Goal: Task Accomplishment & Management: Use online tool/utility

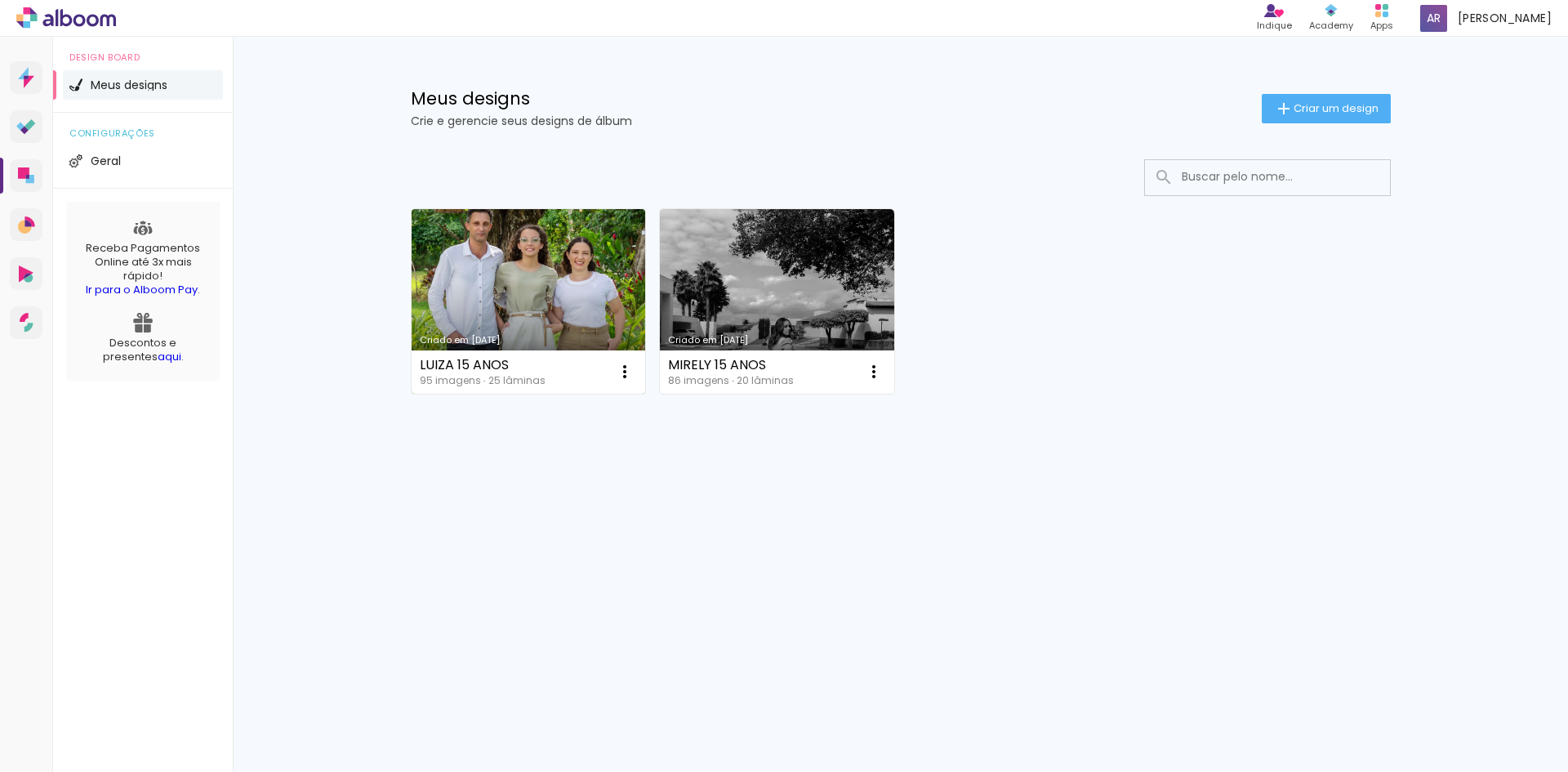
click at [538, 292] on link "Criado em 30/08/25" at bounding box center [528, 301] width 234 height 185
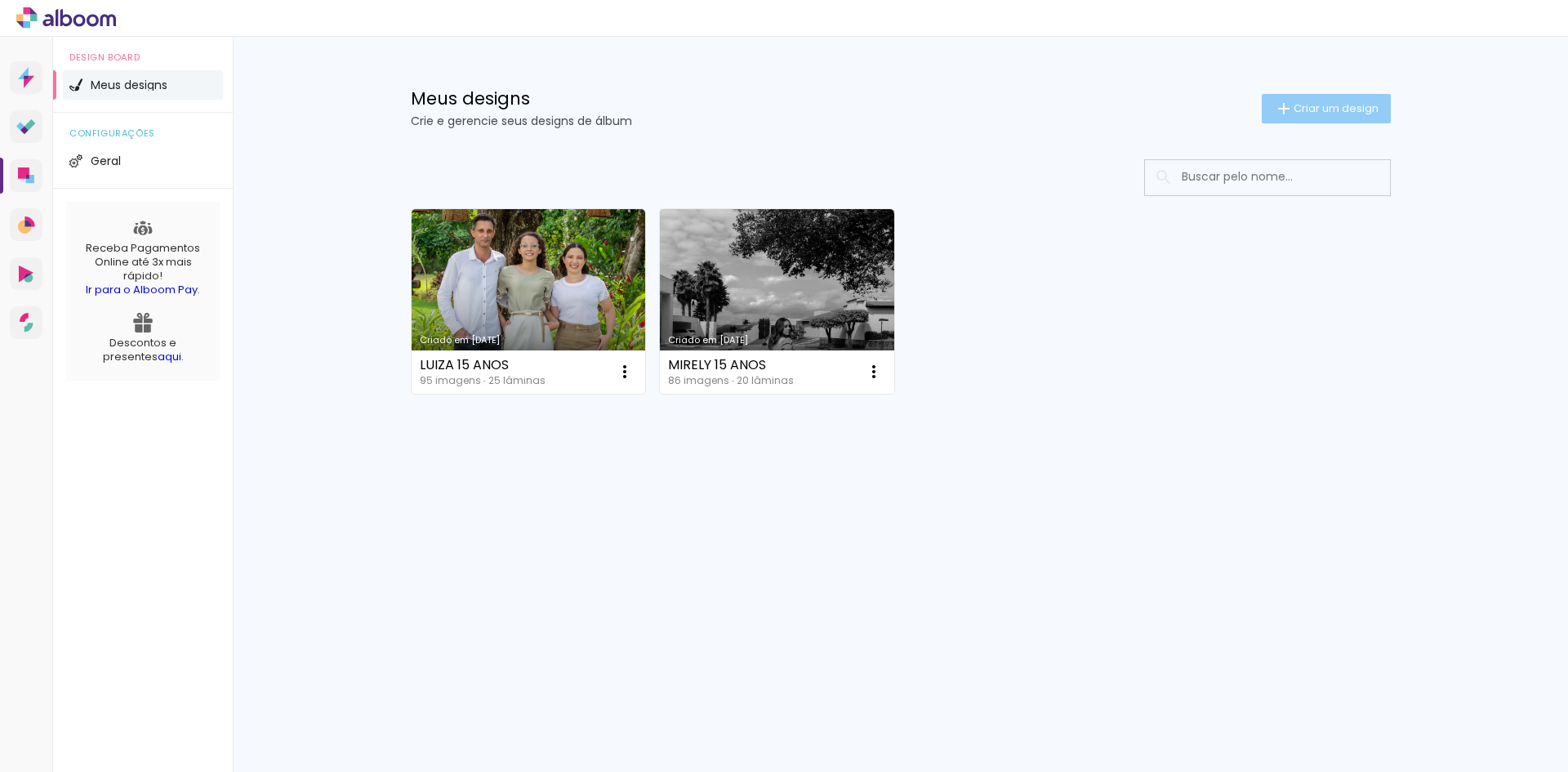
click at [1302, 116] on paper-button "Criar um design" at bounding box center [1326, 108] width 129 height 30
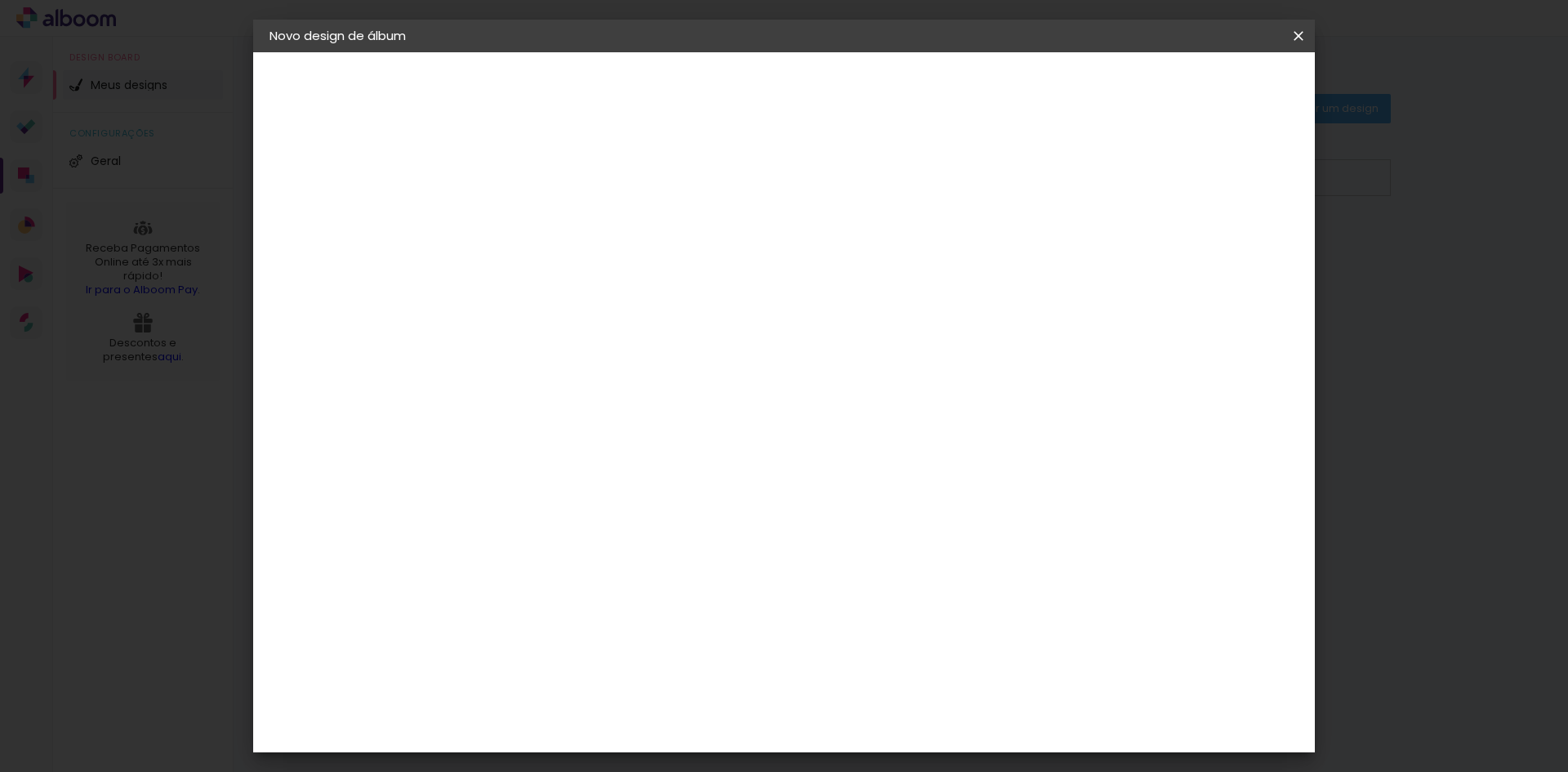
click at [542, 229] on paper-input-container "Título do álbum" at bounding box center [537, 220] width 11 height 42
type input "g"
type input "f"
type input "[PERSON_NAME] 15 Anos"
type paper-input "[PERSON_NAME] 15 Anos"
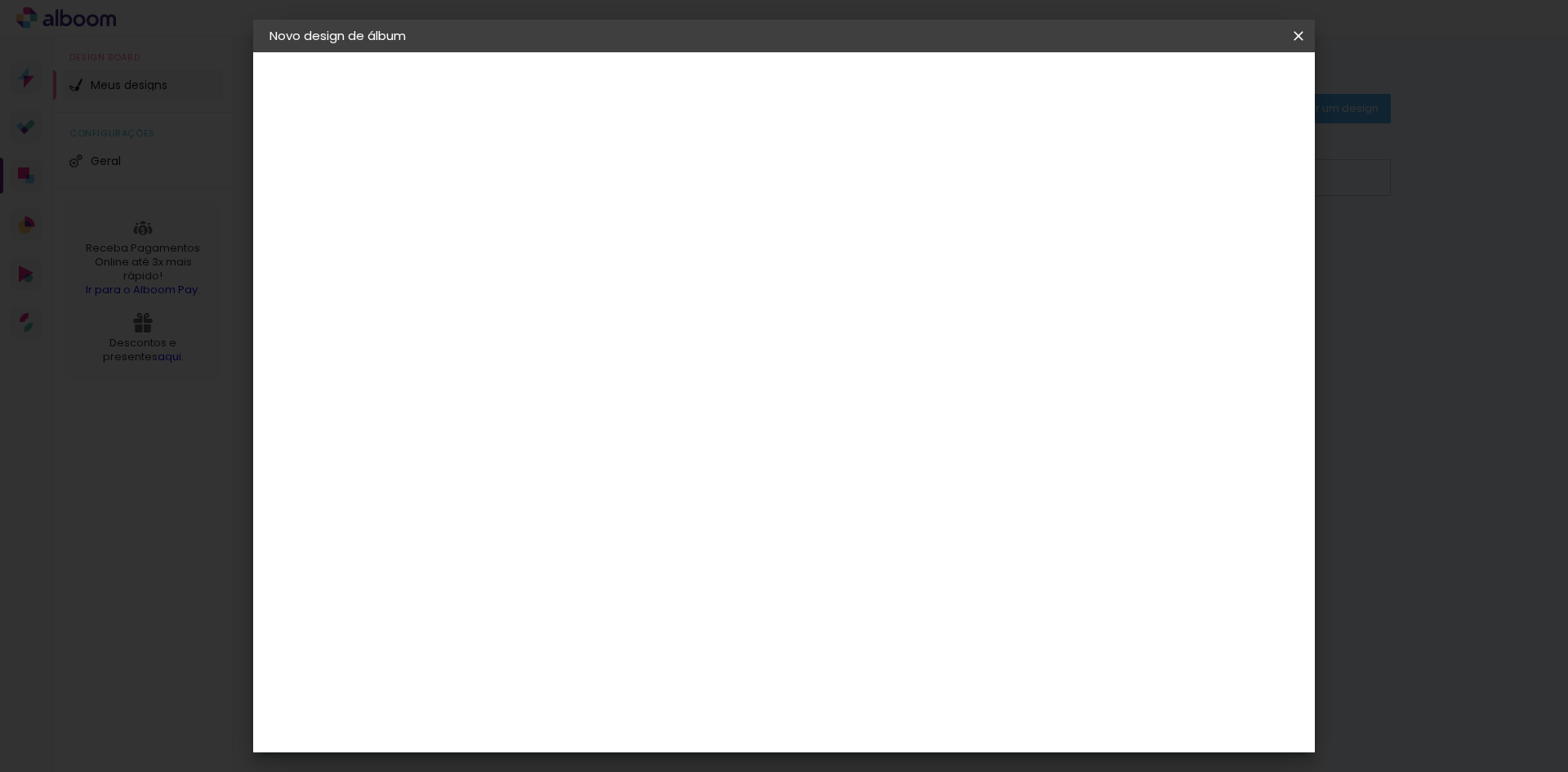
click at [704, 98] on paper-button "Avançar" at bounding box center [663, 87] width 80 height 28
click at [552, 324] on paper-input-container at bounding box center [578, 311] width 177 height 37
type input "print"
type paper-input "print"
click at [564, 364] on div "Print7" at bounding box center [545, 370] width 39 height 13
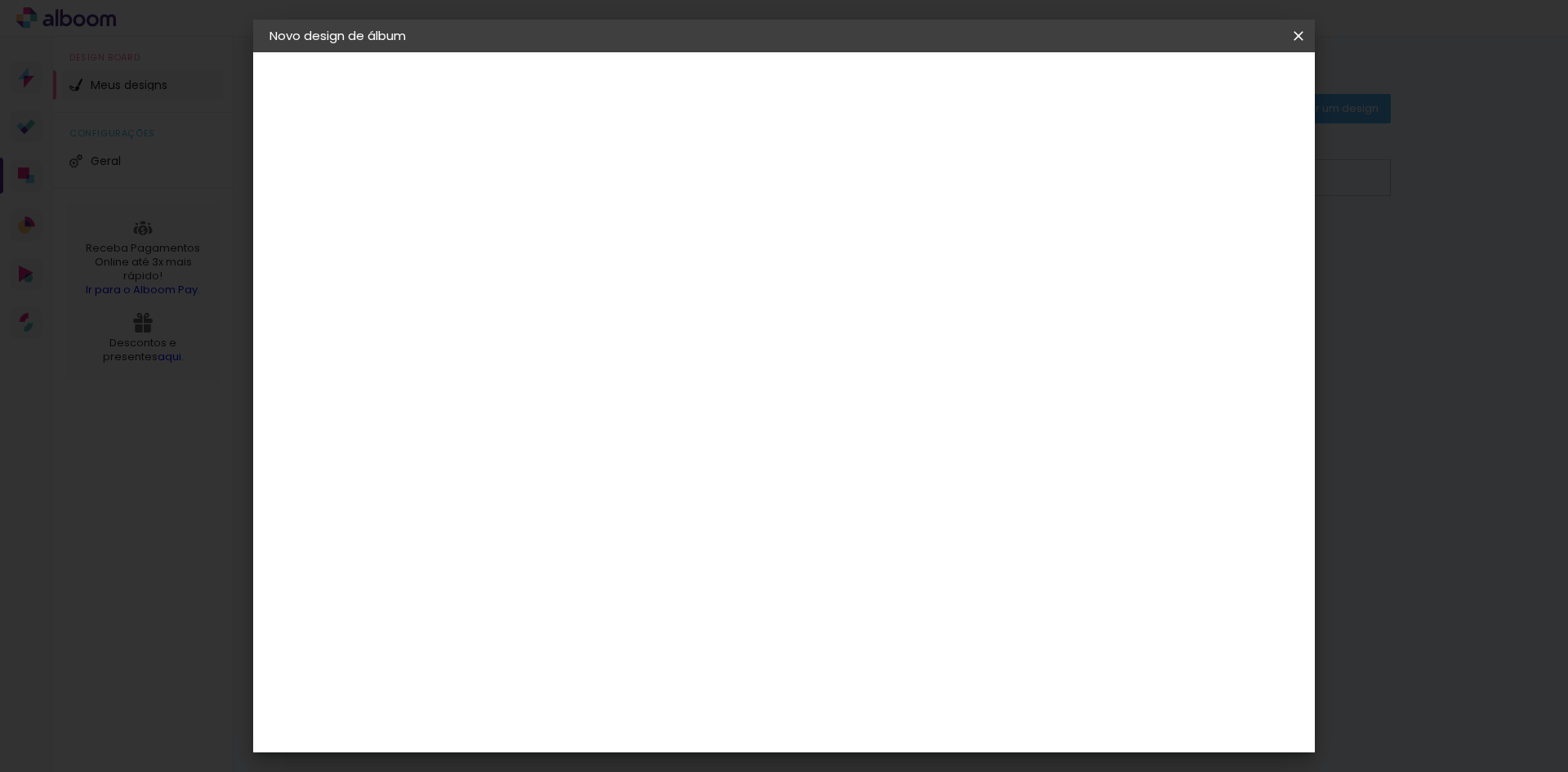
click at [0, 0] on slot "Avançar" at bounding box center [0, 0] width 0 height 0
click at [647, 490] on span "30 × 30" at bounding box center [608, 507] width 76 height 34
click at [0, 0] on slot "Avançar" at bounding box center [0, 0] width 0 height 0
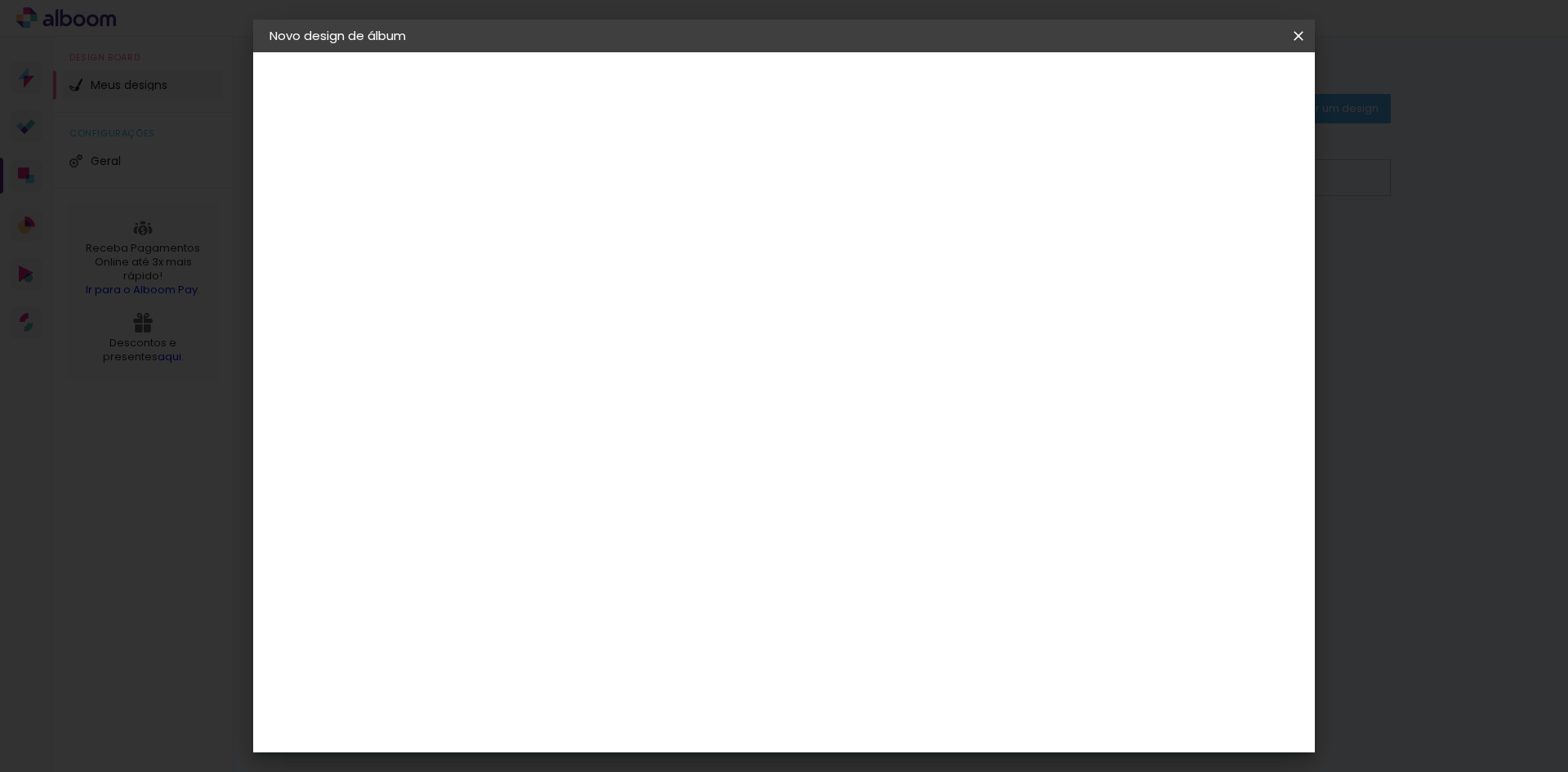
type input "3"
type paper-input "3"
click at [546, 168] on input "3" at bounding box center [524, 176] width 57 height 21
click at [1164, 185] on paper-checkbox "Mostrar sangria" at bounding box center [1151, 177] width 123 height 21
type paper-checkbox "on"
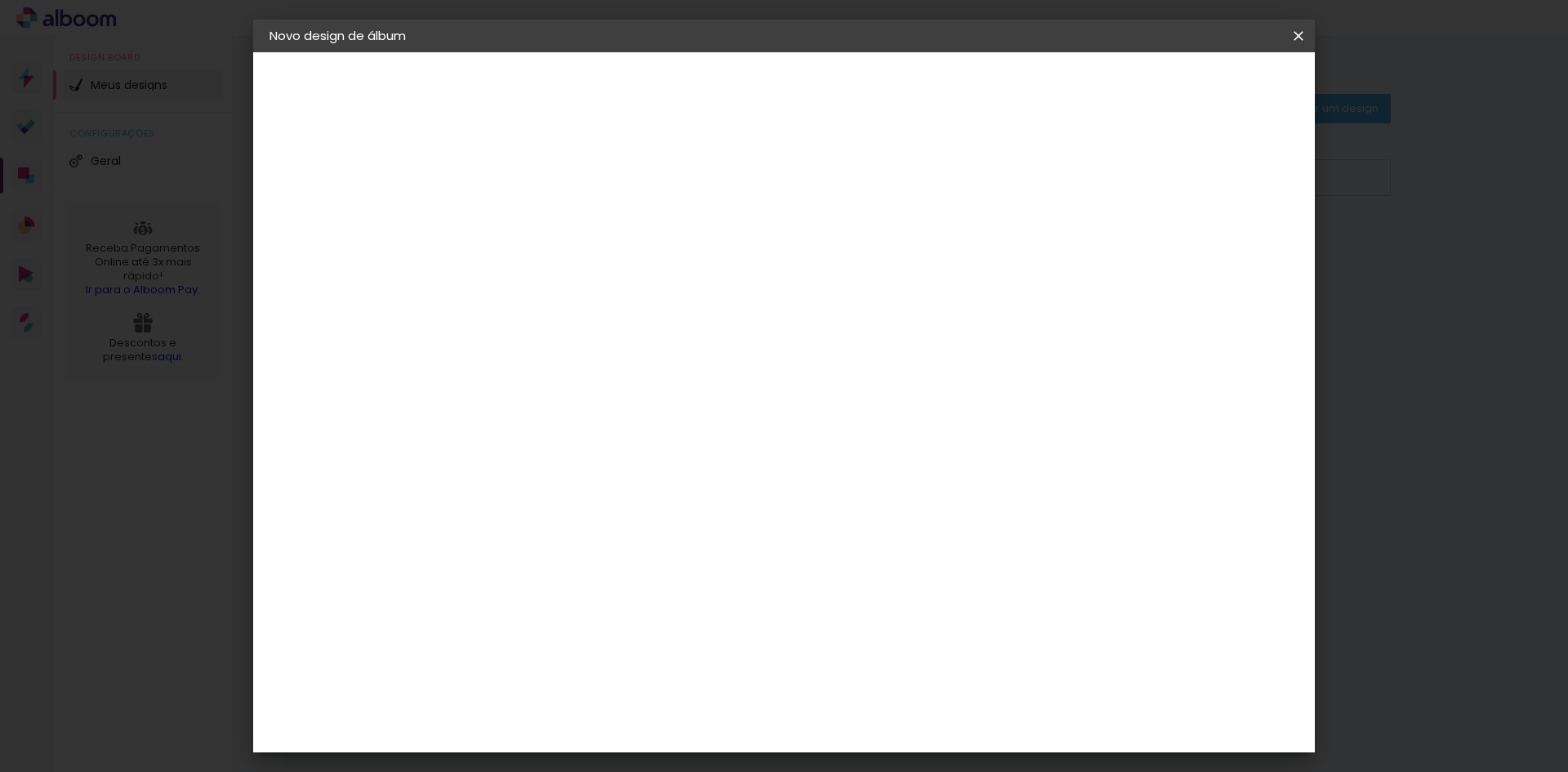
click at [1196, 90] on span "Iniciar design" at bounding box center [1159, 86] width 75 height 11
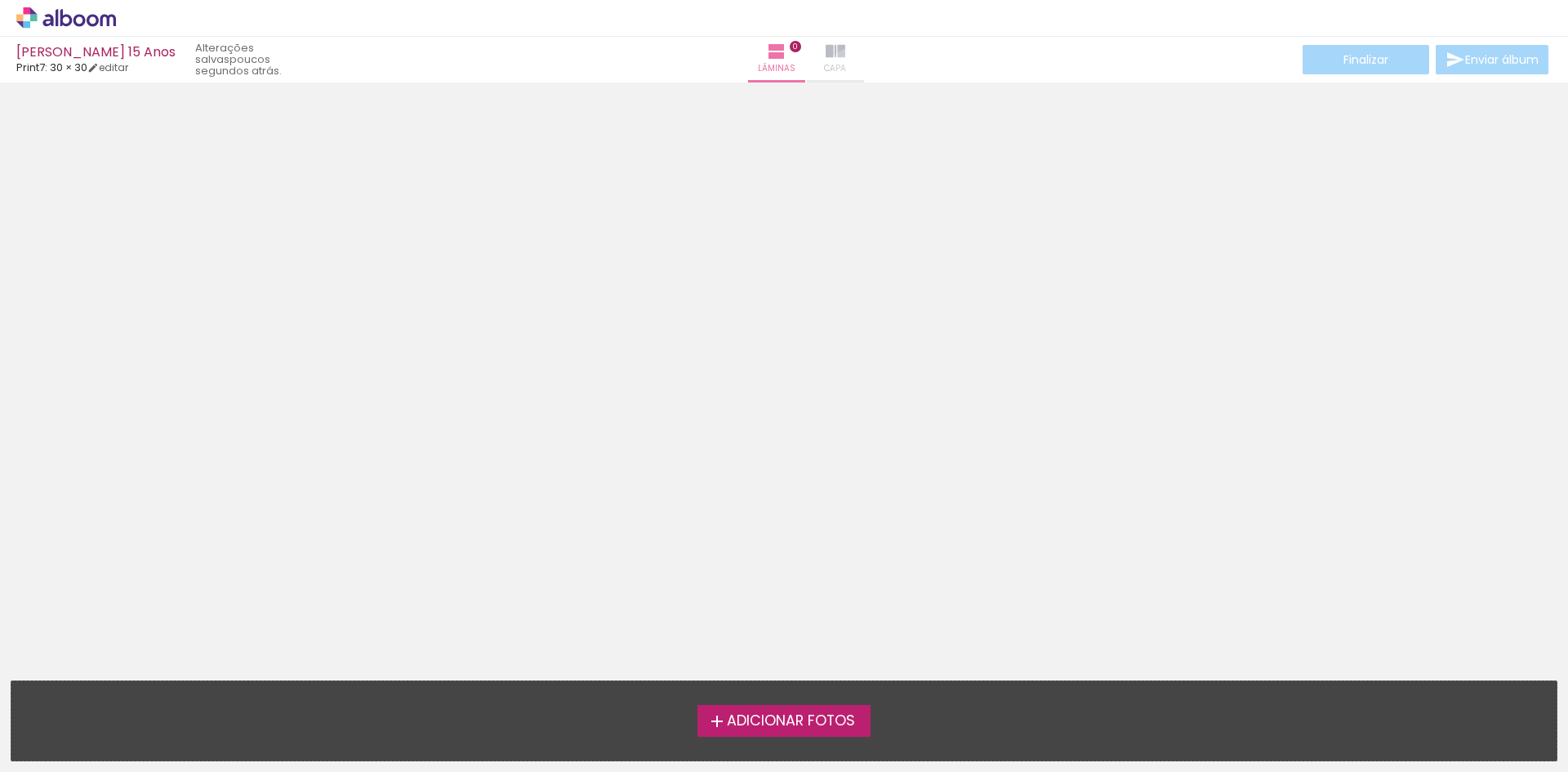
click at [825, 65] on paper-button "Capa" at bounding box center [836, 60] width 57 height 46
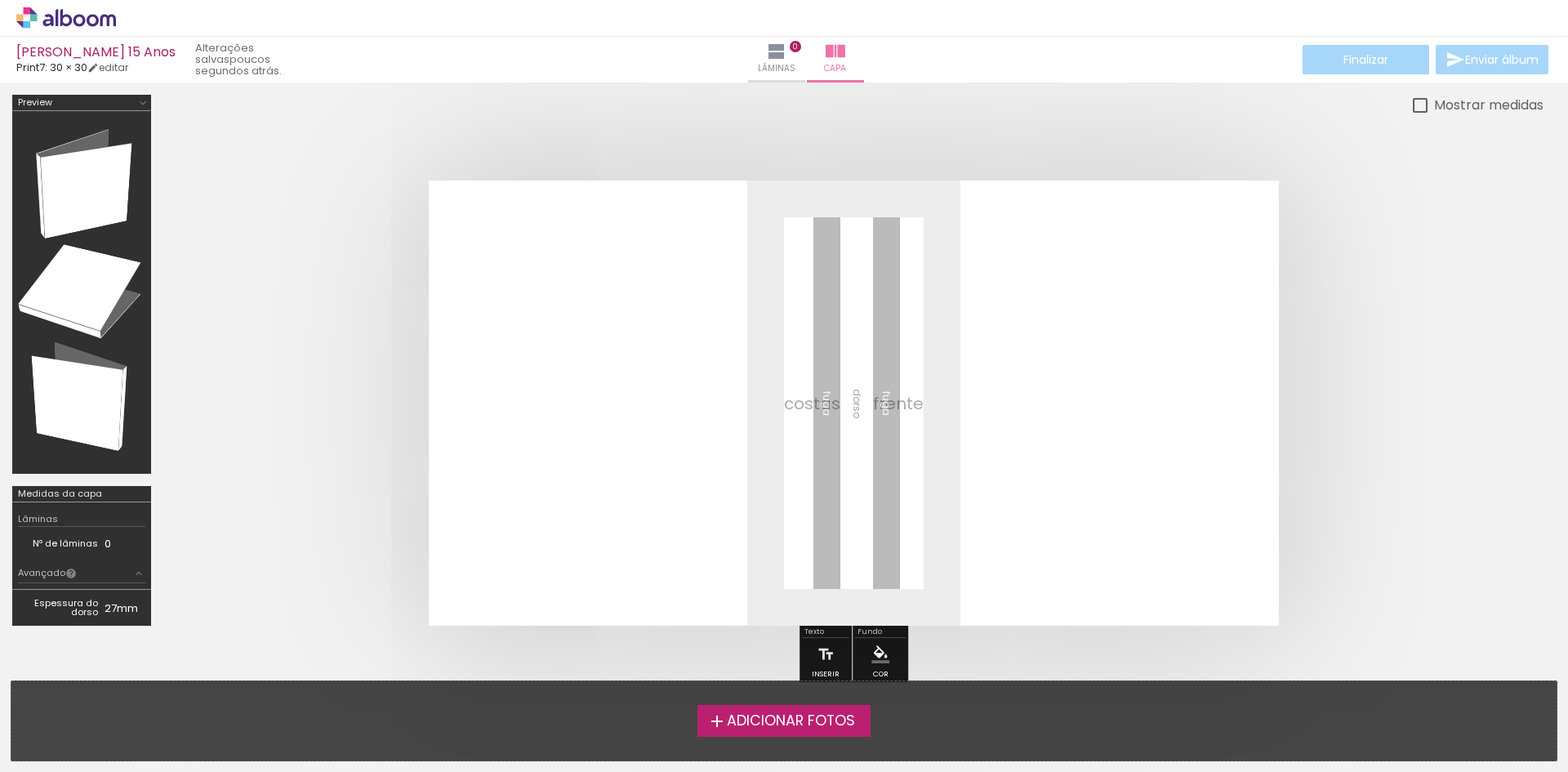
click at [769, 731] on label "Adicionar Fotos" at bounding box center [784, 720] width 174 height 31
click at [0, 0] on input "file" at bounding box center [0, 0] width 0 height 0
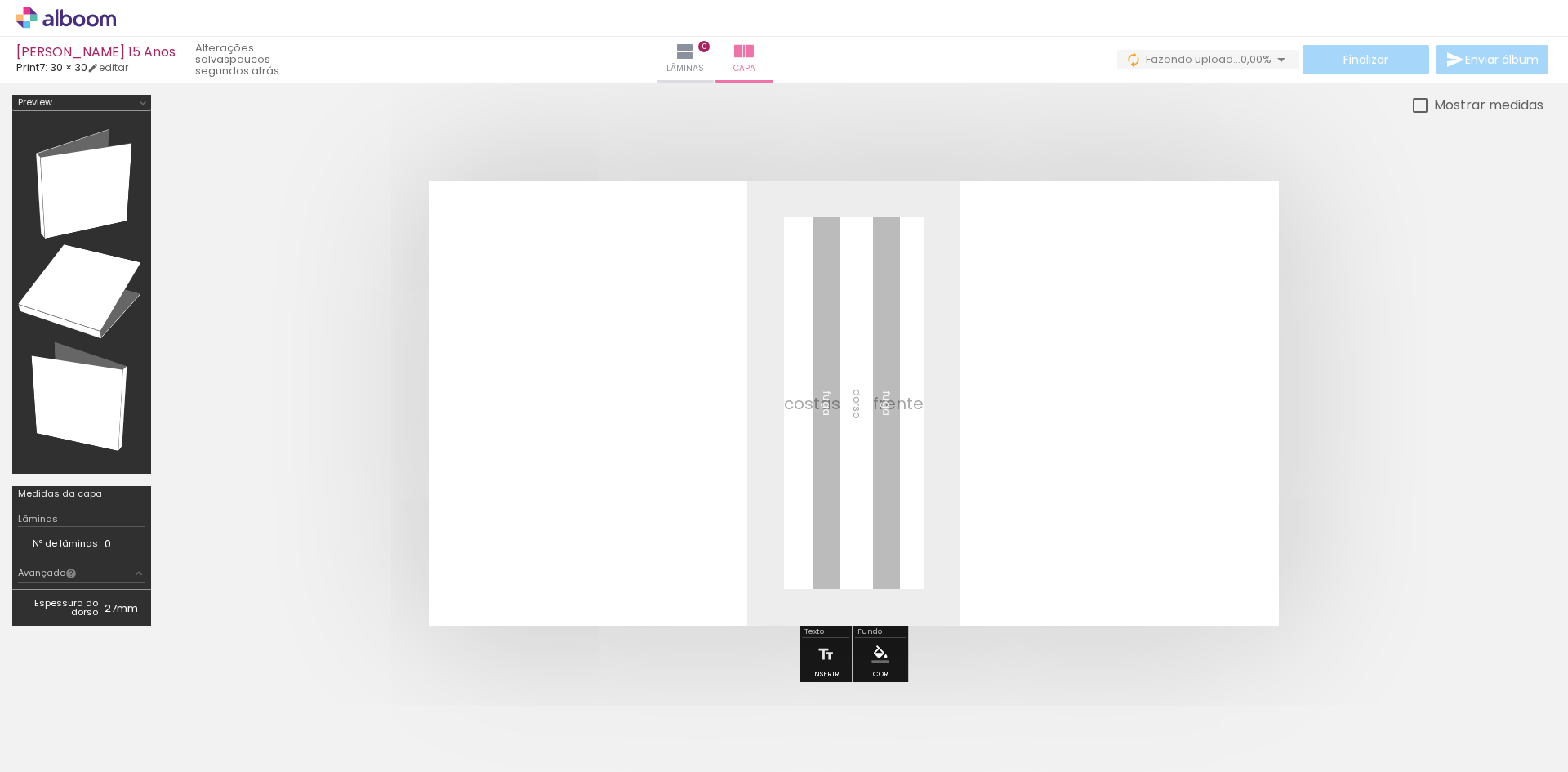
click at [1249, 59] on span "0,00%" at bounding box center [1256, 59] width 31 height 16
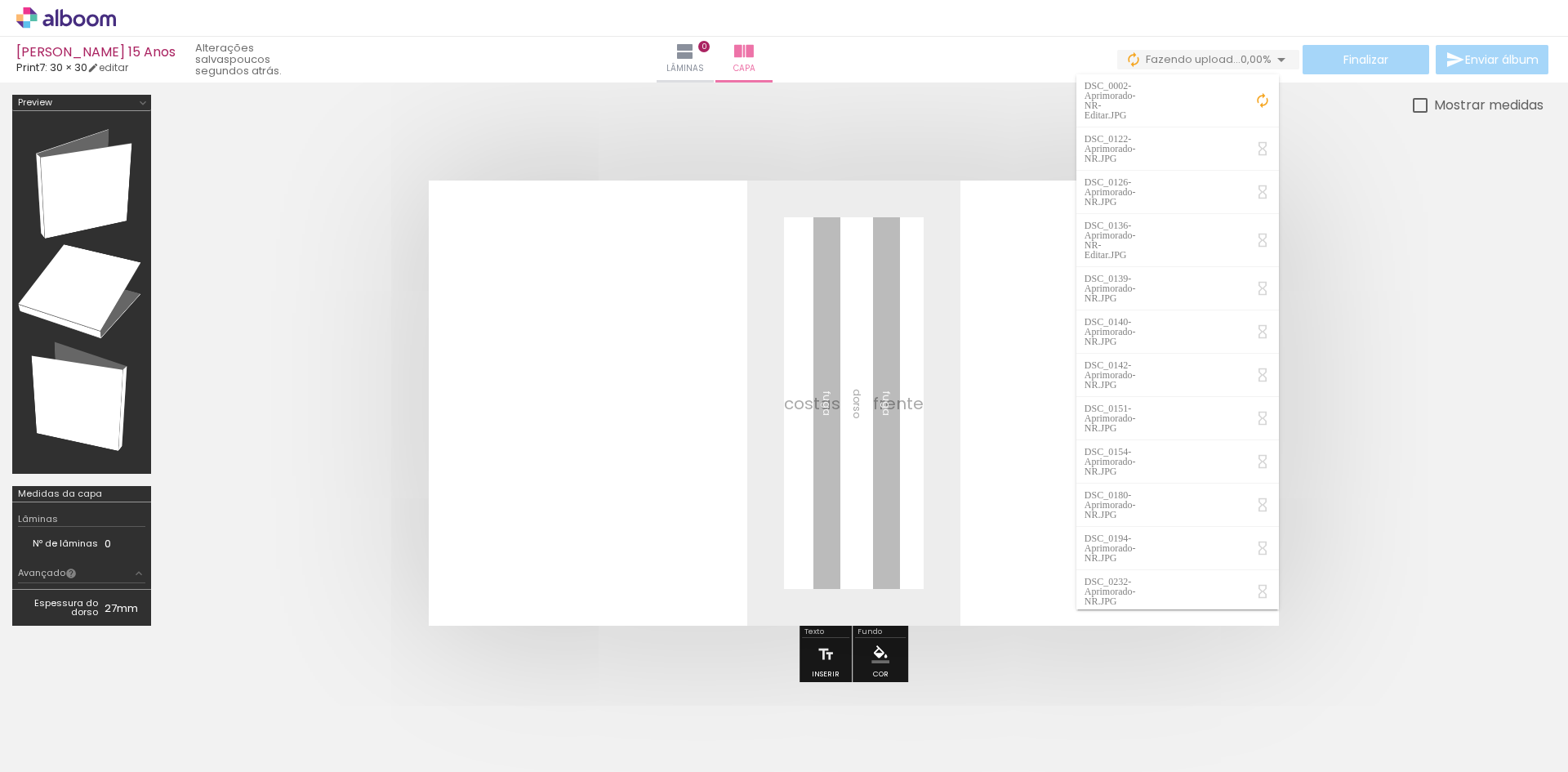
click at [1259, 92] on iron-icon at bounding box center [1263, 100] width 16 height 16
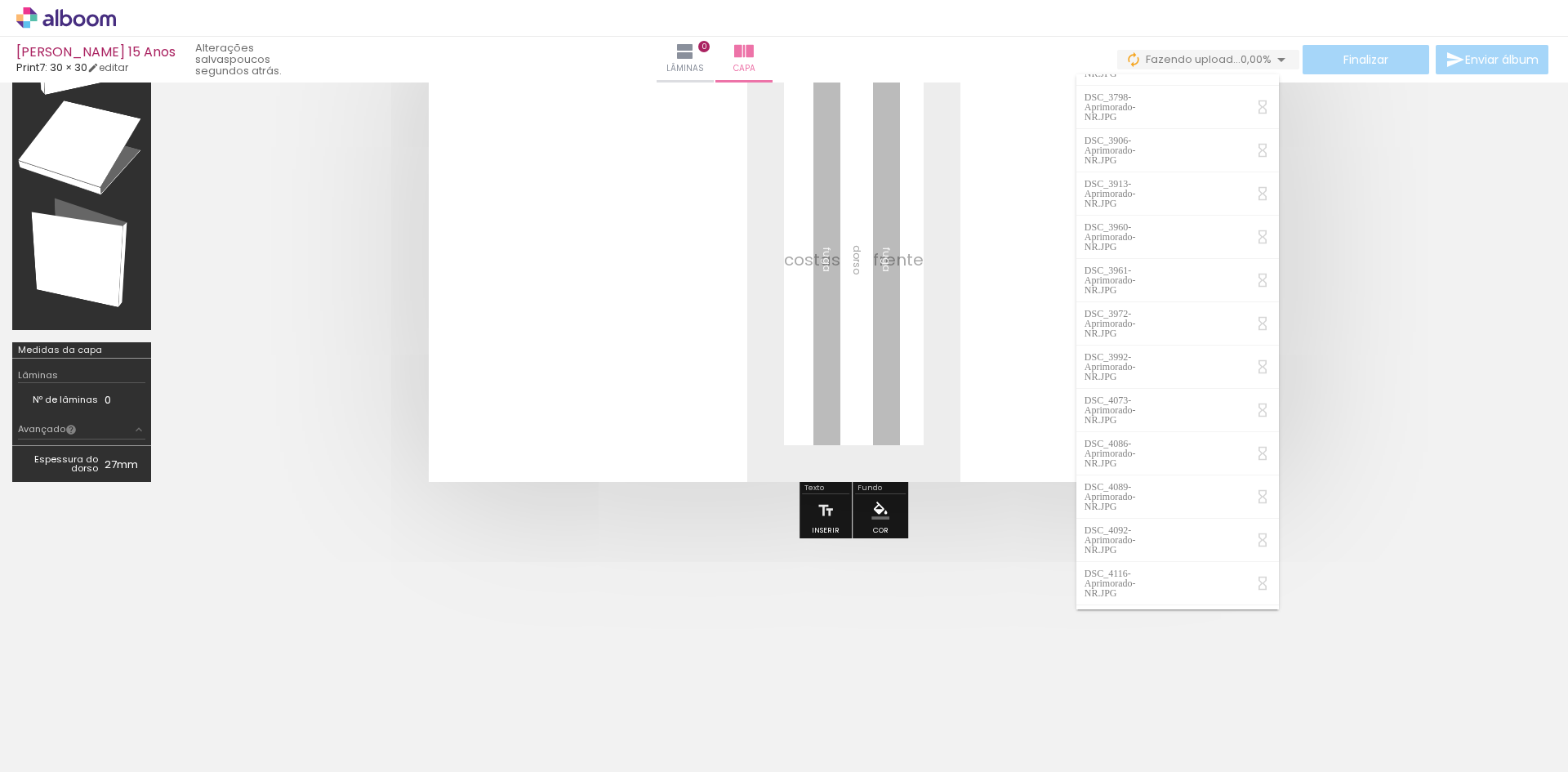
scroll to position [2337, 0]
click at [1382, 348] on quentale-cover at bounding box center [854, 260] width 1249 height 445
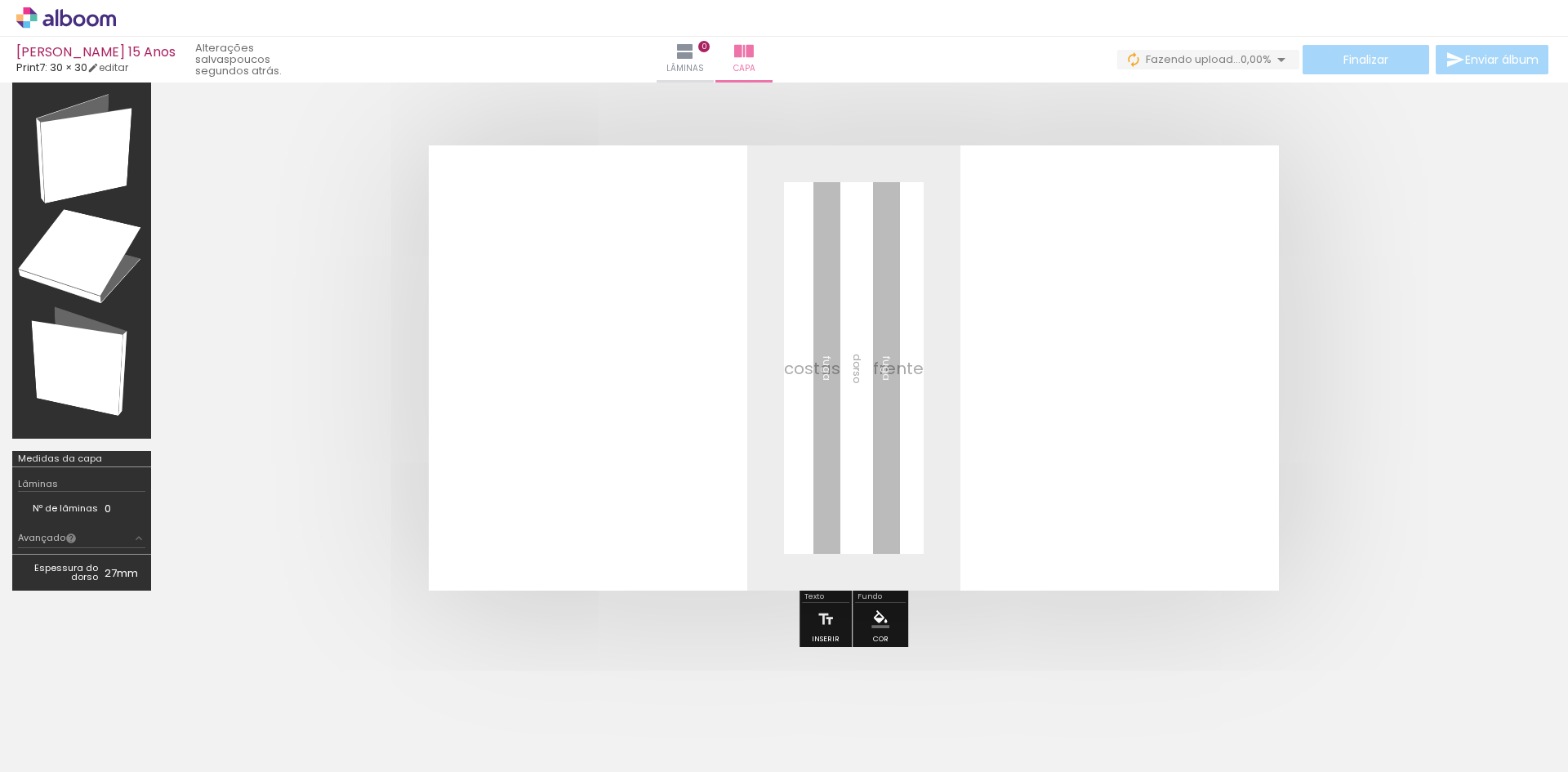
scroll to position [0, 0]
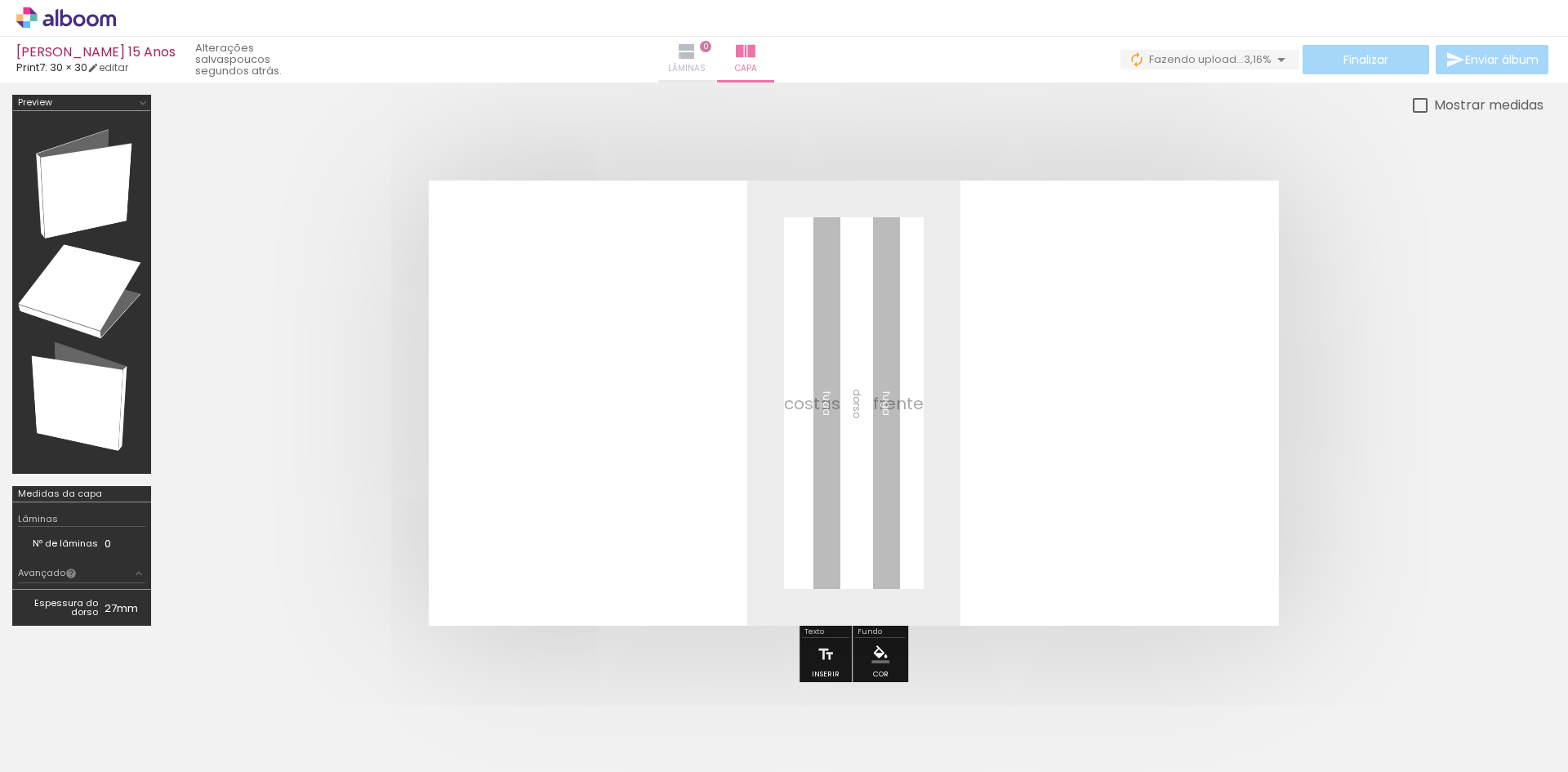
click at [715, 57] on paper-button "Lâminas 0" at bounding box center [687, 60] width 57 height 46
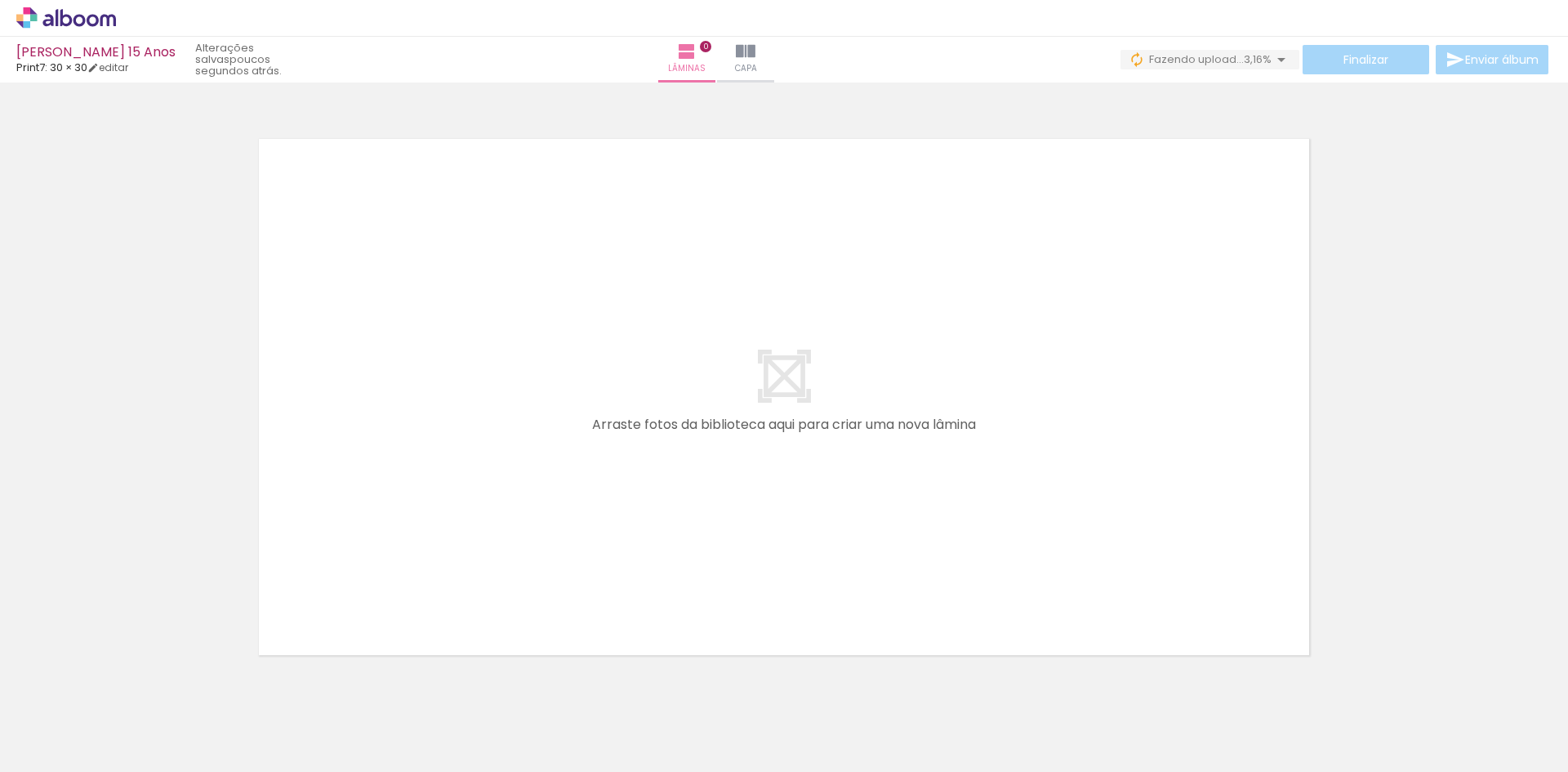
scroll to position [0, 1531]
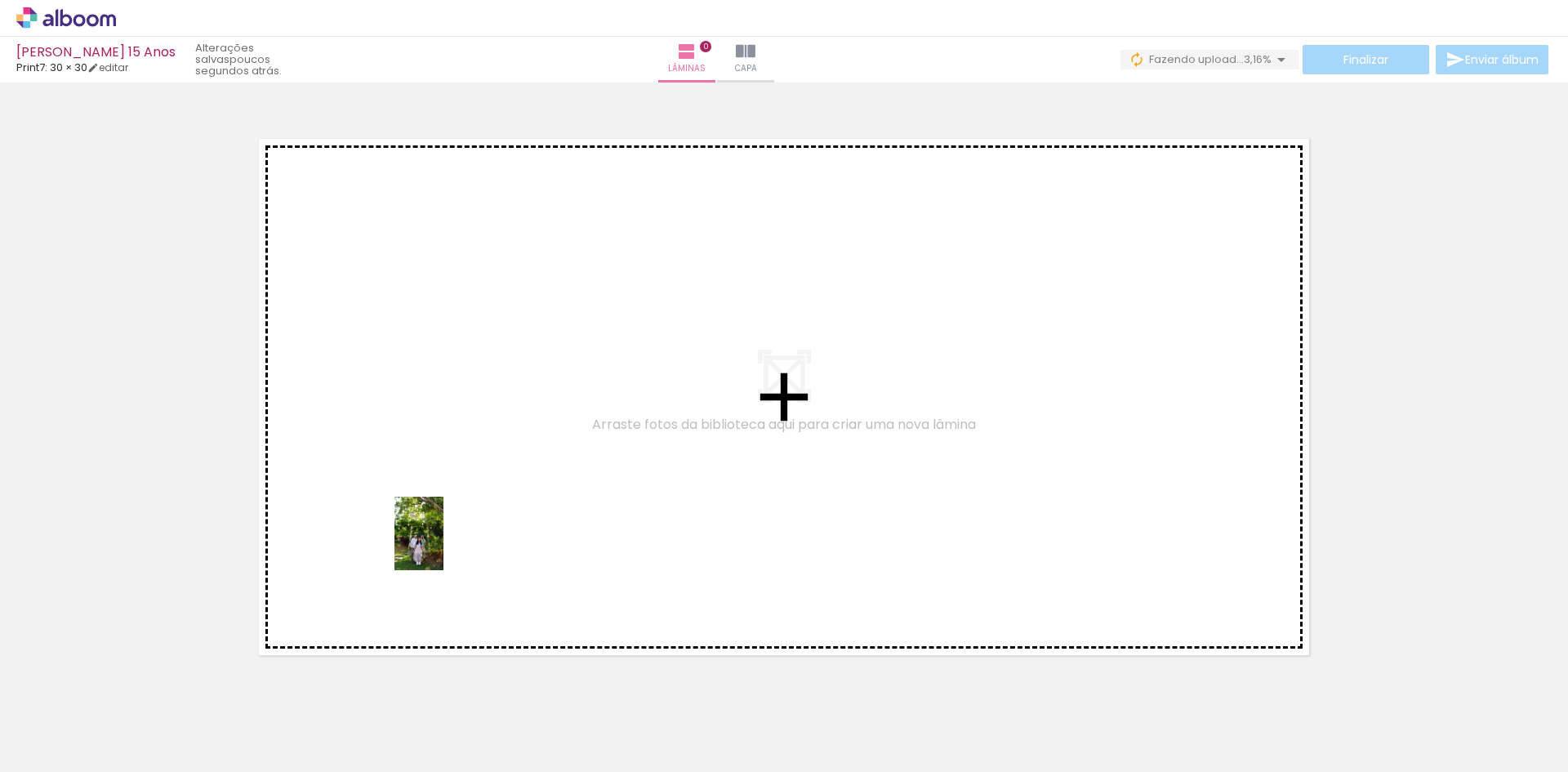
drag, startPoint x: 562, startPoint y: 736, endPoint x: 443, endPoint y: 545, distance: 225.0
click at [443, 545] on quentale-workspace at bounding box center [784, 386] width 1568 height 772
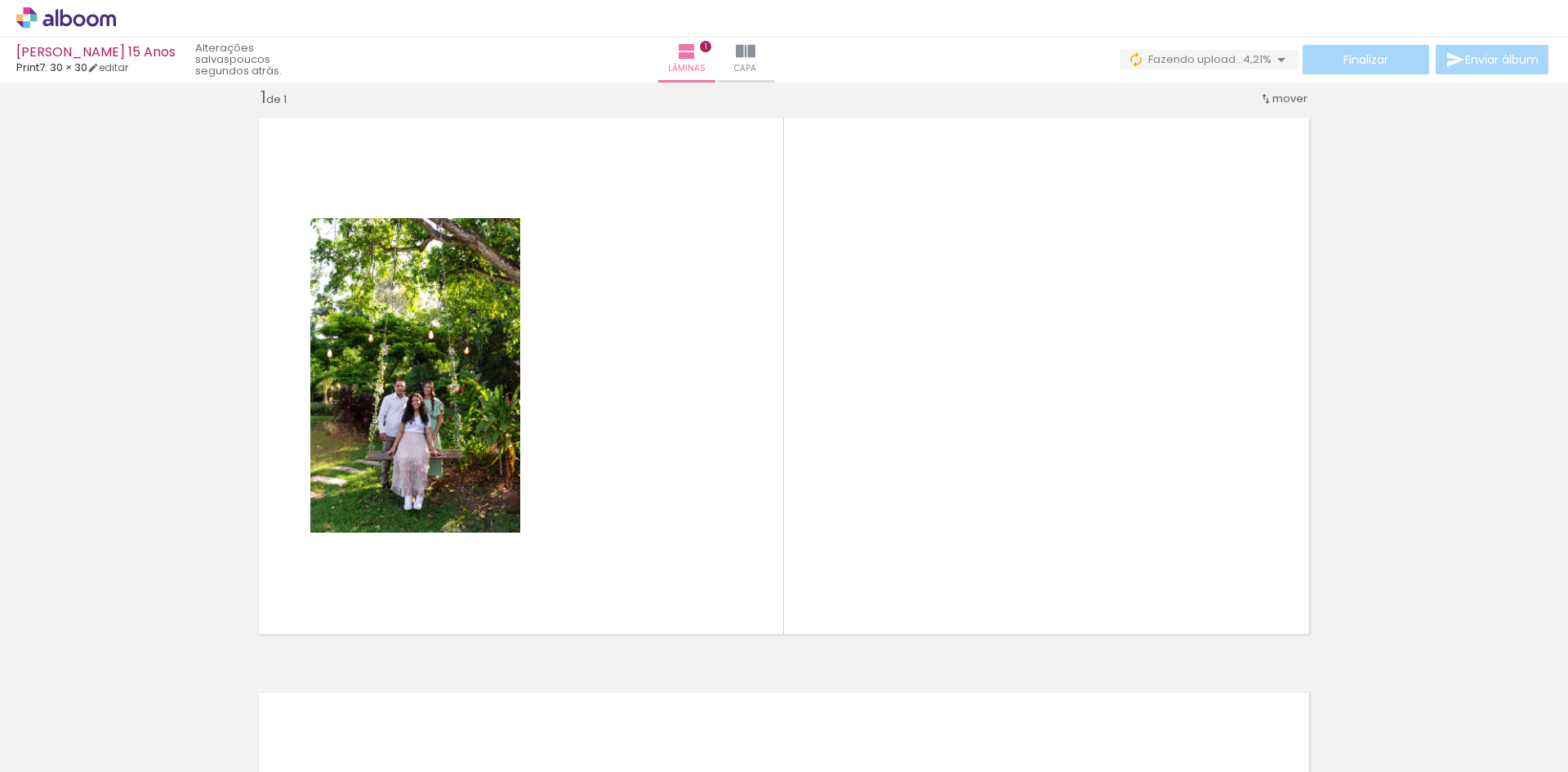
scroll to position [0, 1711]
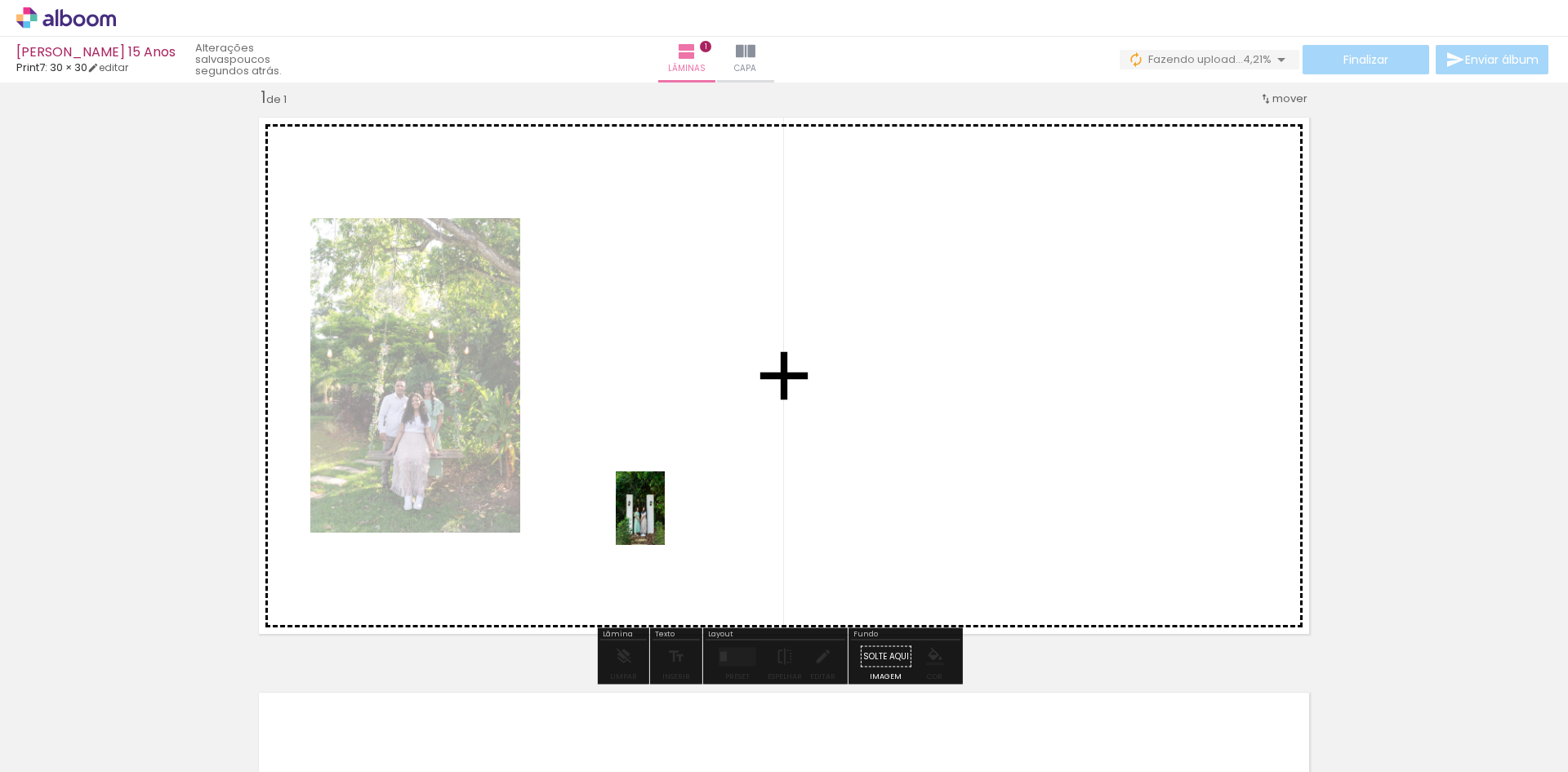
drag, startPoint x: 450, startPoint y: 736, endPoint x: 665, endPoint y: 521, distance: 304.1
click at [665, 521] on quentale-workspace at bounding box center [784, 386] width 1568 height 772
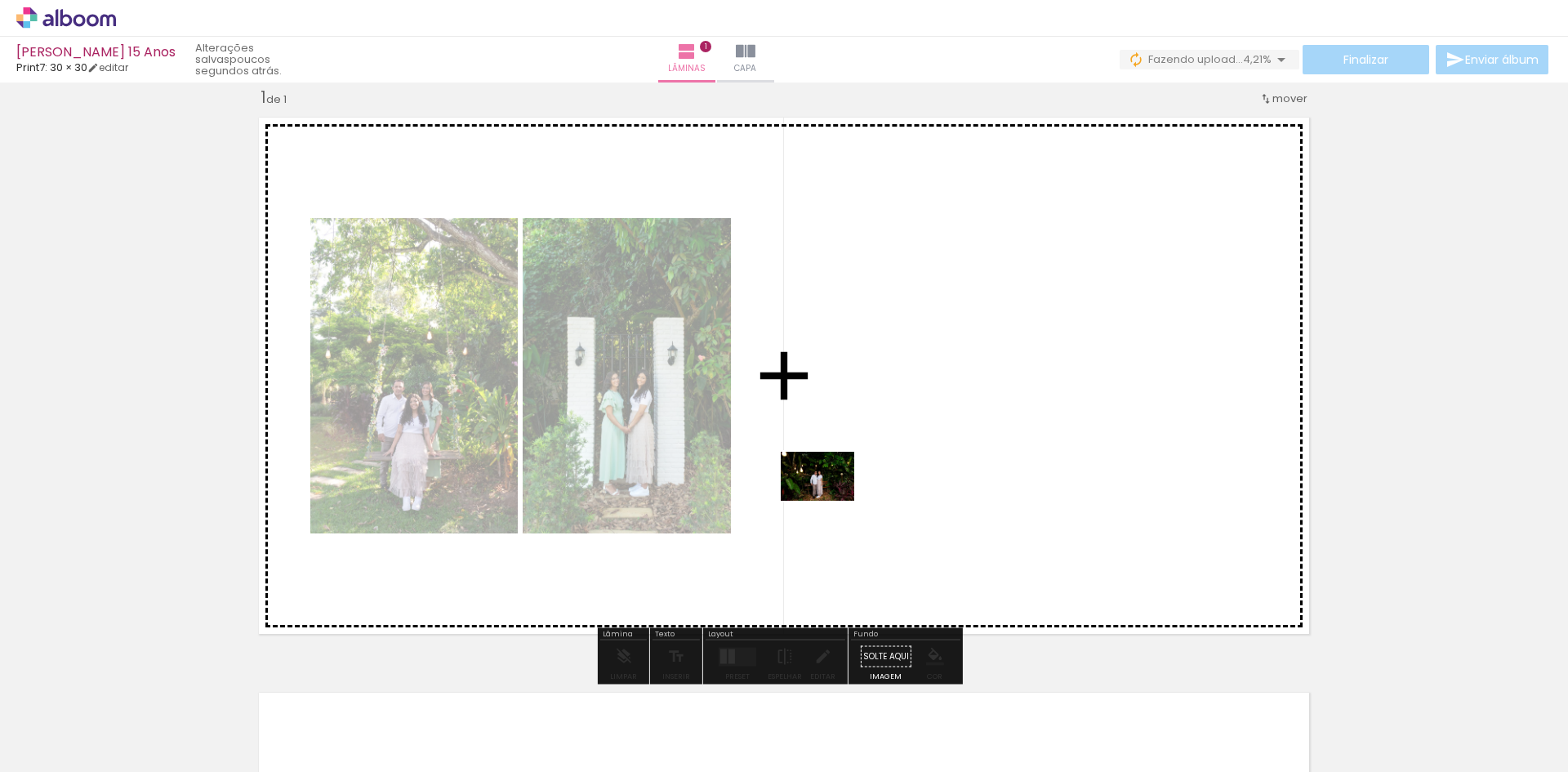
drag, startPoint x: 557, startPoint y: 718, endPoint x: 832, endPoint y: 499, distance: 351.5
click at [832, 499] on quentale-workspace at bounding box center [784, 386] width 1568 height 772
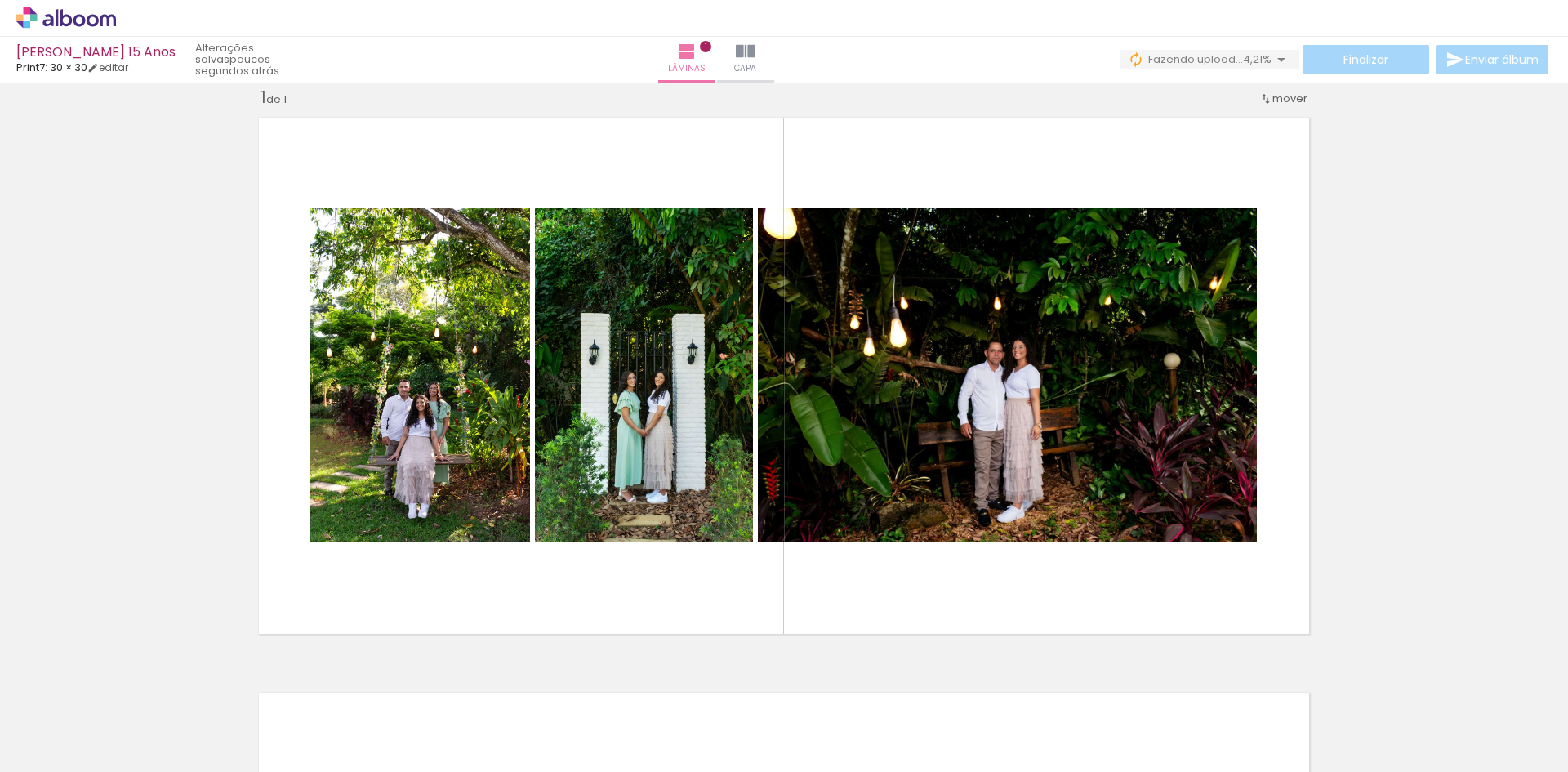
scroll to position [0, 5534]
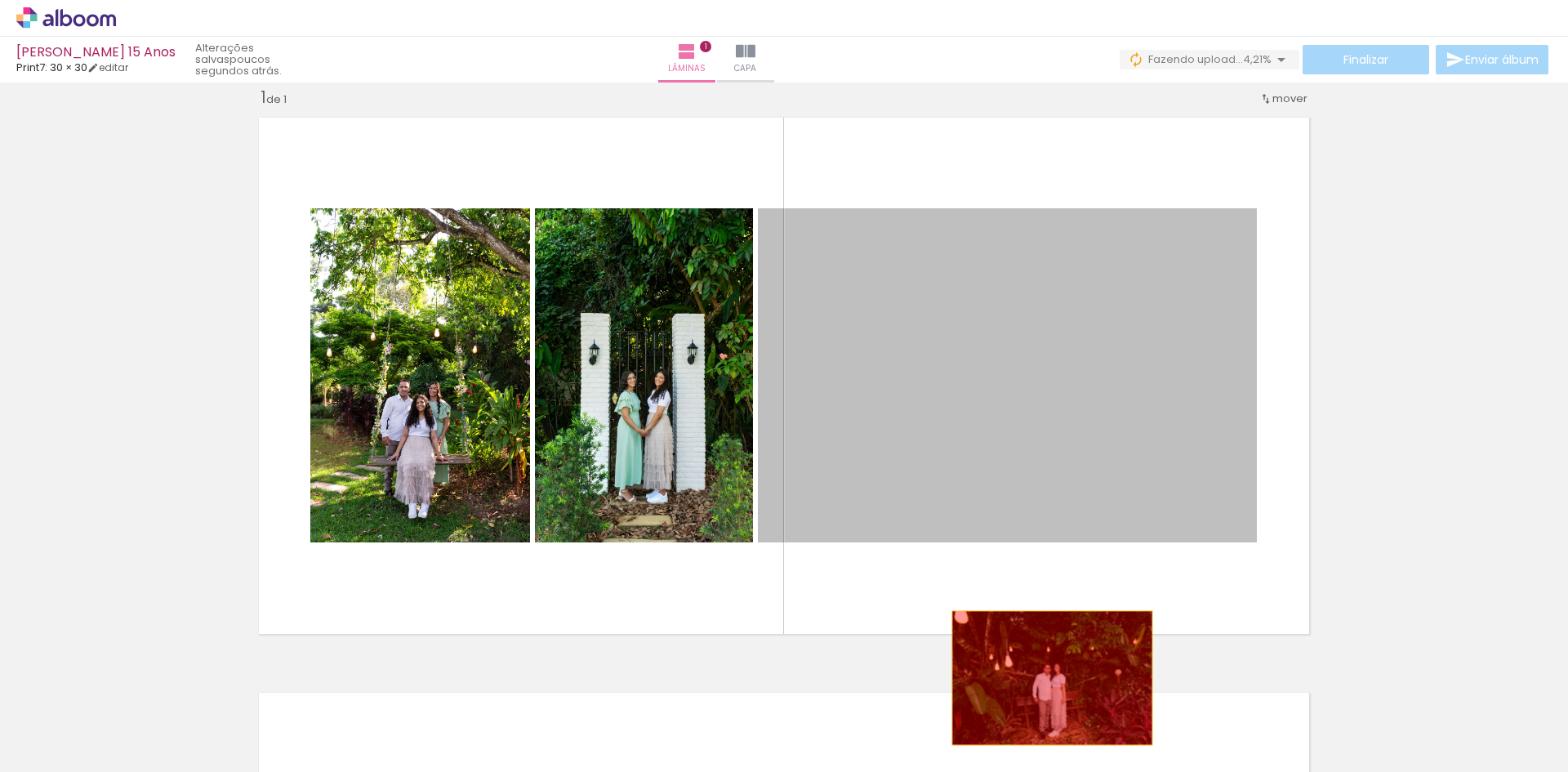
drag, startPoint x: 1034, startPoint y: 517, endPoint x: 1046, endPoint y: 678, distance: 161.4
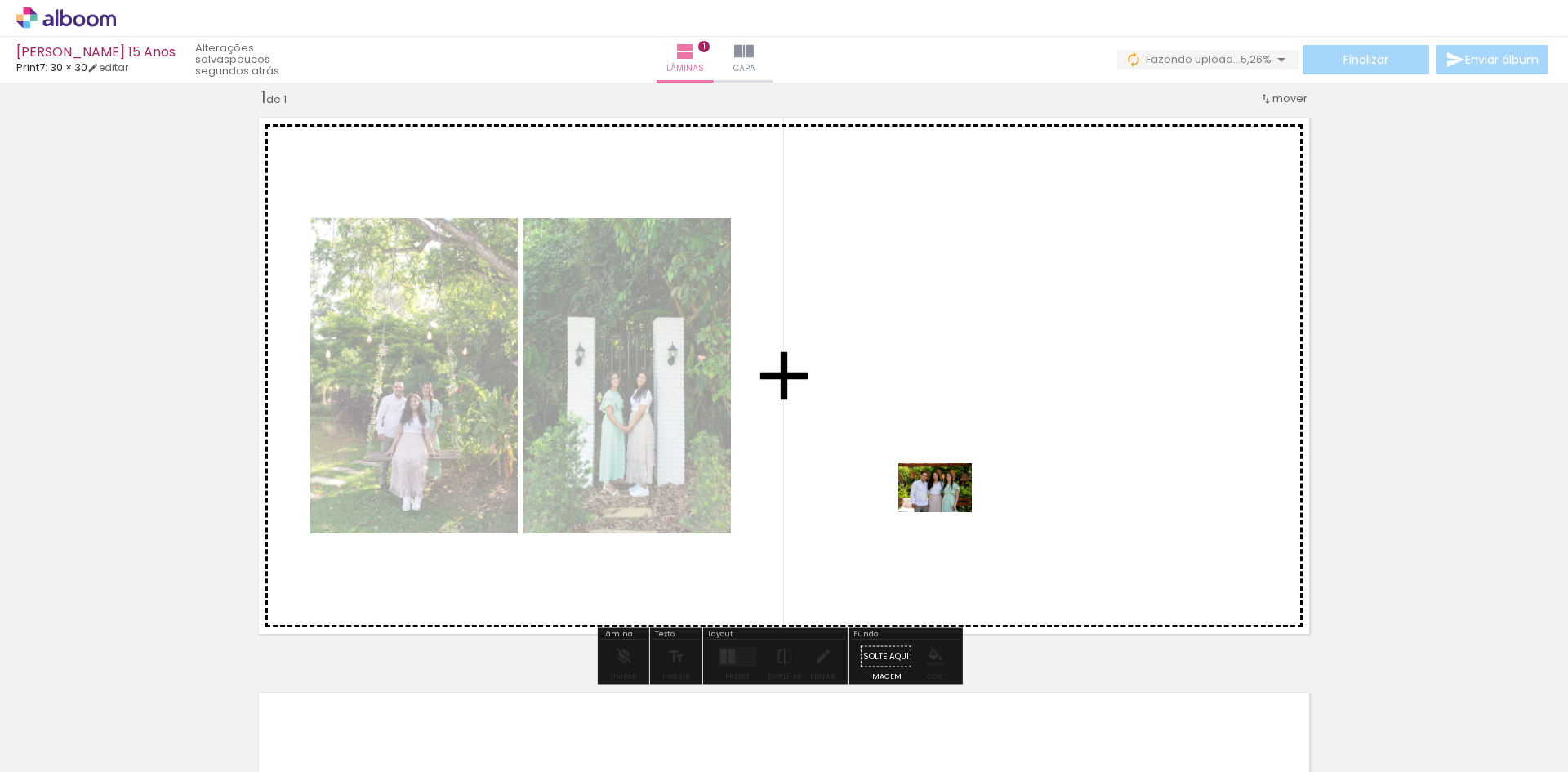
drag, startPoint x: 1020, startPoint y: 735, endPoint x: 947, endPoint y: 512, distance: 234.6
click at [947, 512] on quentale-workspace at bounding box center [784, 386] width 1568 height 772
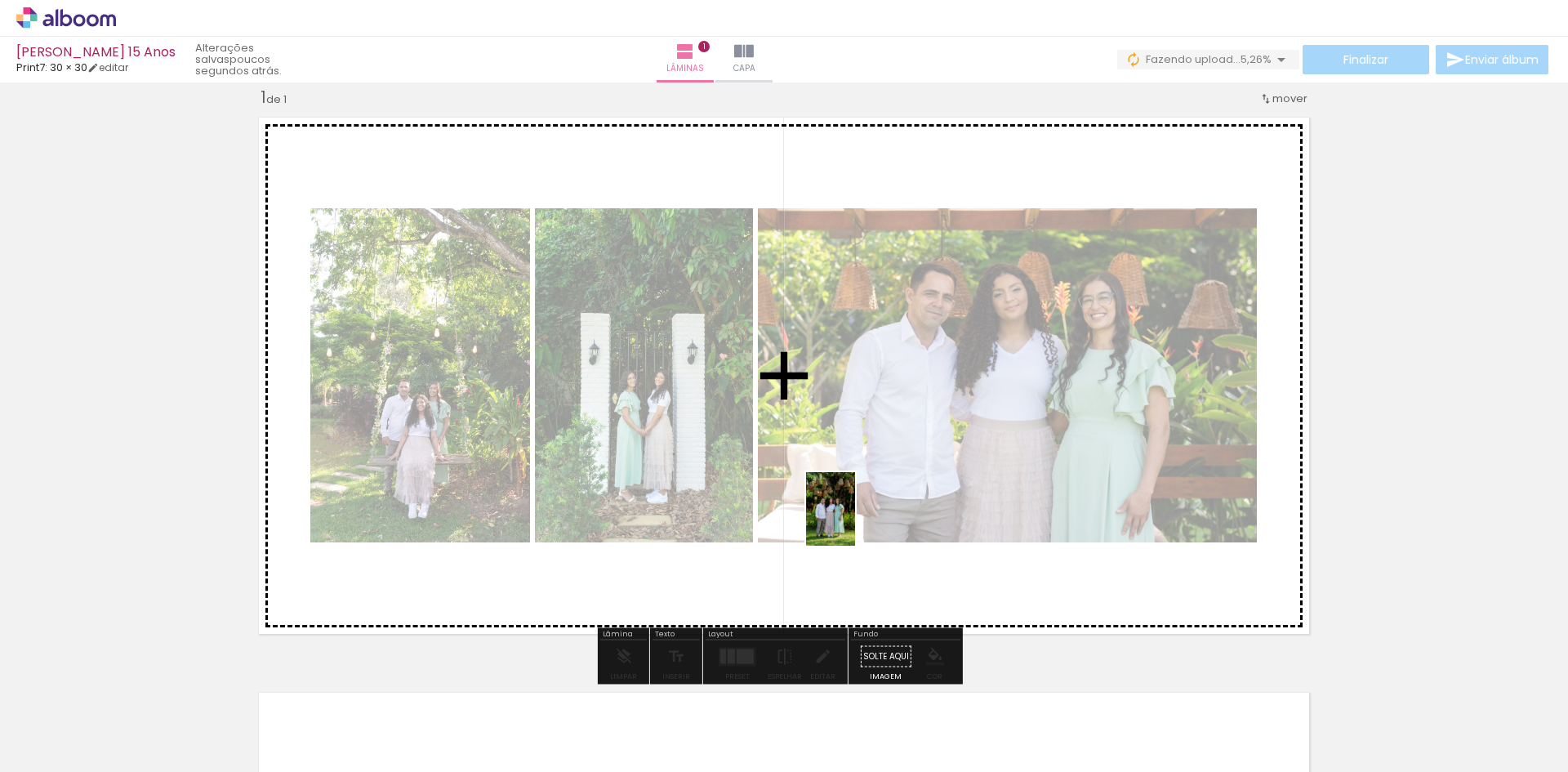
drag, startPoint x: 1143, startPoint y: 738, endPoint x: 855, endPoint y: 522, distance: 360.0
click at [855, 522] on quentale-workspace at bounding box center [784, 386] width 1568 height 772
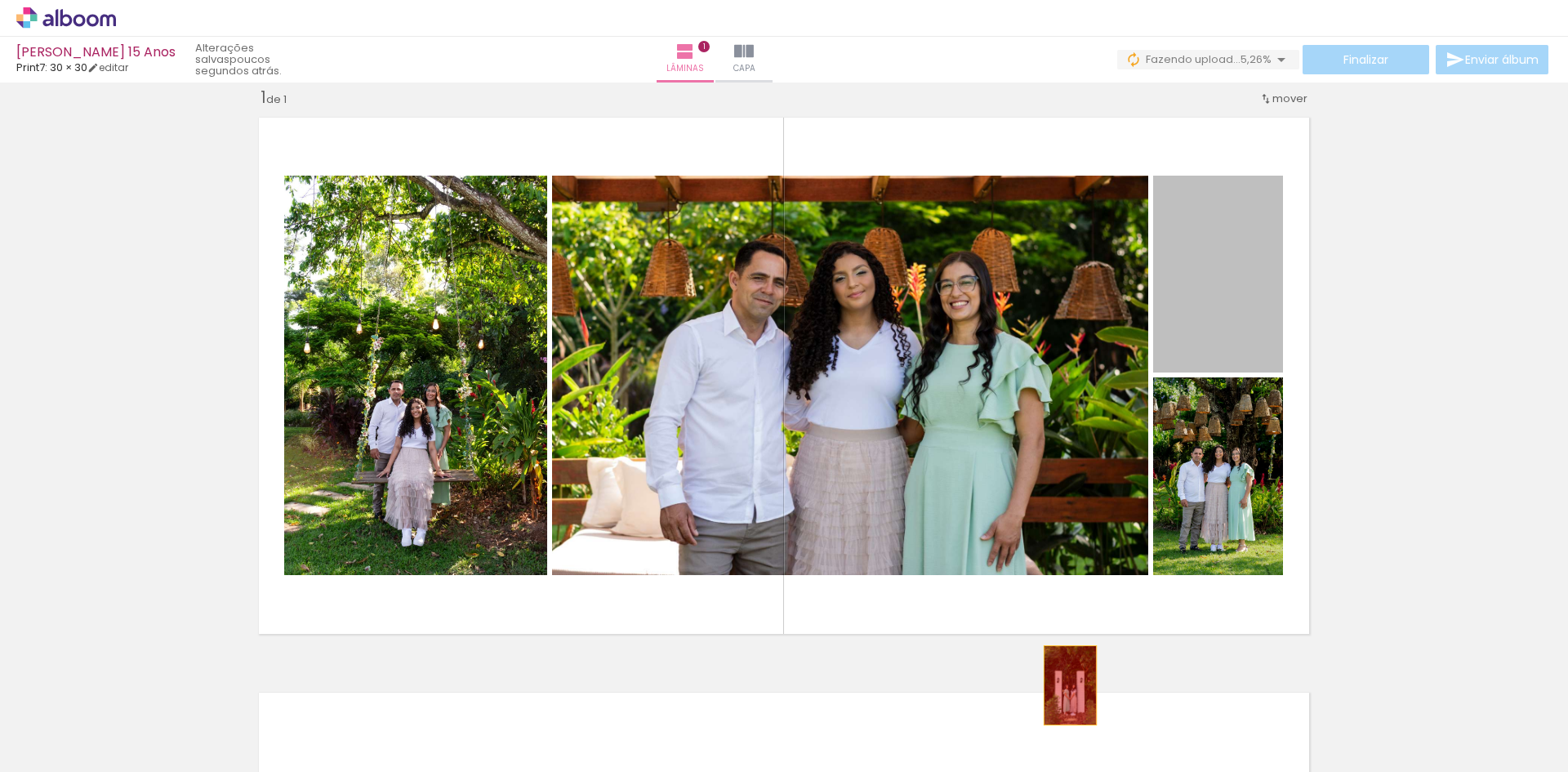
drag, startPoint x: 1231, startPoint y: 326, endPoint x: 1064, endPoint y: 686, distance: 396.8
click at [1064, 686] on quentale-workspace at bounding box center [784, 386] width 1568 height 772
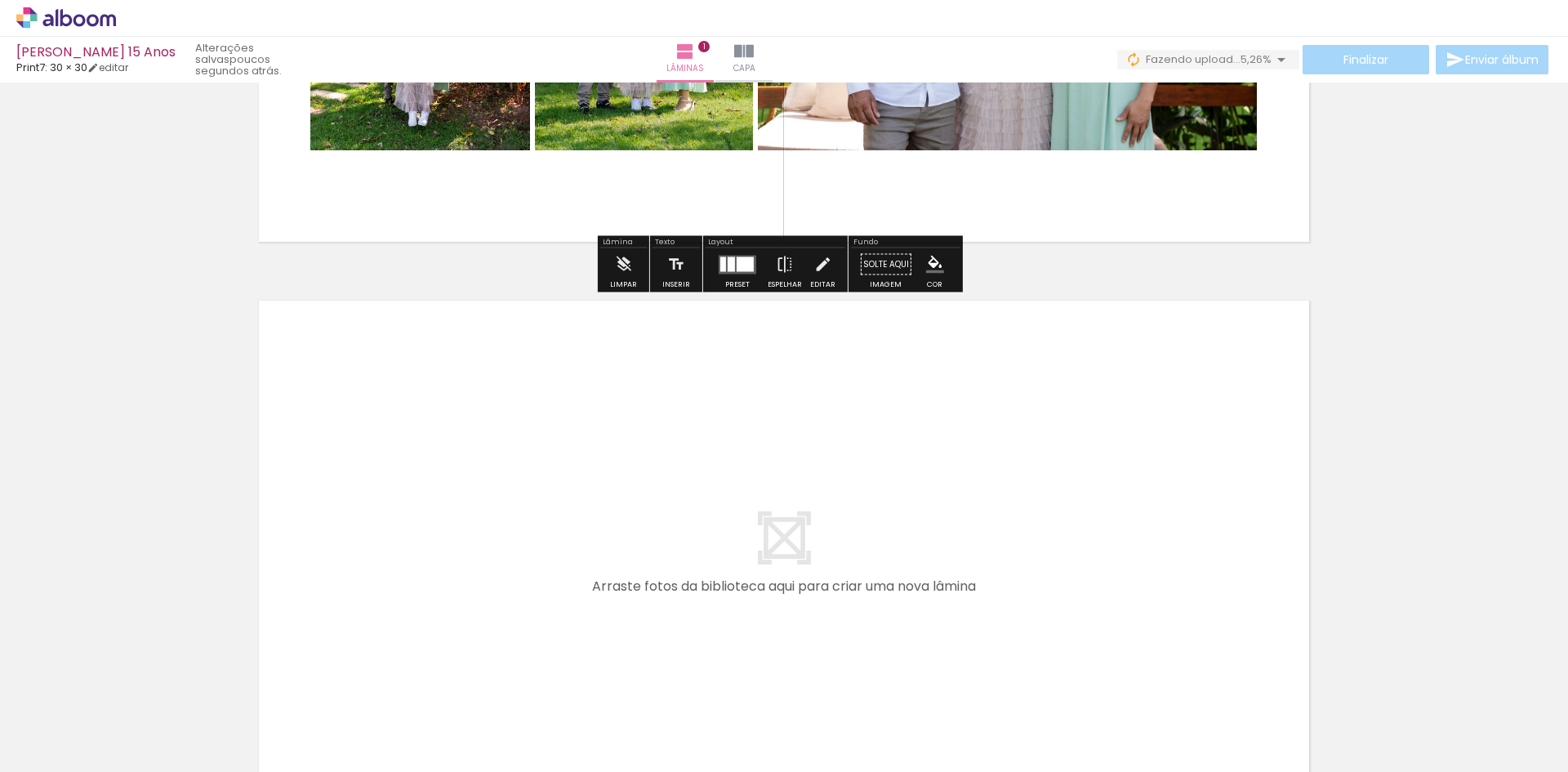
scroll to position [430, 0]
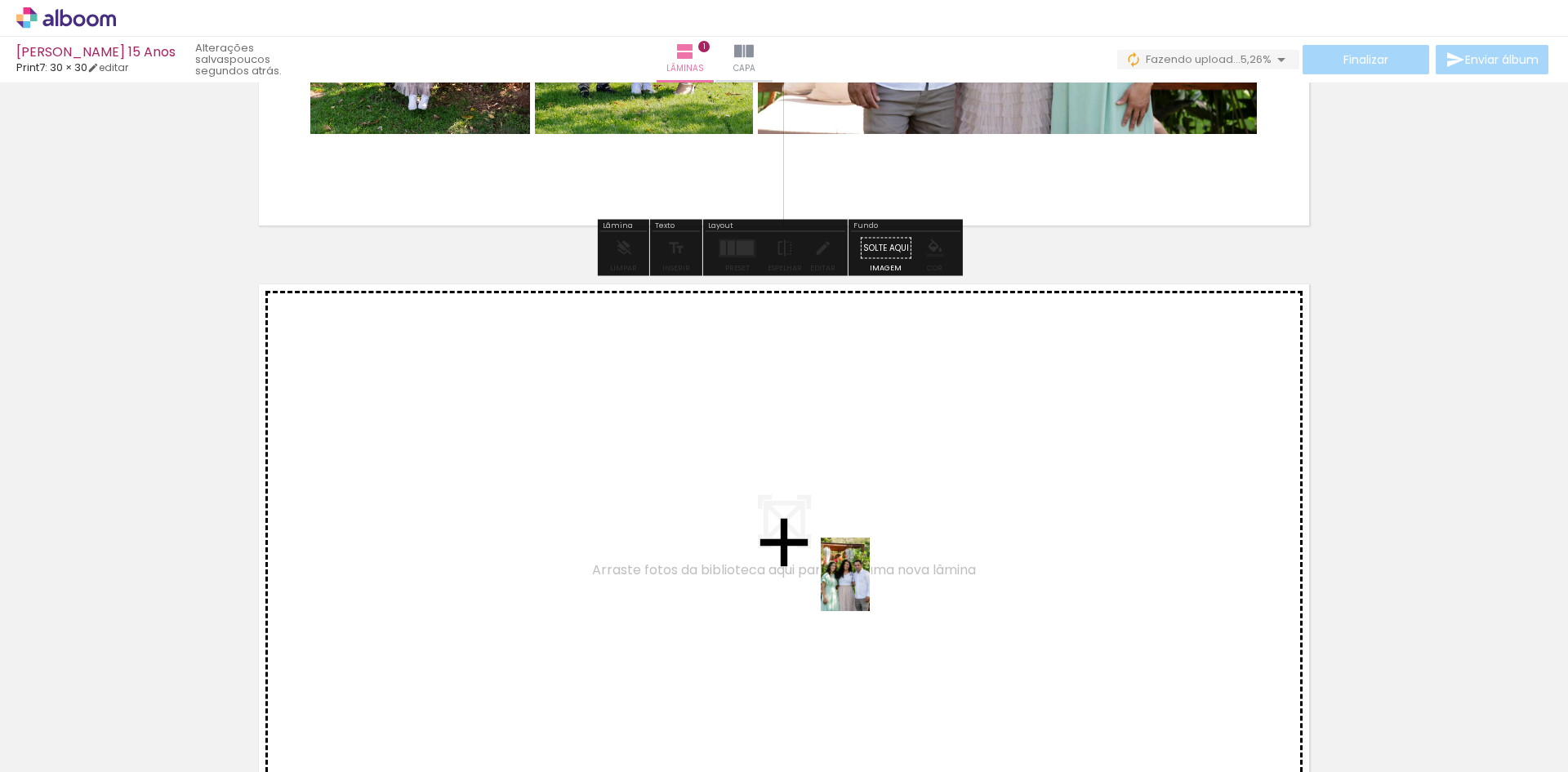
drag, startPoint x: 951, startPoint y: 730, endPoint x: 861, endPoint y: 572, distance: 181.8
click at [861, 572] on quentale-workspace at bounding box center [784, 386] width 1568 height 772
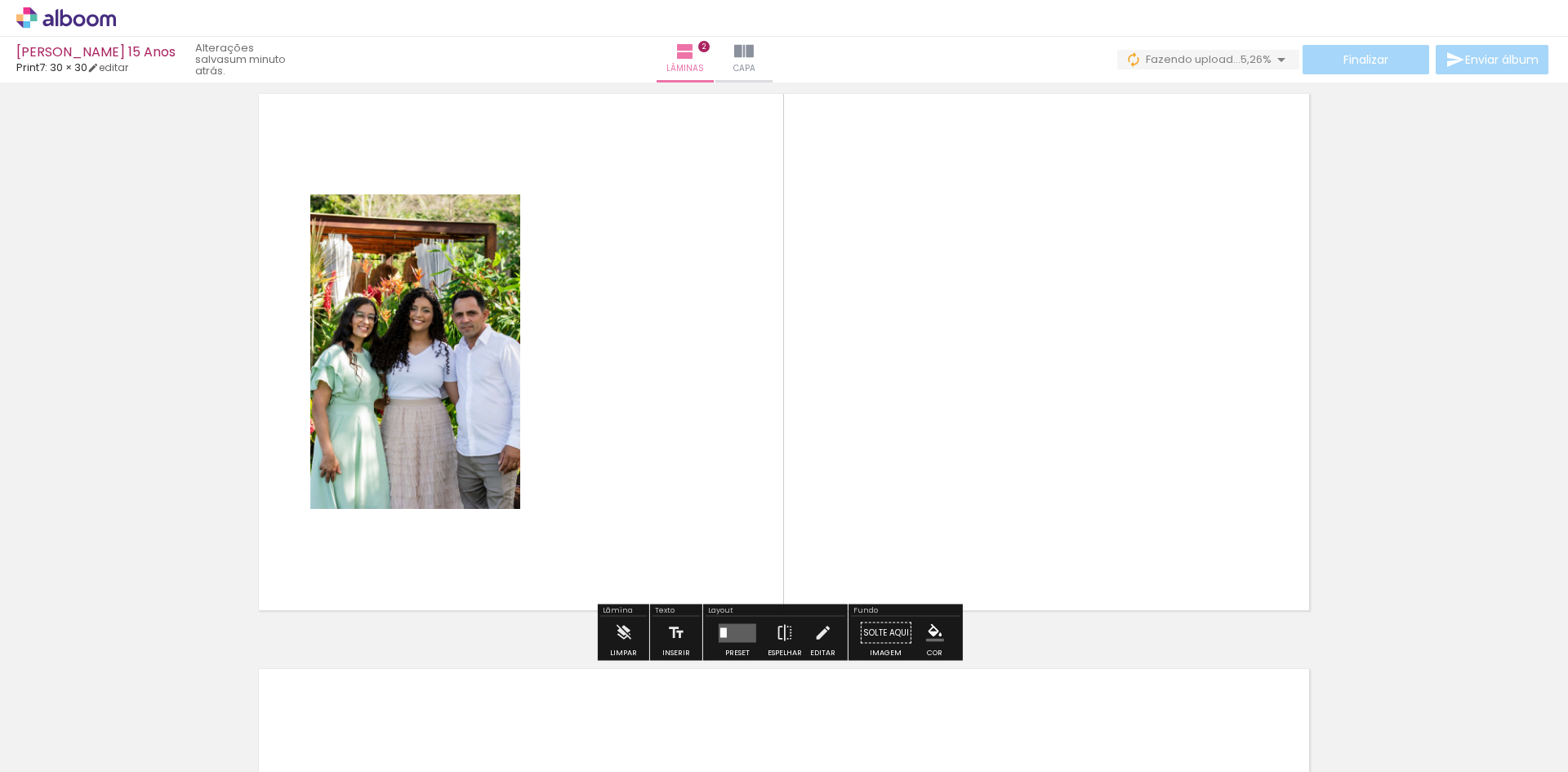
scroll to position [678, 0]
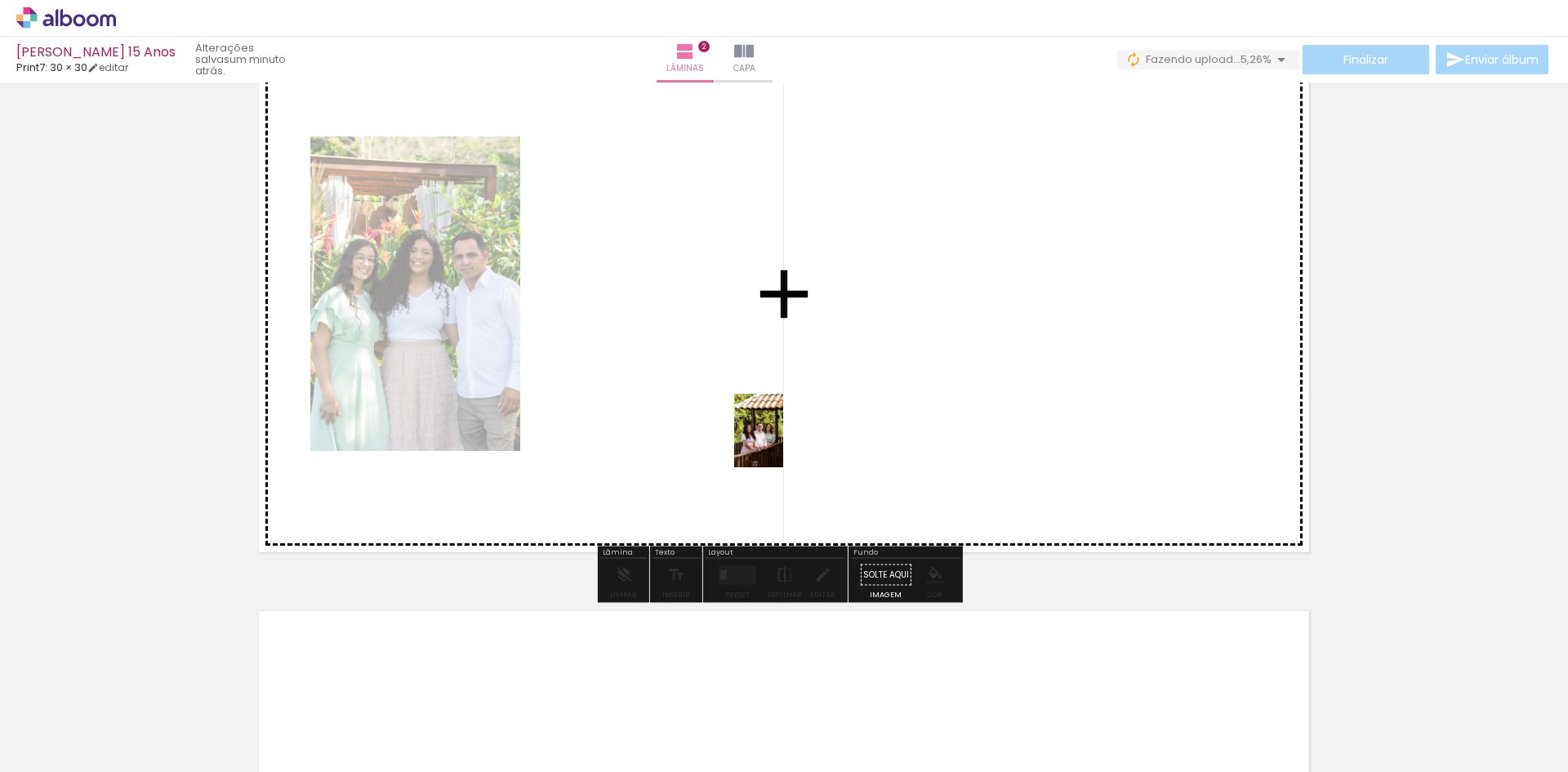
drag, startPoint x: 1216, startPoint y: 725, endPoint x: 781, endPoint y: 441, distance: 519.5
click at [782, 442] on quentale-workspace at bounding box center [784, 386] width 1568 height 772
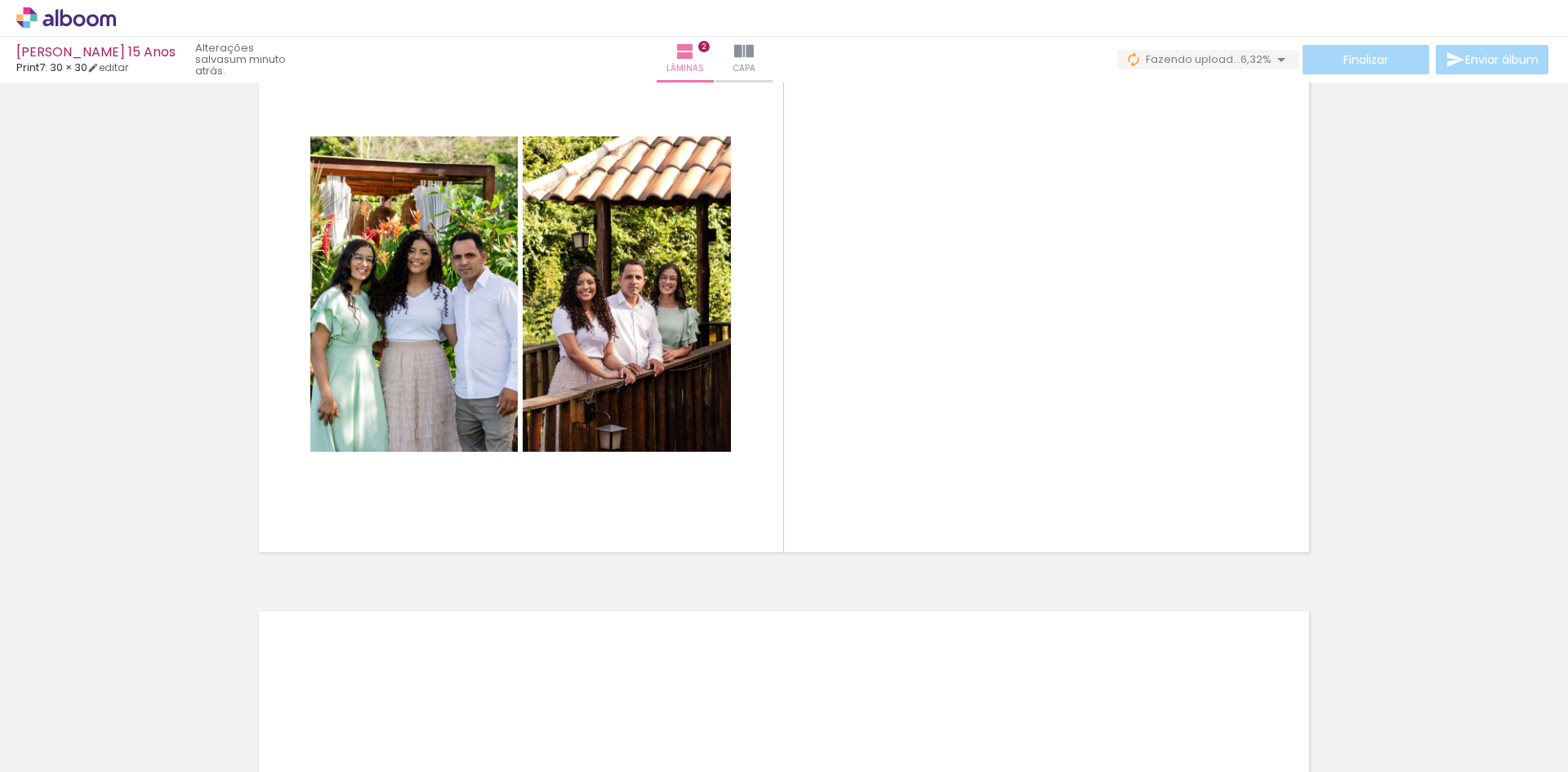
scroll to position [0, 915]
click at [29, 718] on input "Todas as fotos" at bounding box center [46, 722] width 62 height 14
click at [0, 0] on slot "Não utilizadas" at bounding box center [0, 0] width 0 height 0
type input "Não utilizadas"
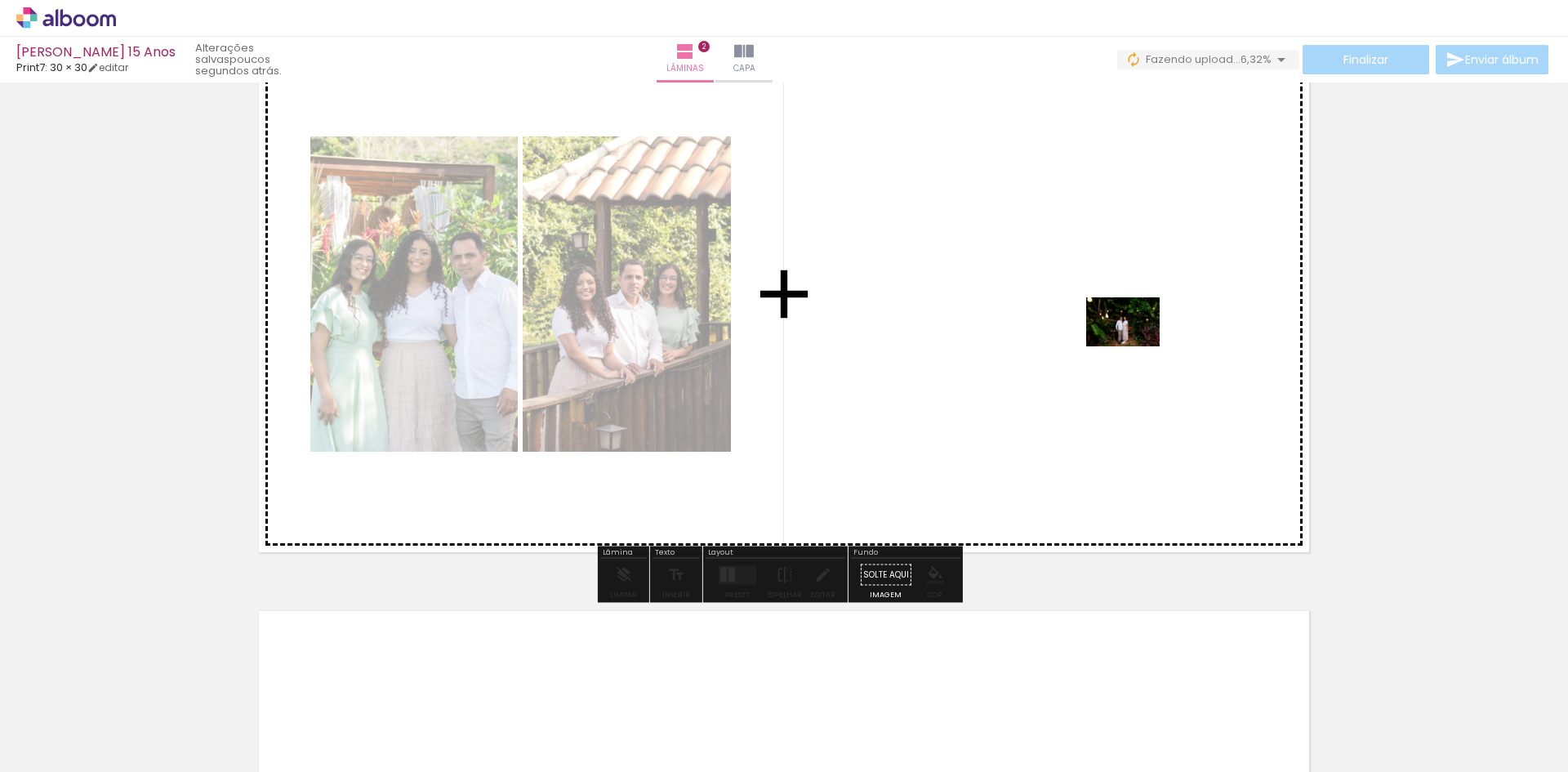
drag, startPoint x: 632, startPoint y: 722, endPoint x: 1135, endPoint y: 347, distance: 627.4
click at [1135, 347] on quentale-workspace at bounding box center [784, 386] width 1568 height 772
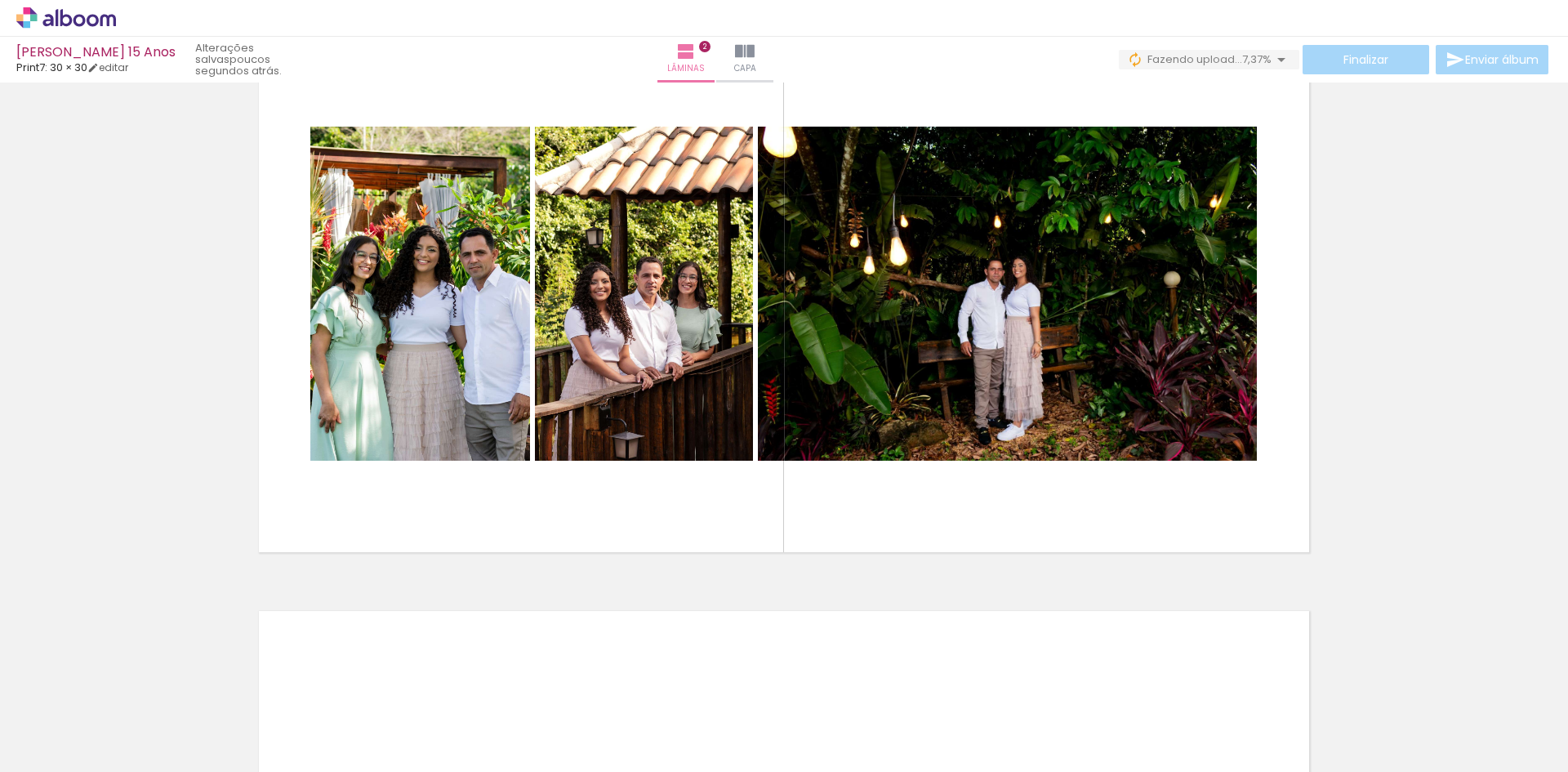
scroll to position [0, 1254]
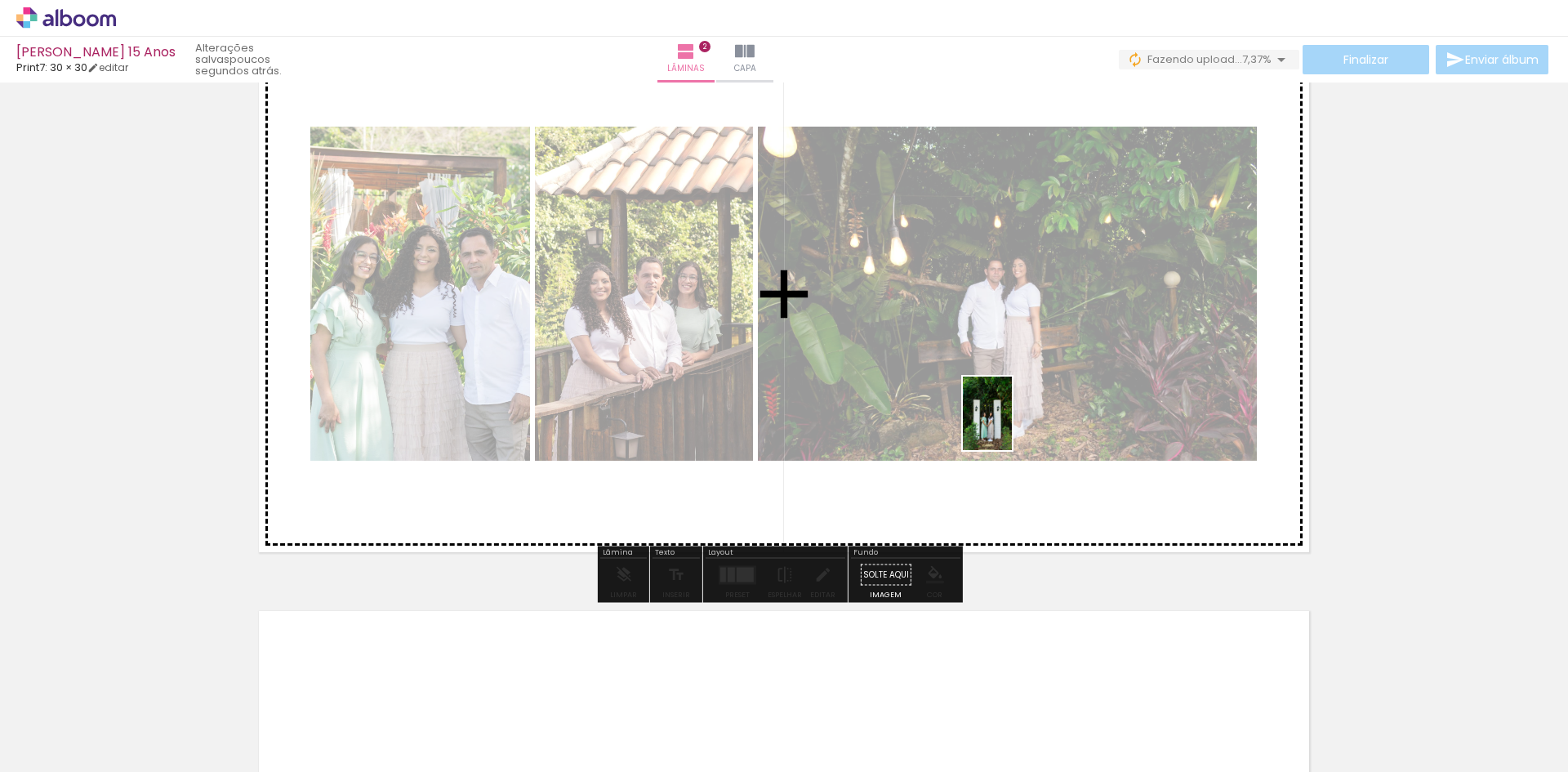
drag, startPoint x: 855, startPoint y: 741, endPoint x: 1011, endPoint y: 425, distance: 352.4
click at [1011, 425] on quentale-workspace at bounding box center [784, 386] width 1568 height 772
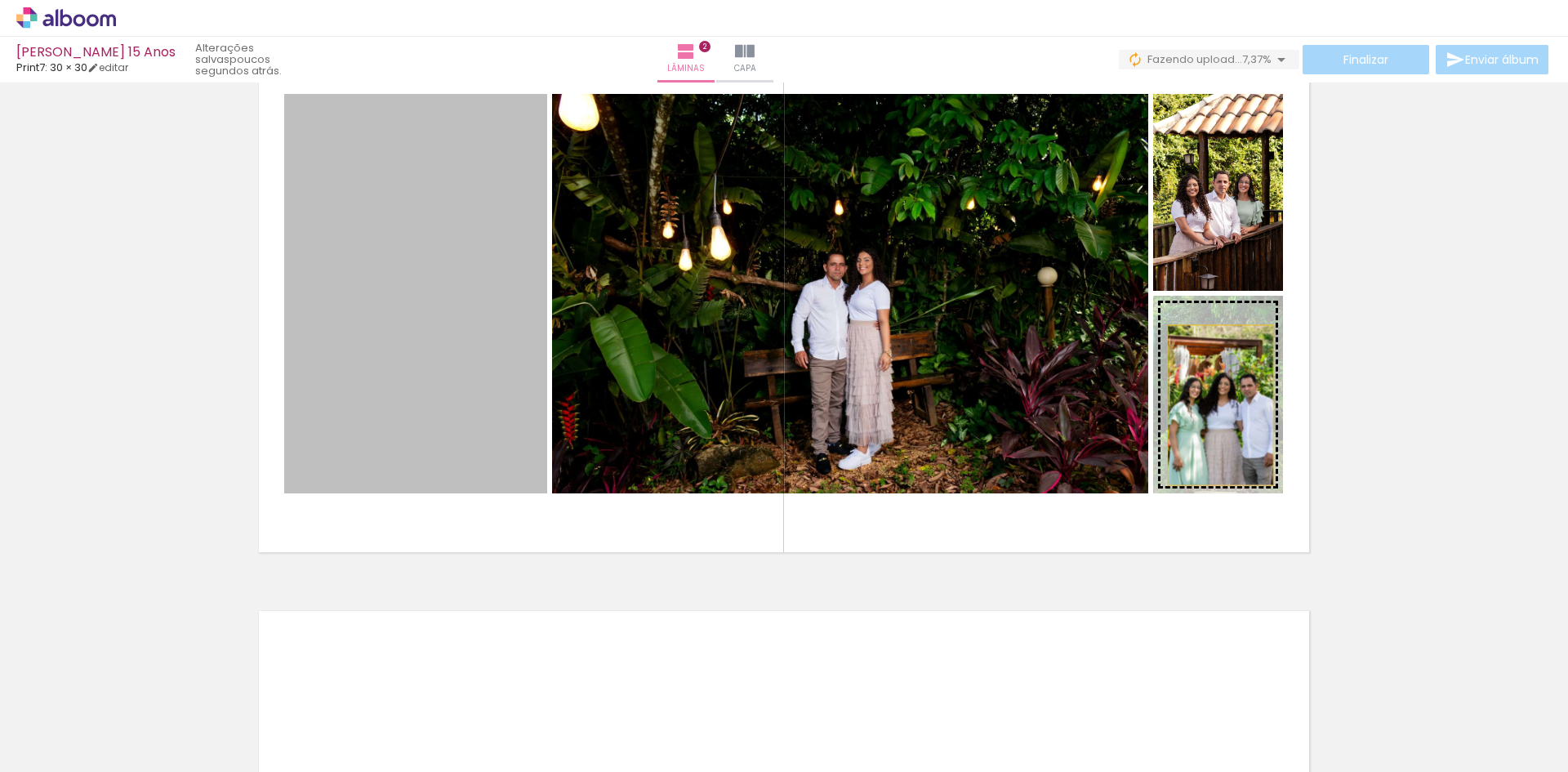
drag, startPoint x: 452, startPoint y: 365, endPoint x: 1214, endPoint y: 405, distance: 763.0
click at [0, 0] on slot at bounding box center [0, 0] width 0 height 0
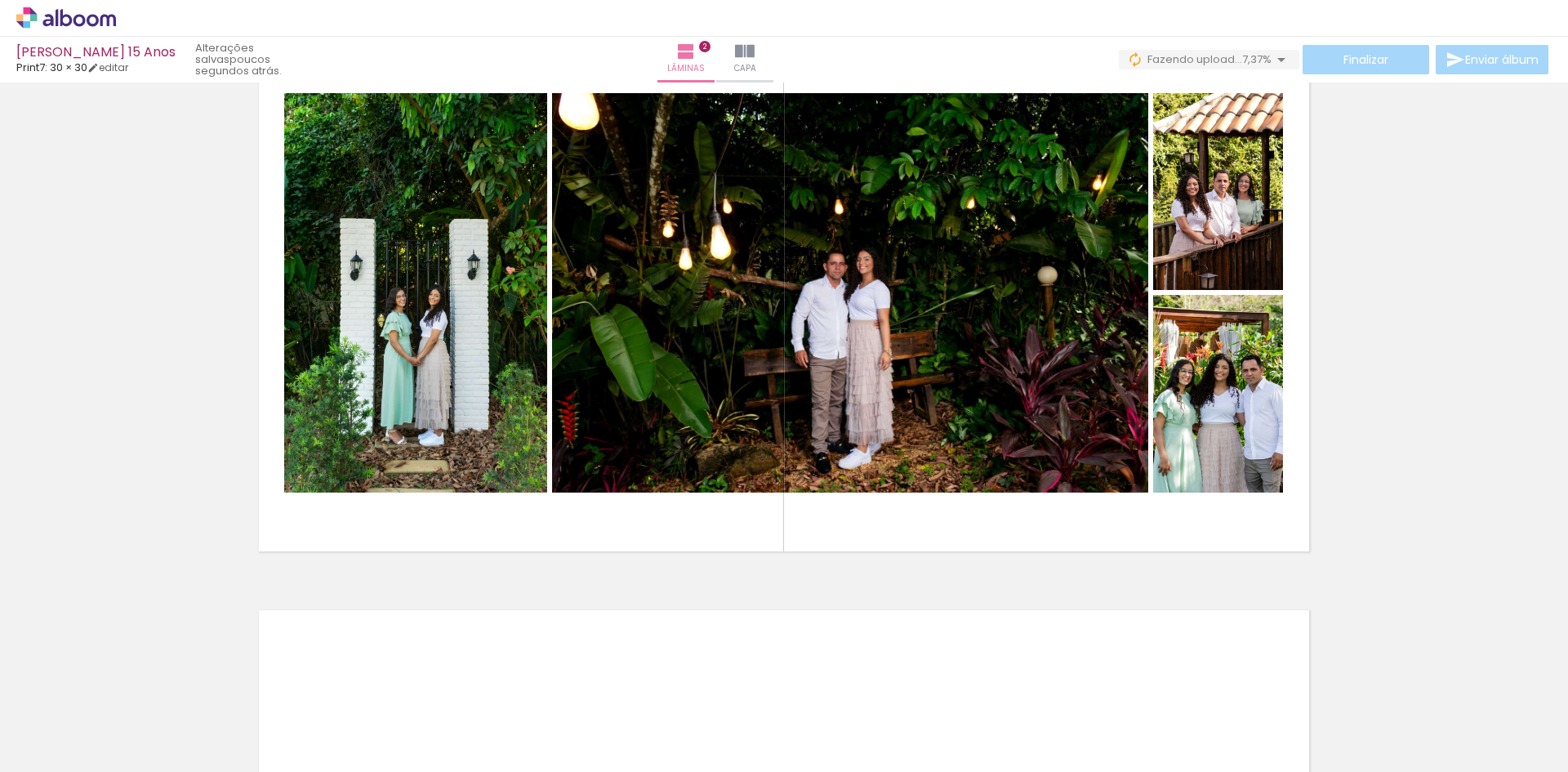
scroll to position [678, 0]
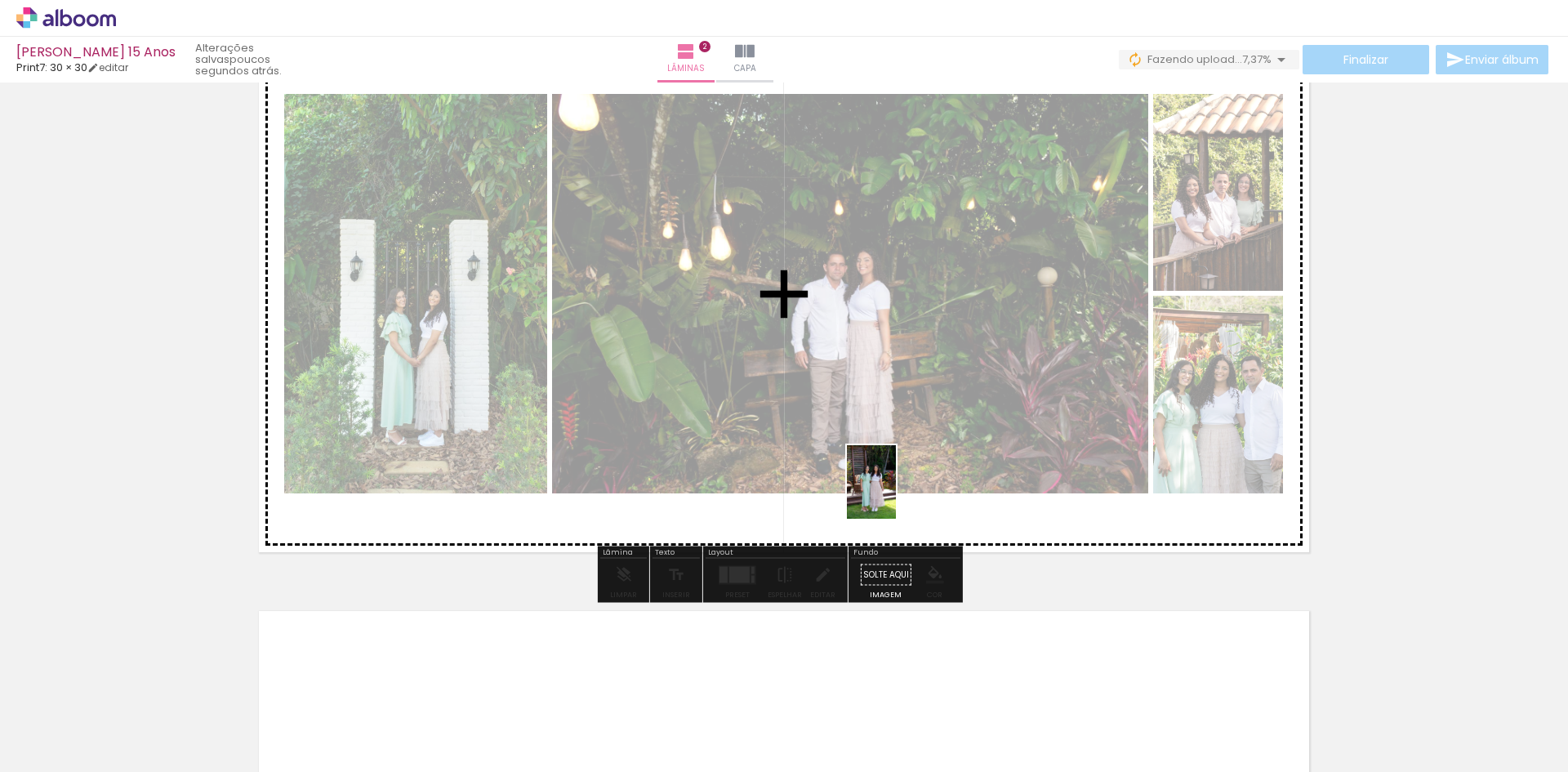
drag, startPoint x: 1038, startPoint y: 719, endPoint x: 896, endPoint y: 494, distance: 266.1
click at [896, 494] on quentale-workspace at bounding box center [784, 386] width 1568 height 772
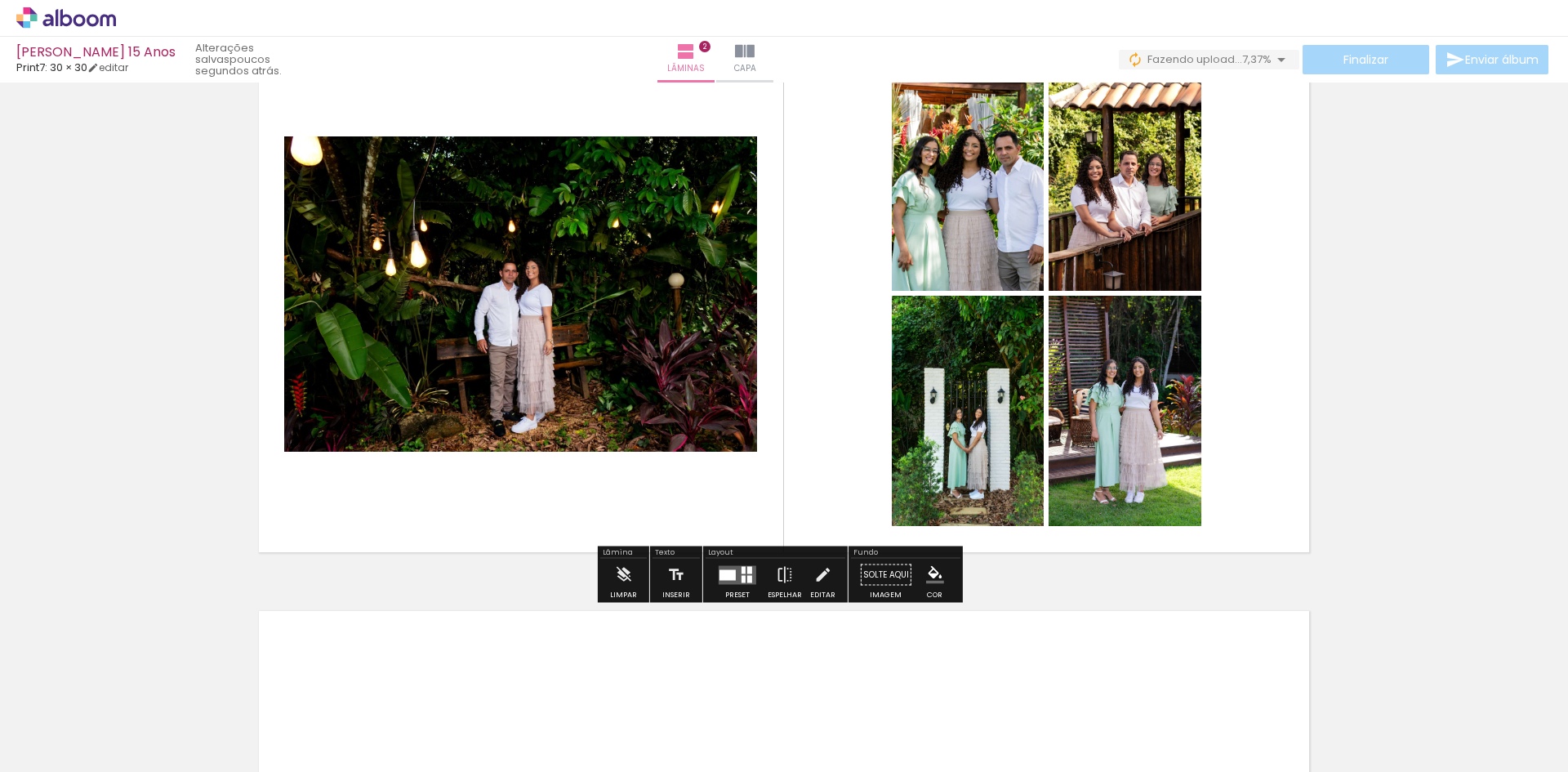
click at [738, 583] on quentale-layouter at bounding box center [737, 574] width 38 height 19
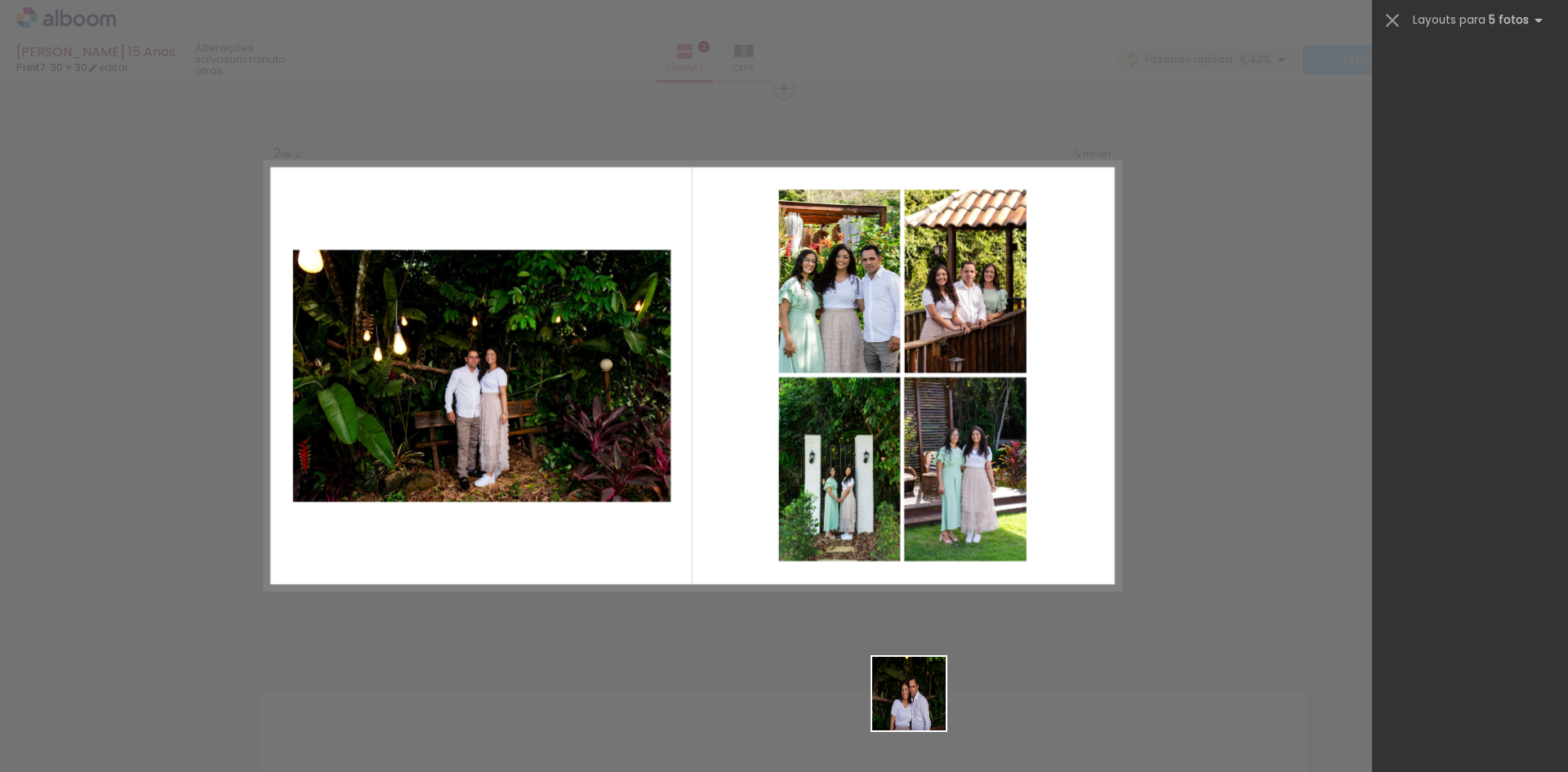
scroll to position [0, 0]
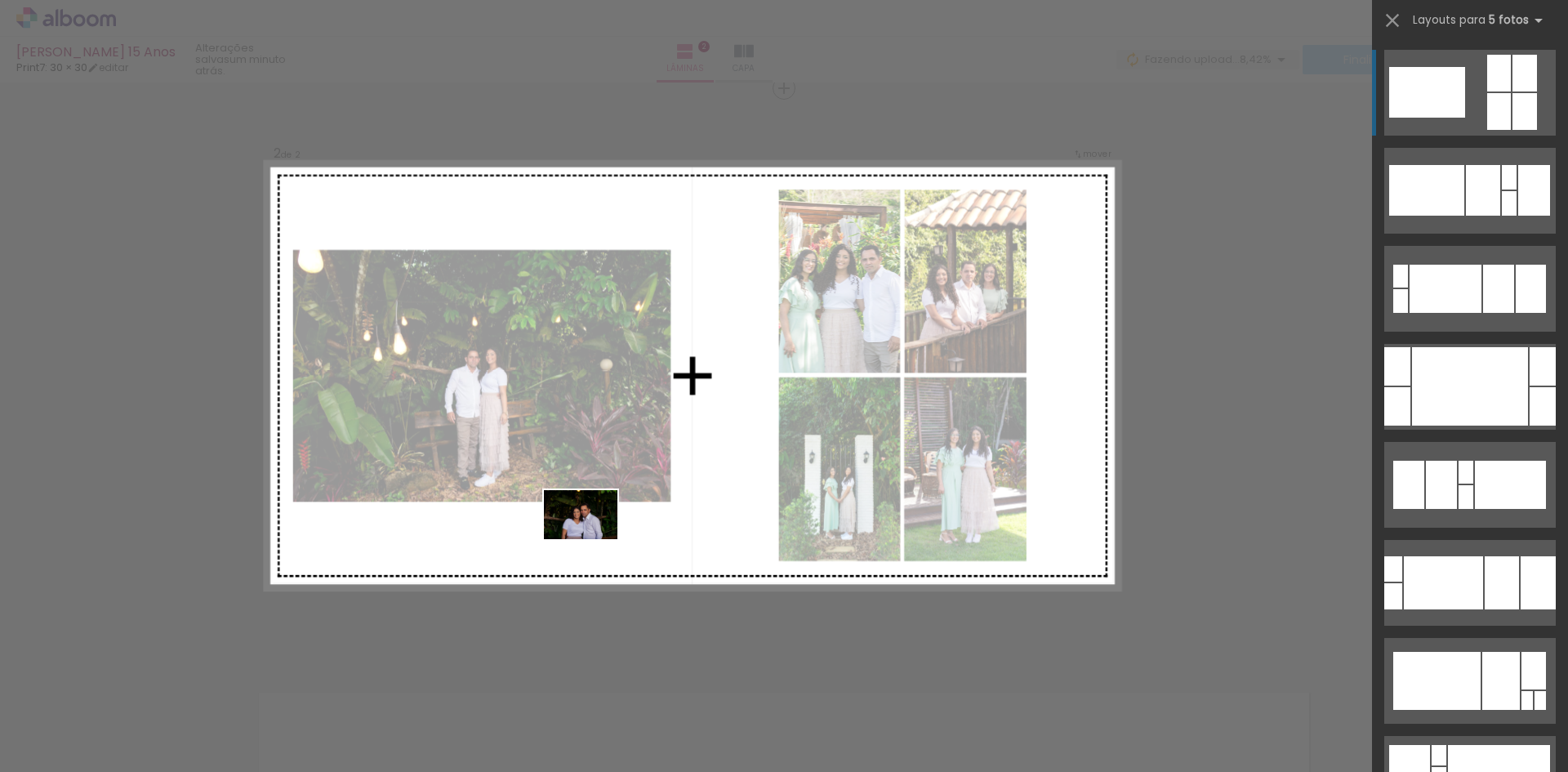
drag, startPoint x: 1038, startPoint y: 736, endPoint x: 593, endPoint y: 540, distance: 486.3
click at [593, 540] on quentale-workspace at bounding box center [784, 386] width 1568 height 772
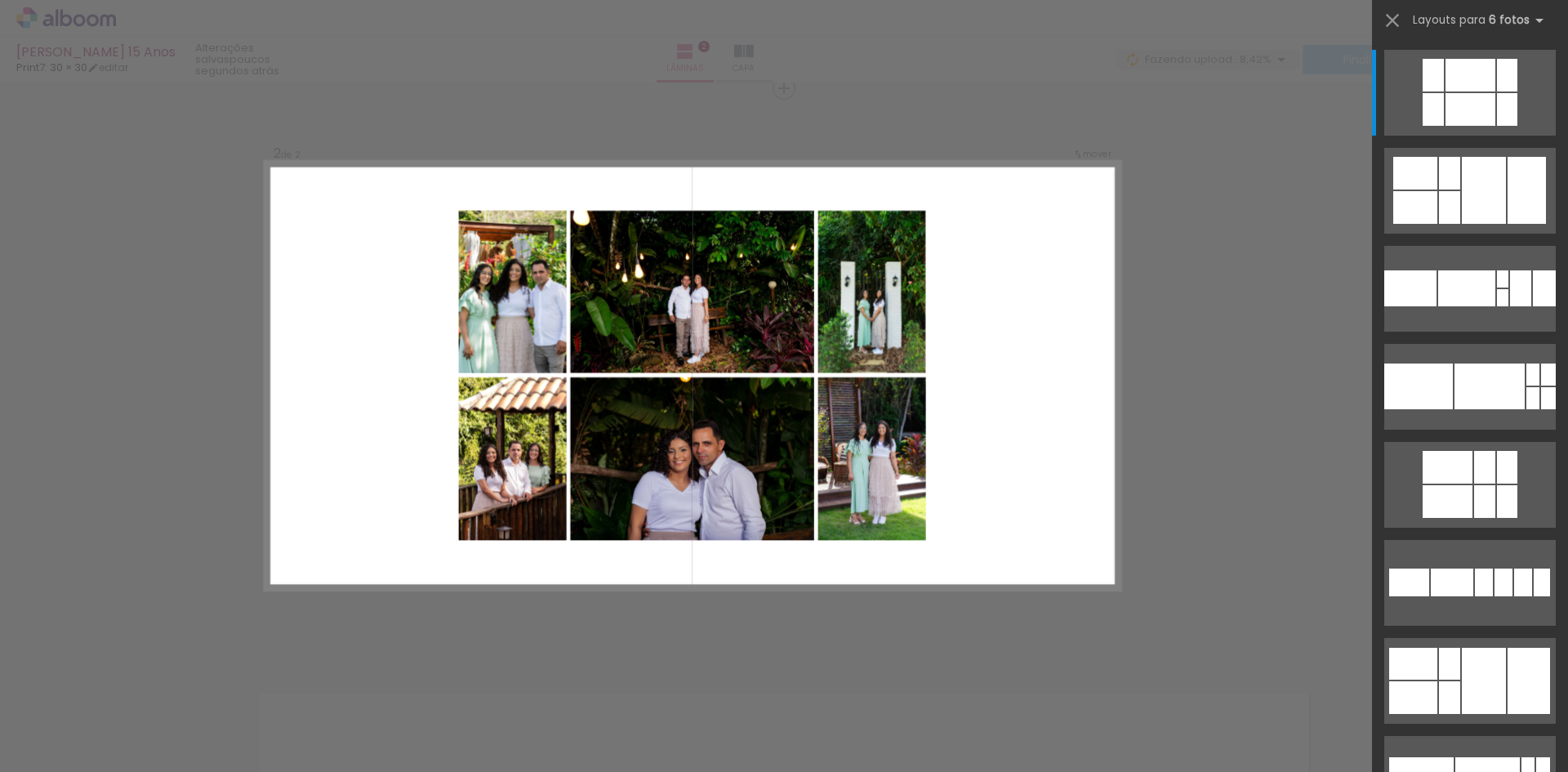
scroll to position [0, 1639]
click at [1192, 505] on div "Confirmar Cancelar" at bounding box center [784, 368] width 1568 height 1765
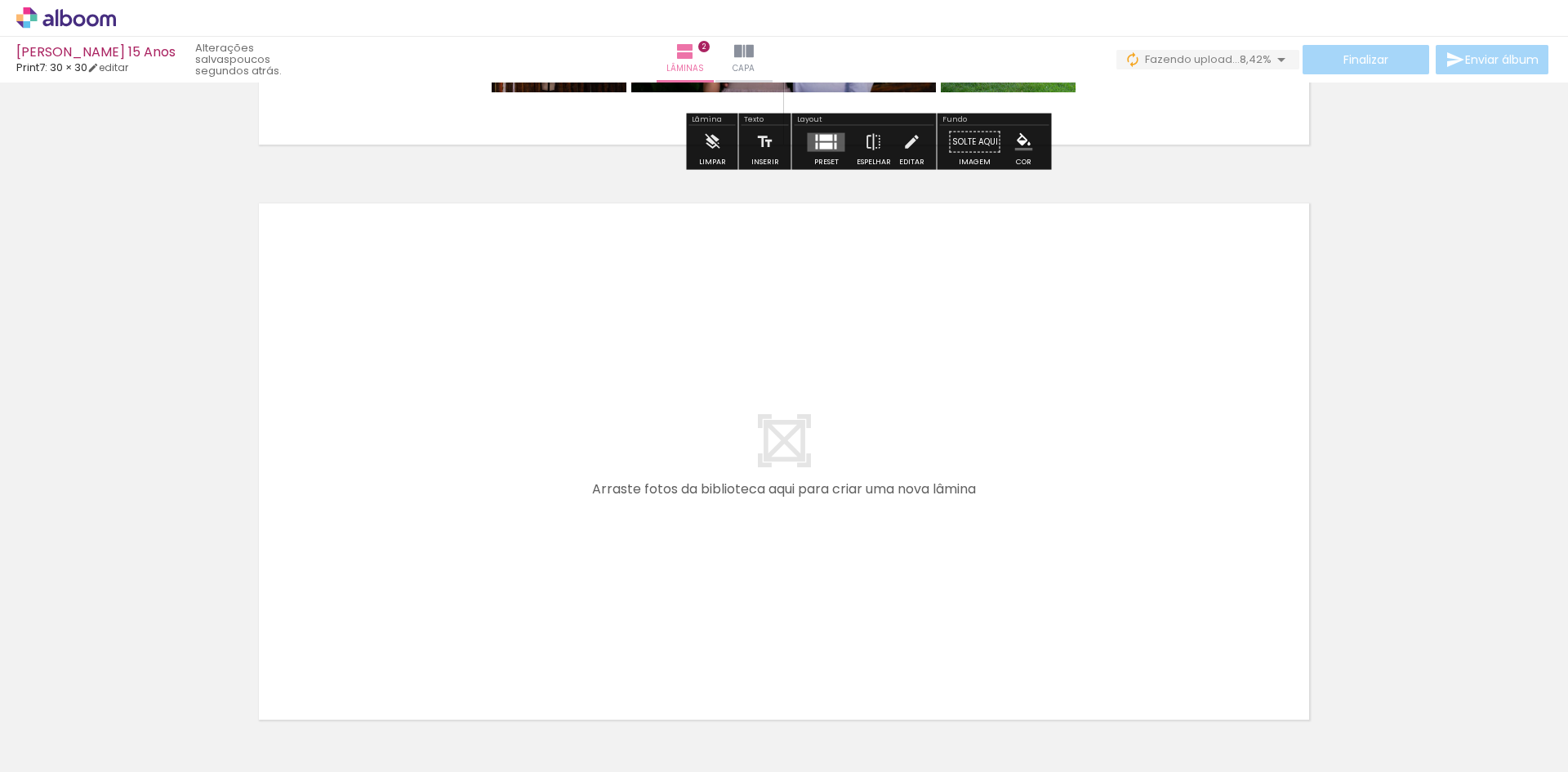
scroll to position [1087, 0]
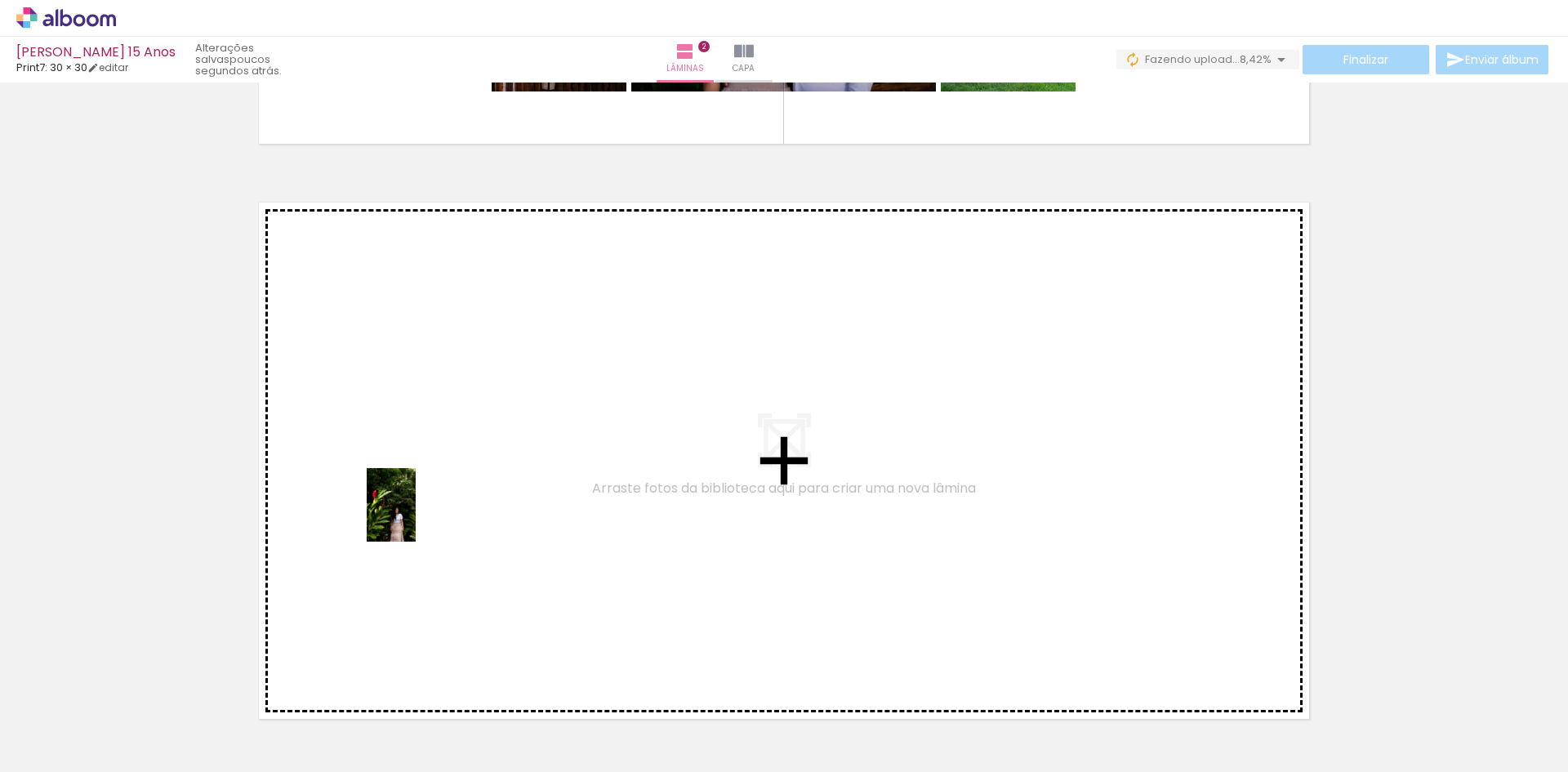
drag, startPoint x: 460, startPoint y: 730, endPoint x: 414, endPoint y: 508, distance: 226.7
click at [414, 508] on quentale-workspace at bounding box center [784, 386] width 1568 height 772
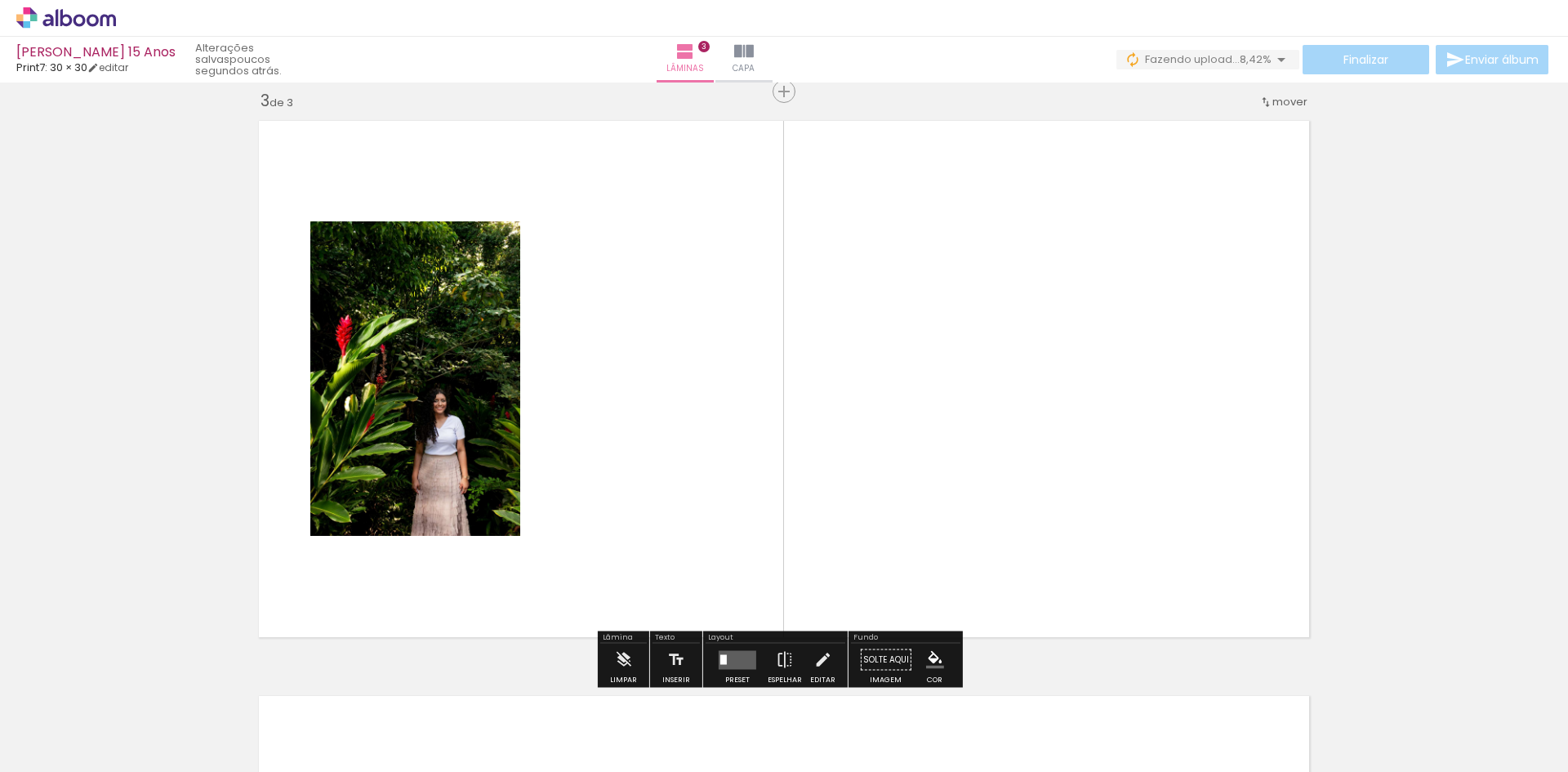
scroll to position [1171, 0]
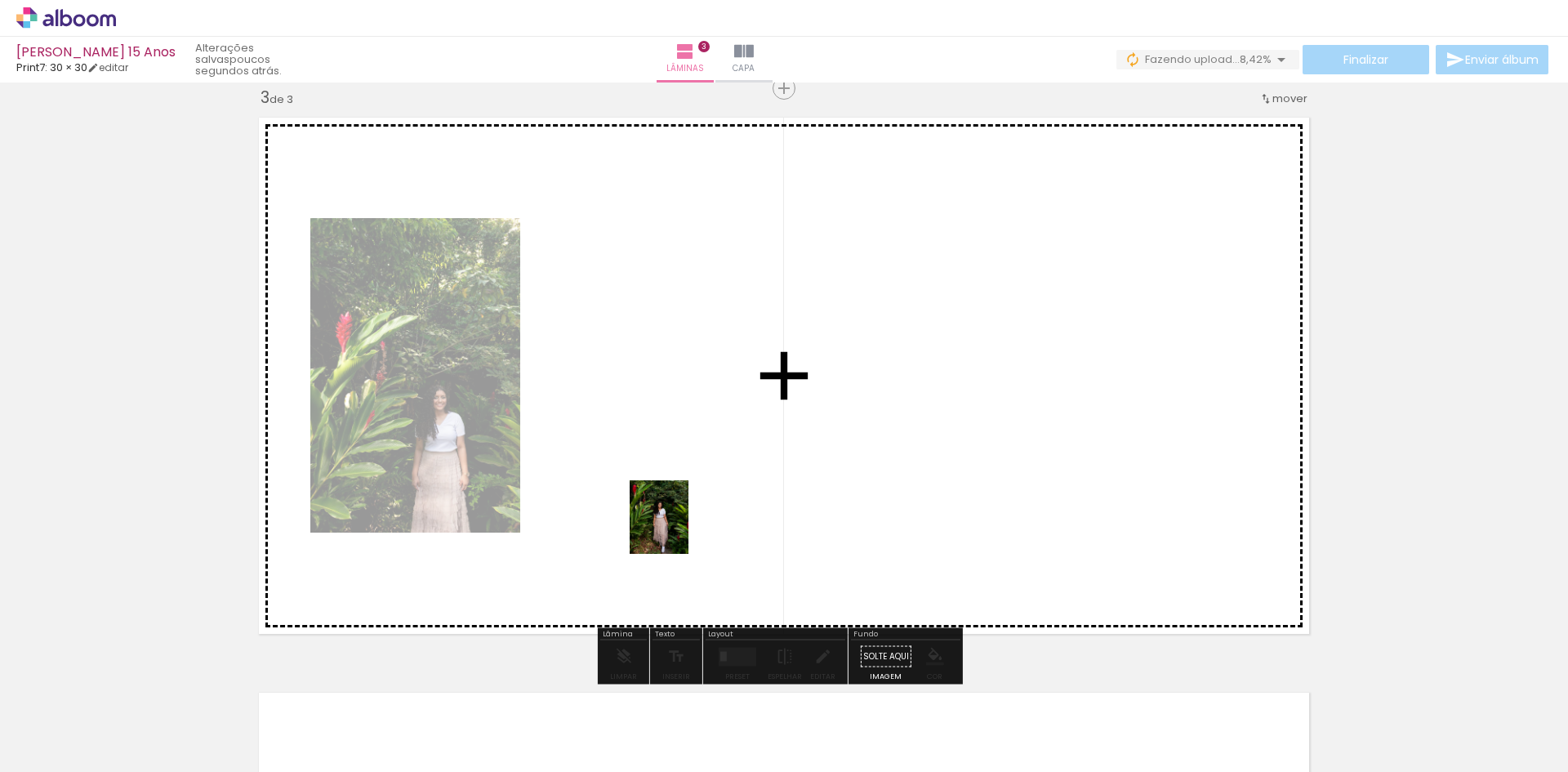
drag, startPoint x: 460, startPoint y: 728, endPoint x: 681, endPoint y: 529, distance: 297.4
click at [681, 529] on quentale-workspace at bounding box center [784, 386] width 1568 height 772
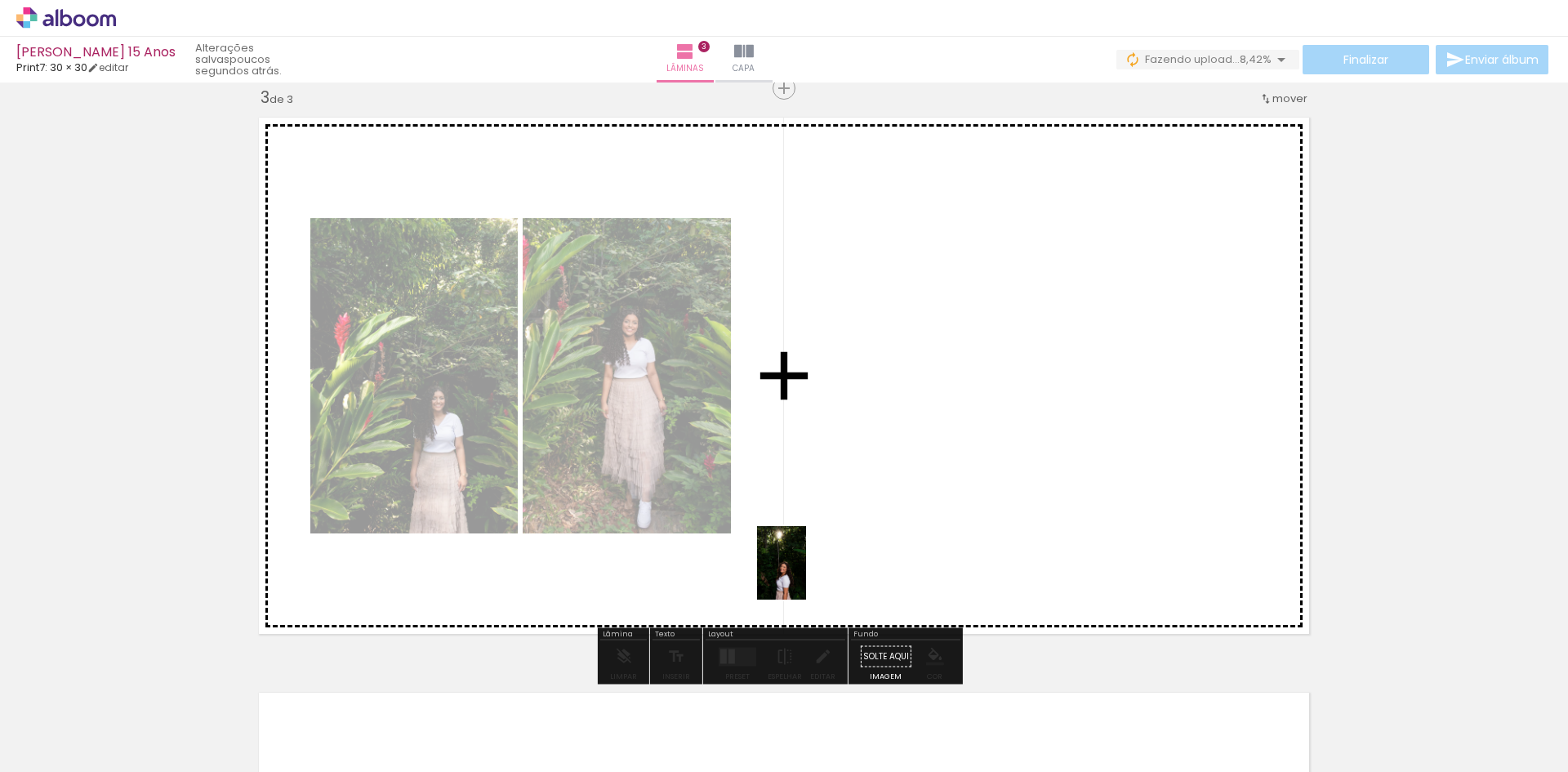
drag, startPoint x: 456, startPoint y: 740, endPoint x: 857, endPoint y: 535, distance: 450.4
click at [840, 549] on quentale-workspace at bounding box center [784, 386] width 1568 height 772
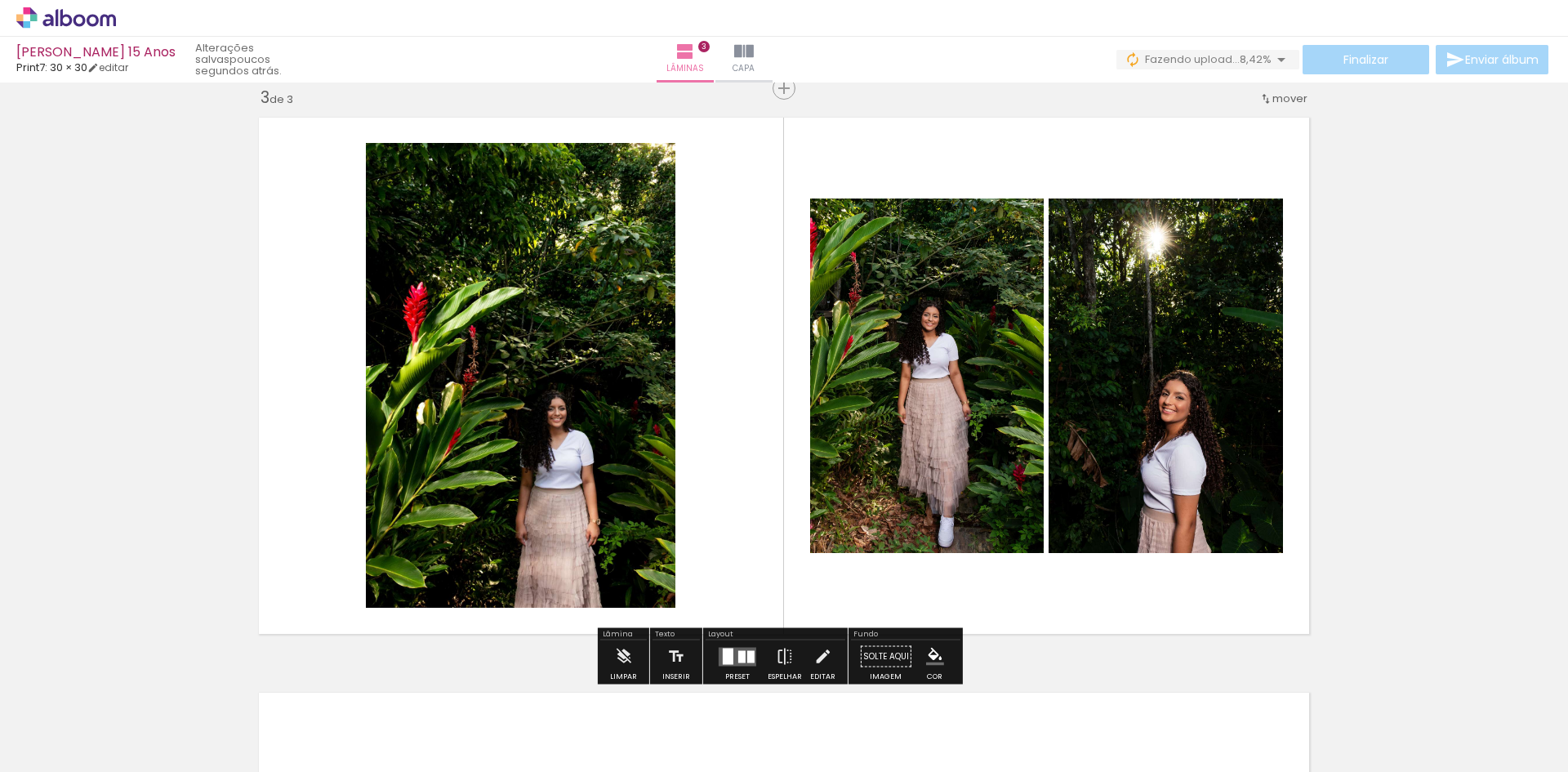
click at [739, 655] on div at bounding box center [741, 656] width 7 height 12
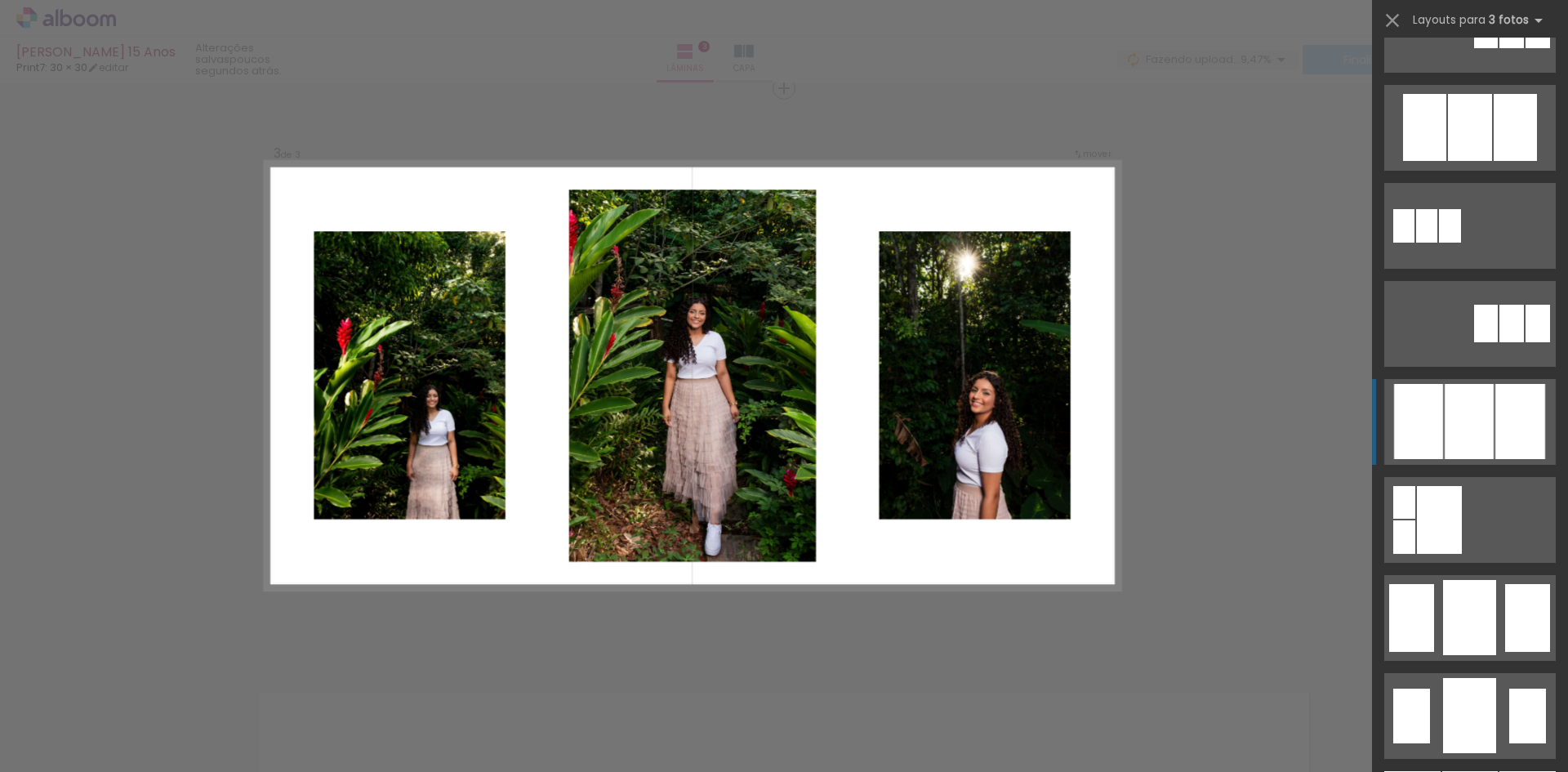
scroll to position [735, 0]
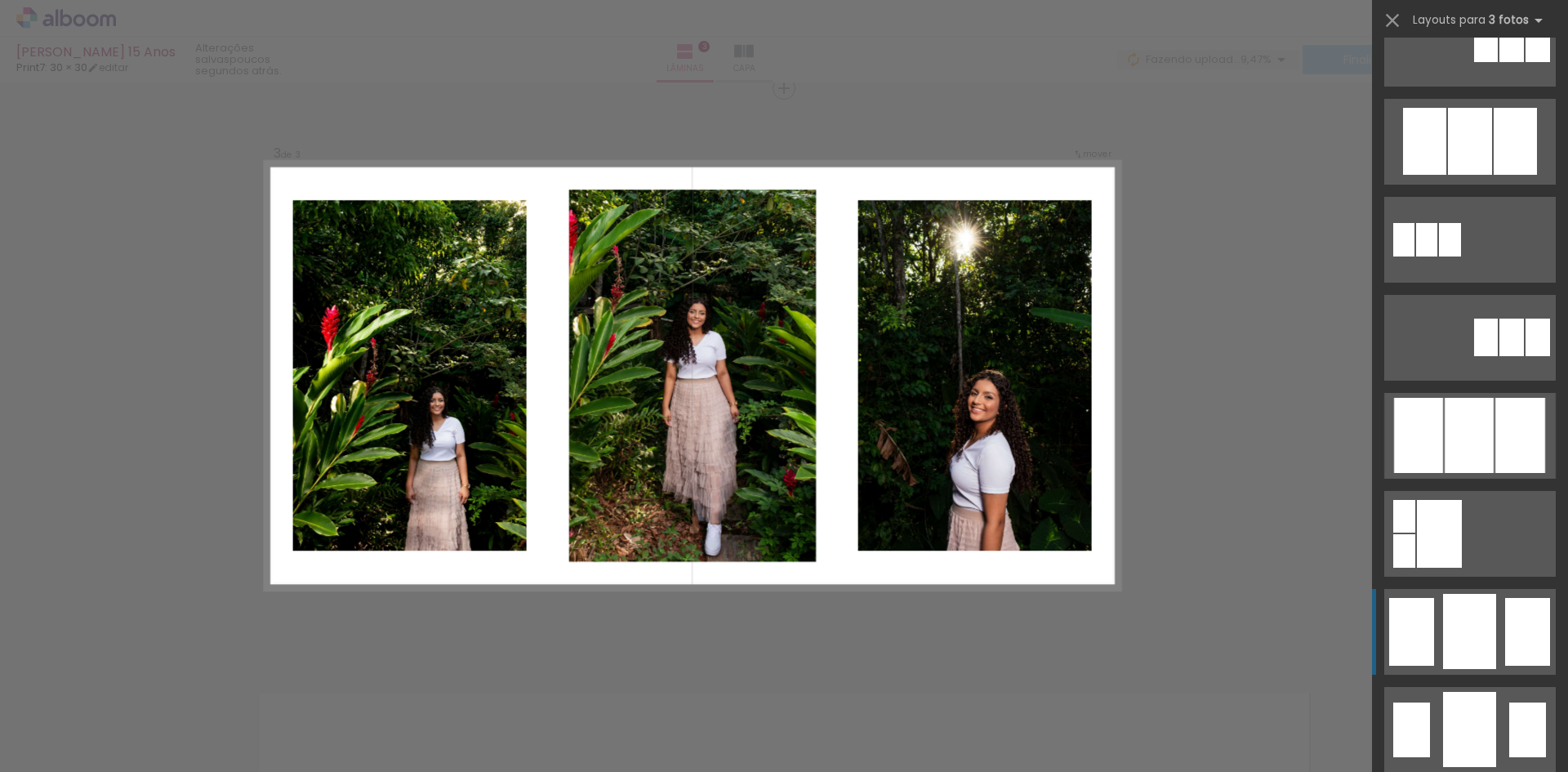
click at [1468, 666] on div at bounding box center [1469, 632] width 53 height 76
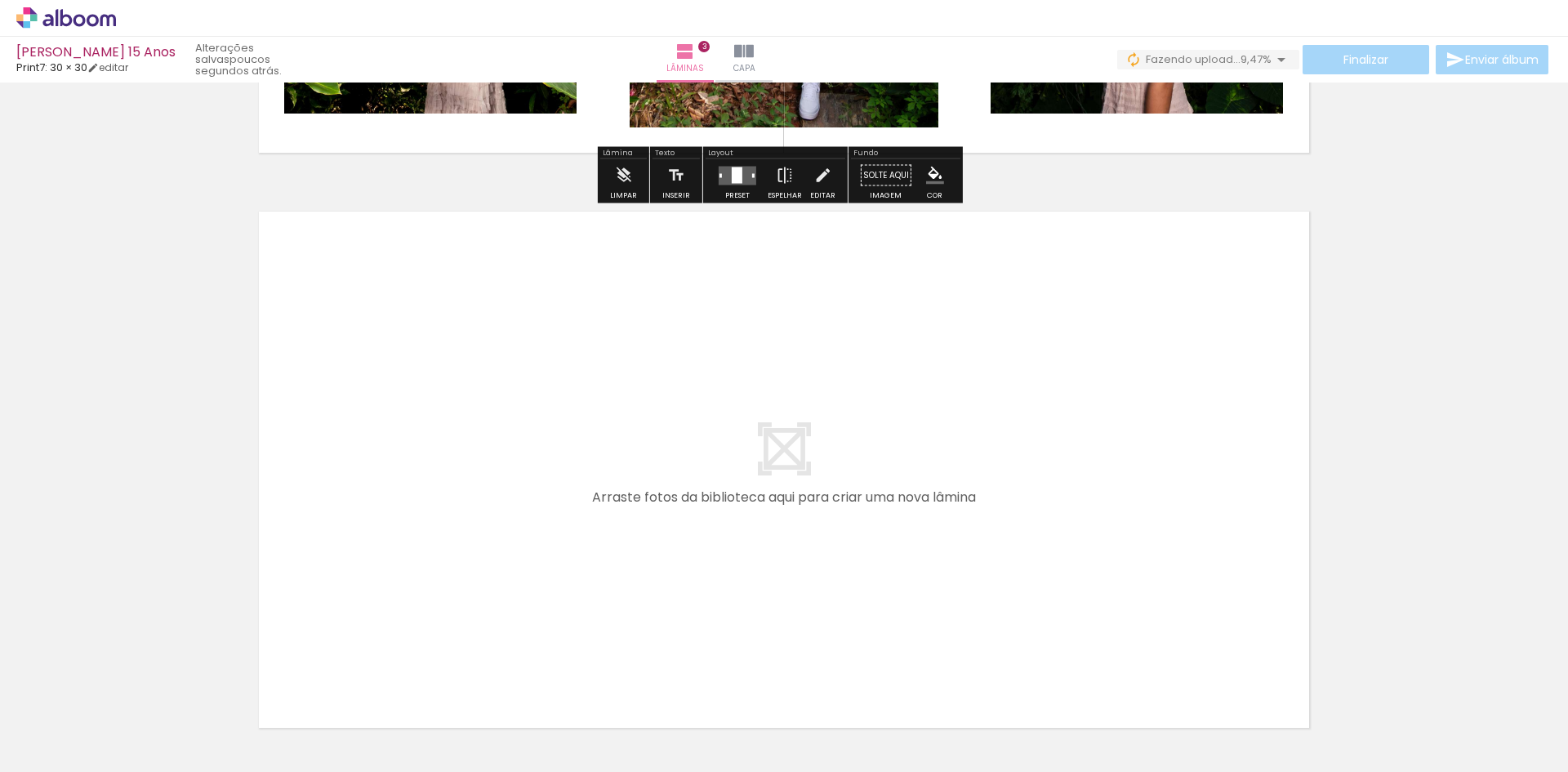
scroll to position [1661, 0]
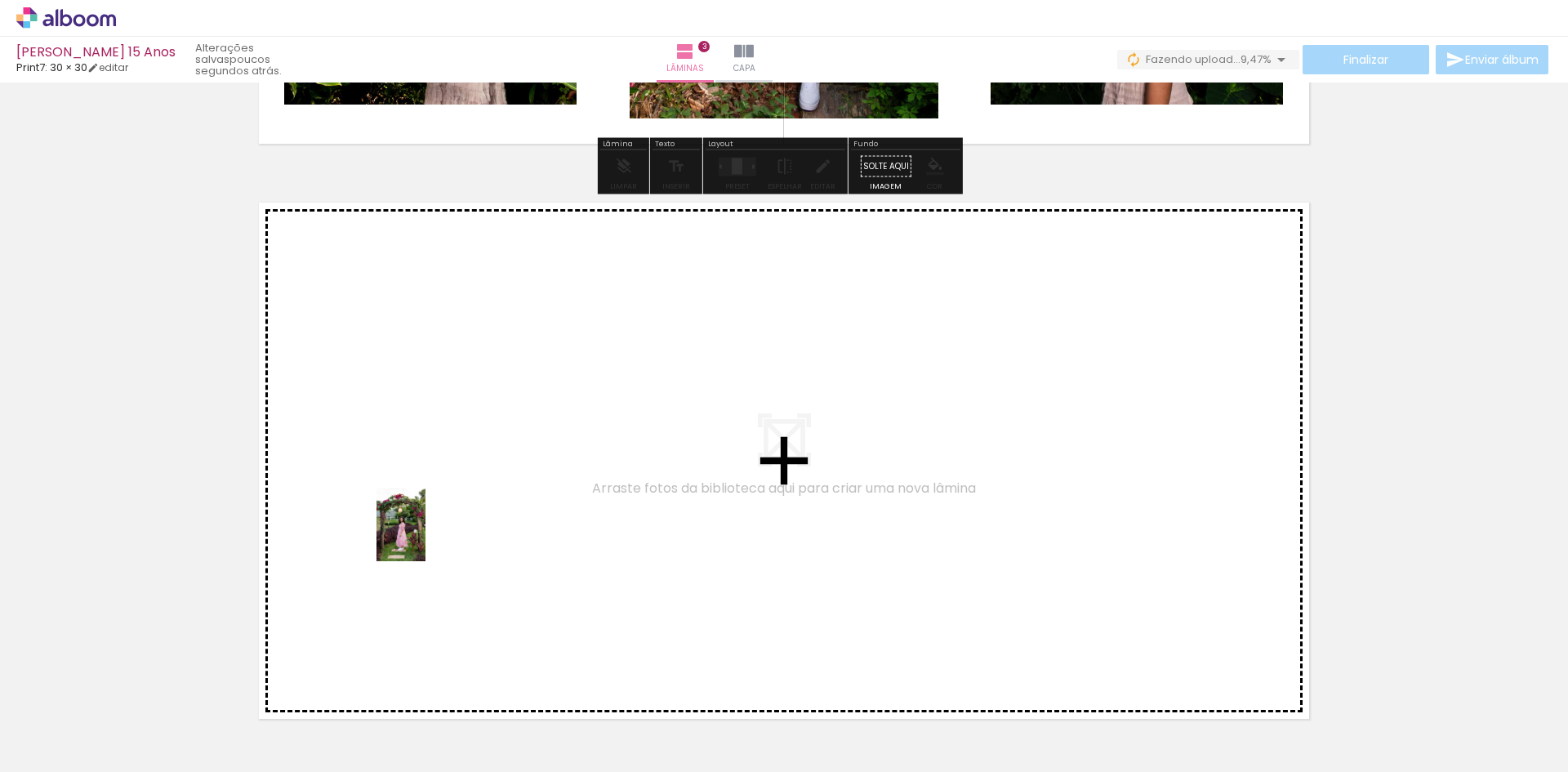
drag, startPoint x: 430, startPoint y: 733, endPoint x: 425, endPoint y: 537, distance: 196.1
click at [425, 537] on quentale-workspace at bounding box center [784, 386] width 1568 height 772
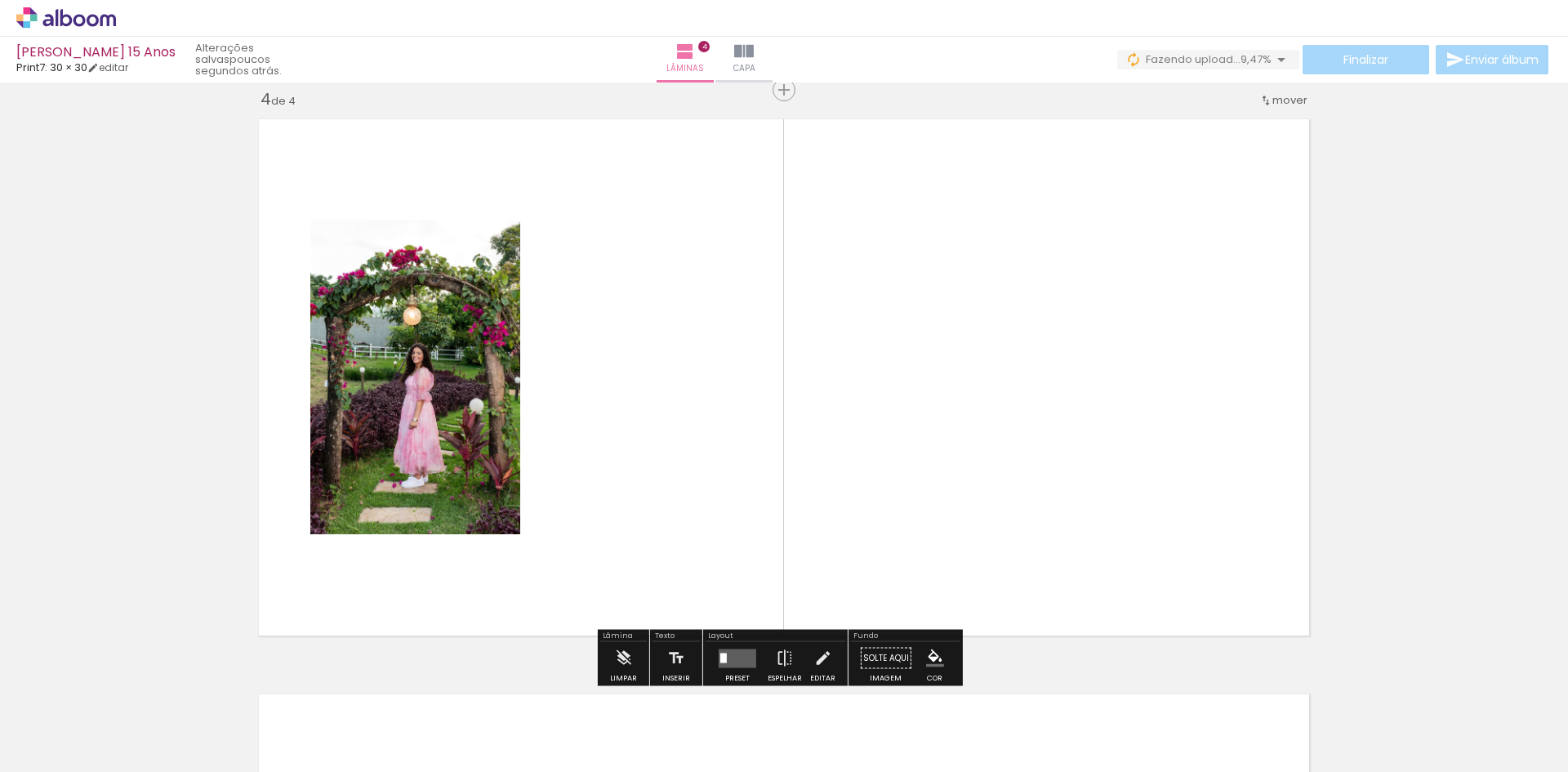
scroll to position [1747, 0]
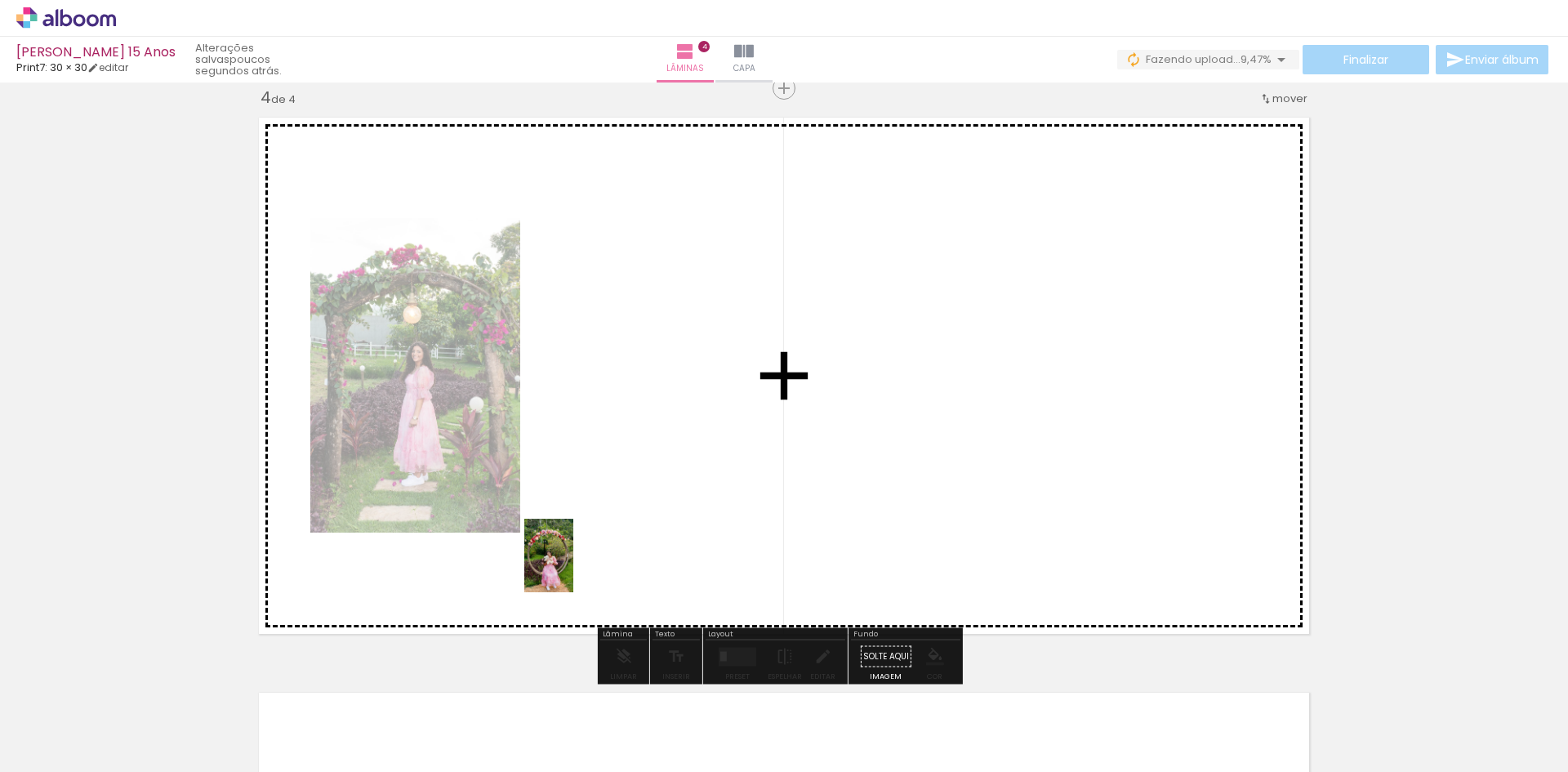
drag, startPoint x: 443, startPoint y: 741, endPoint x: 574, endPoint y: 566, distance: 218.6
click at [574, 566] on quentale-workspace at bounding box center [784, 386] width 1568 height 772
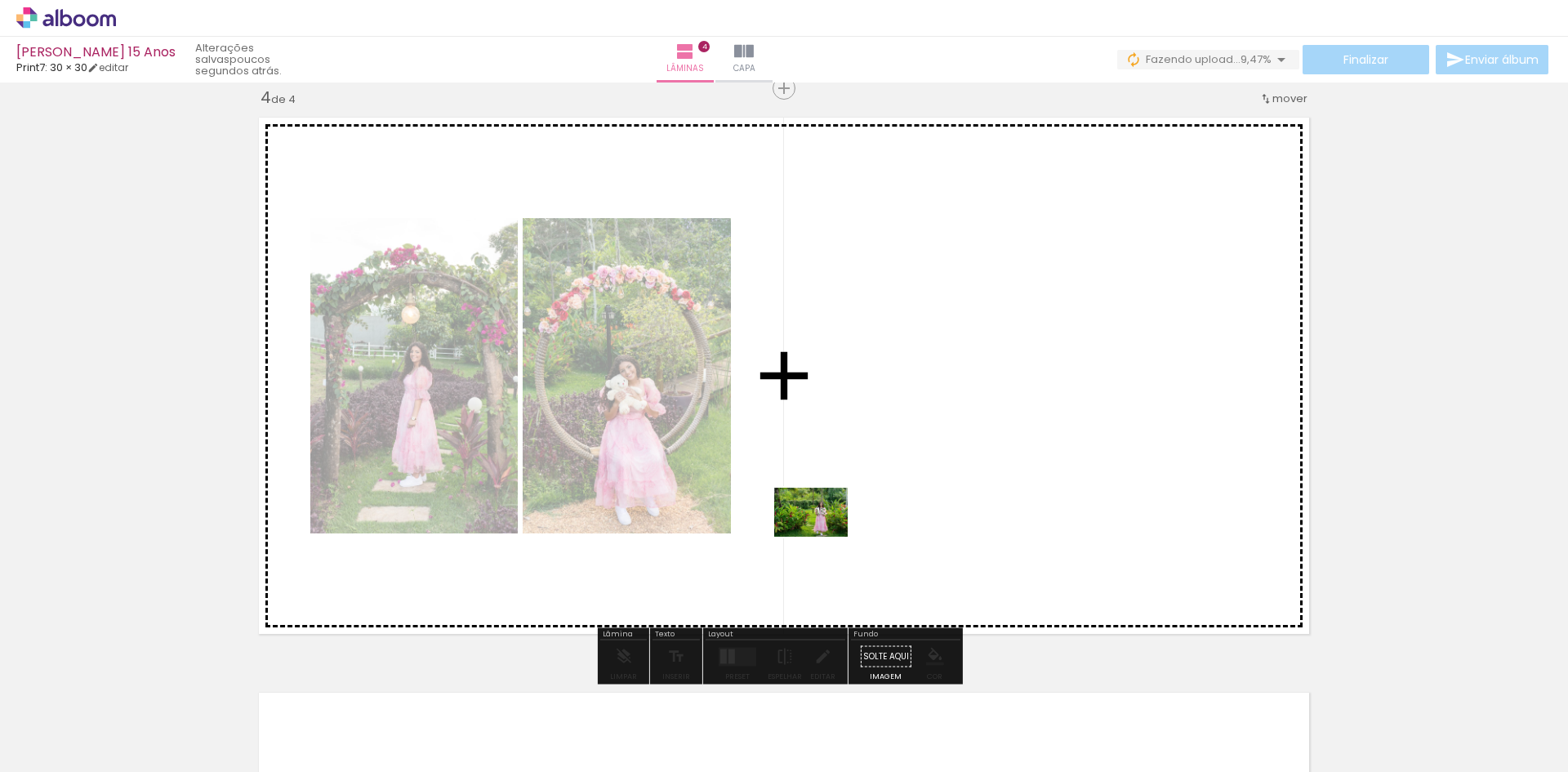
drag, startPoint x: 517, startPoint y: 724, endPoint x: 856, endPoint y: 499, distance: 406.9
click at [856, 499] on quentale-workspace at bounding box center [784, 386] width 1568 height 772
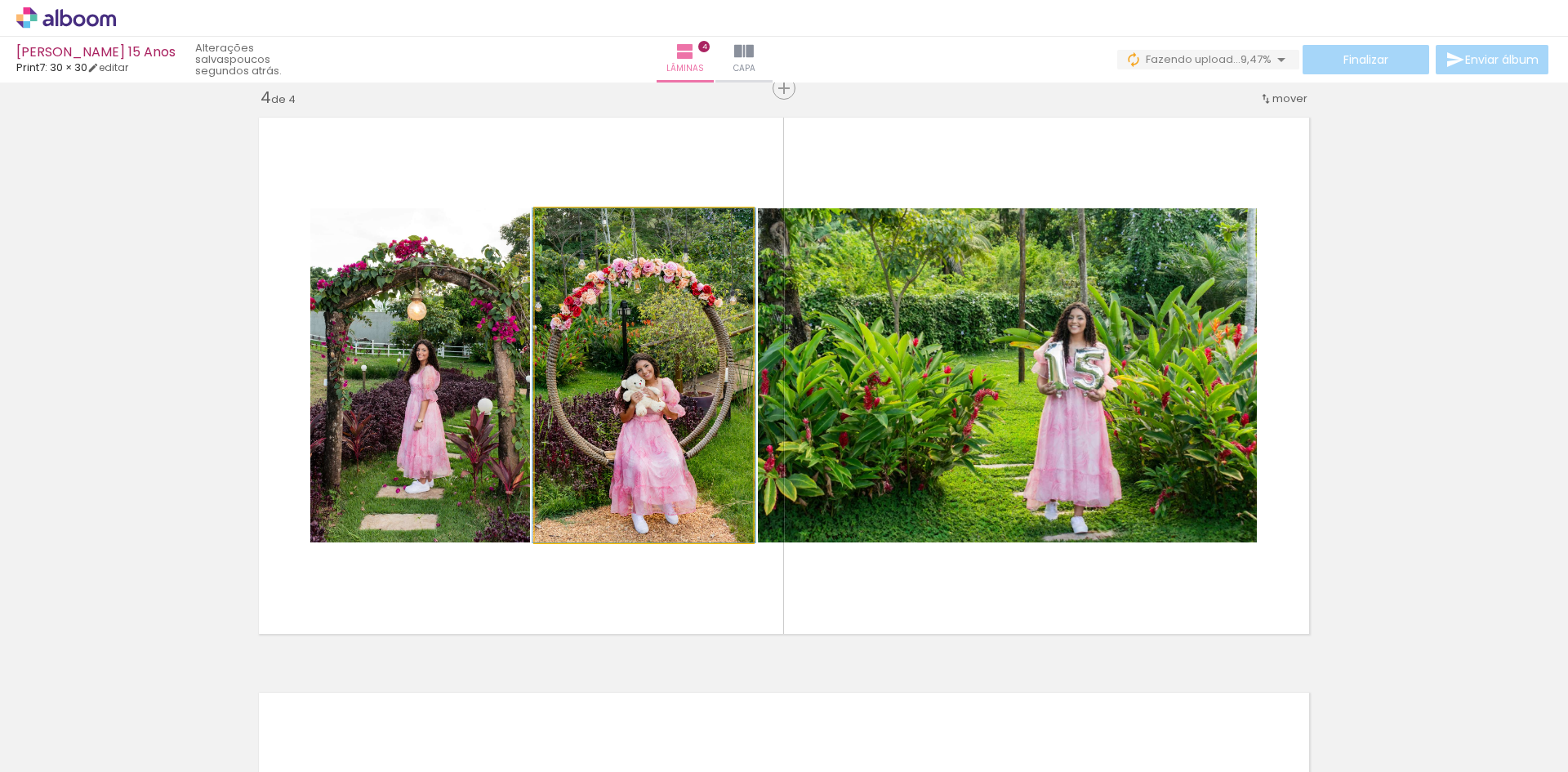
click at [656, 446] on quentale-photo at bounding box center [644, 375] width 218 height 334
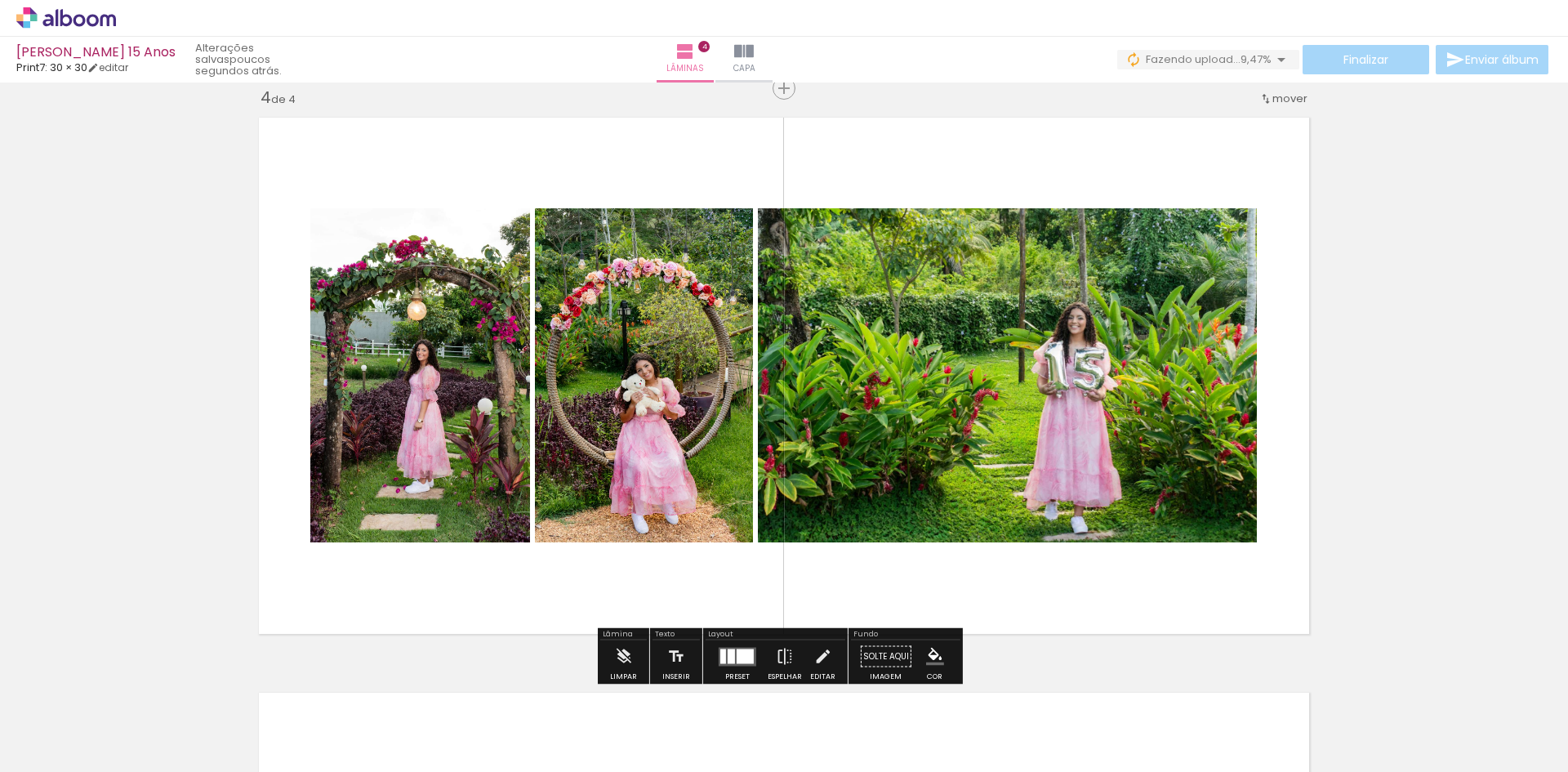
click at [740, 659] on div at bounding box center [745, 656] width 17 height 15
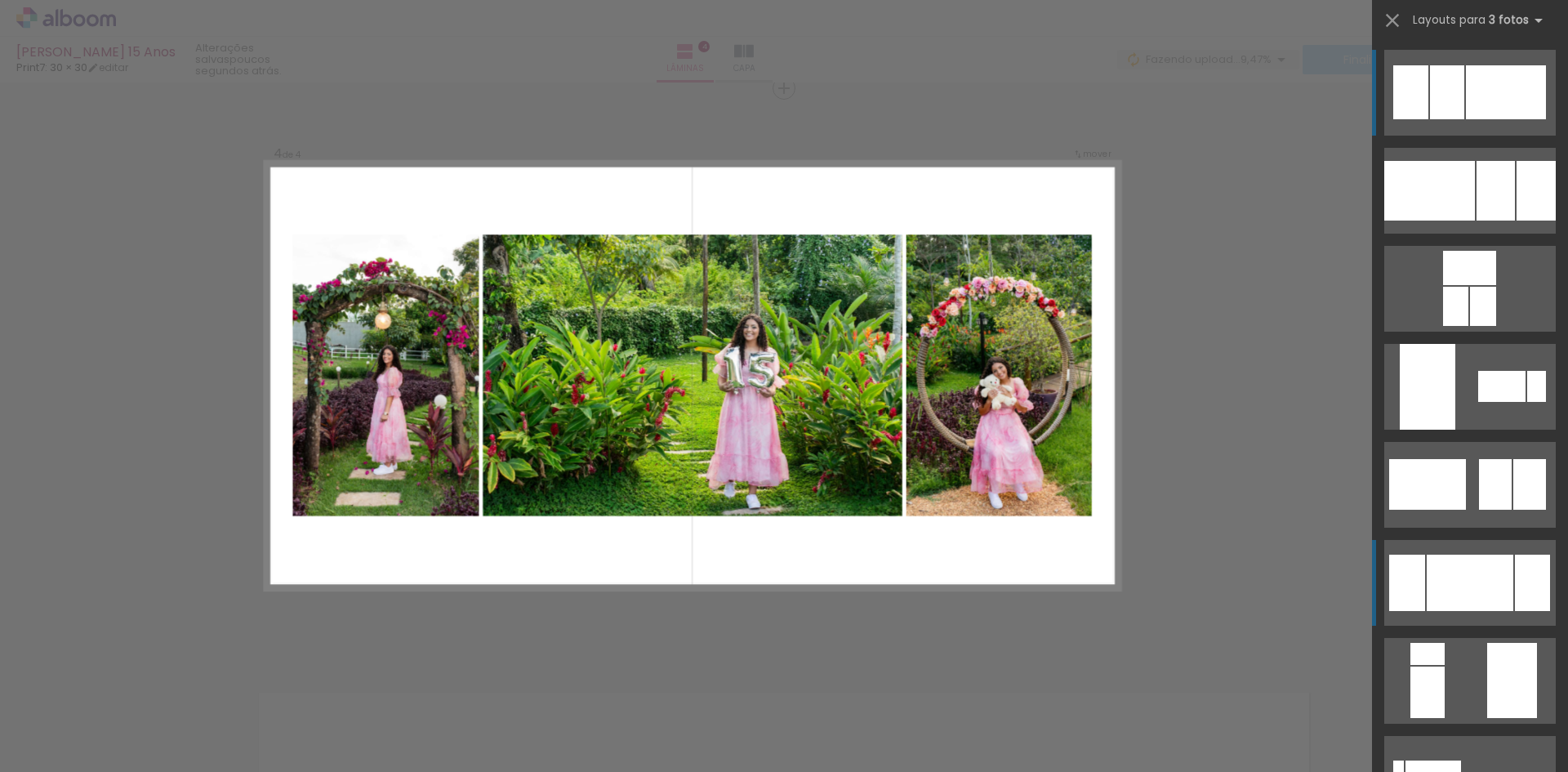
click at [1417, 571] on div at bounding box center [1407, 582] width 36 height 57
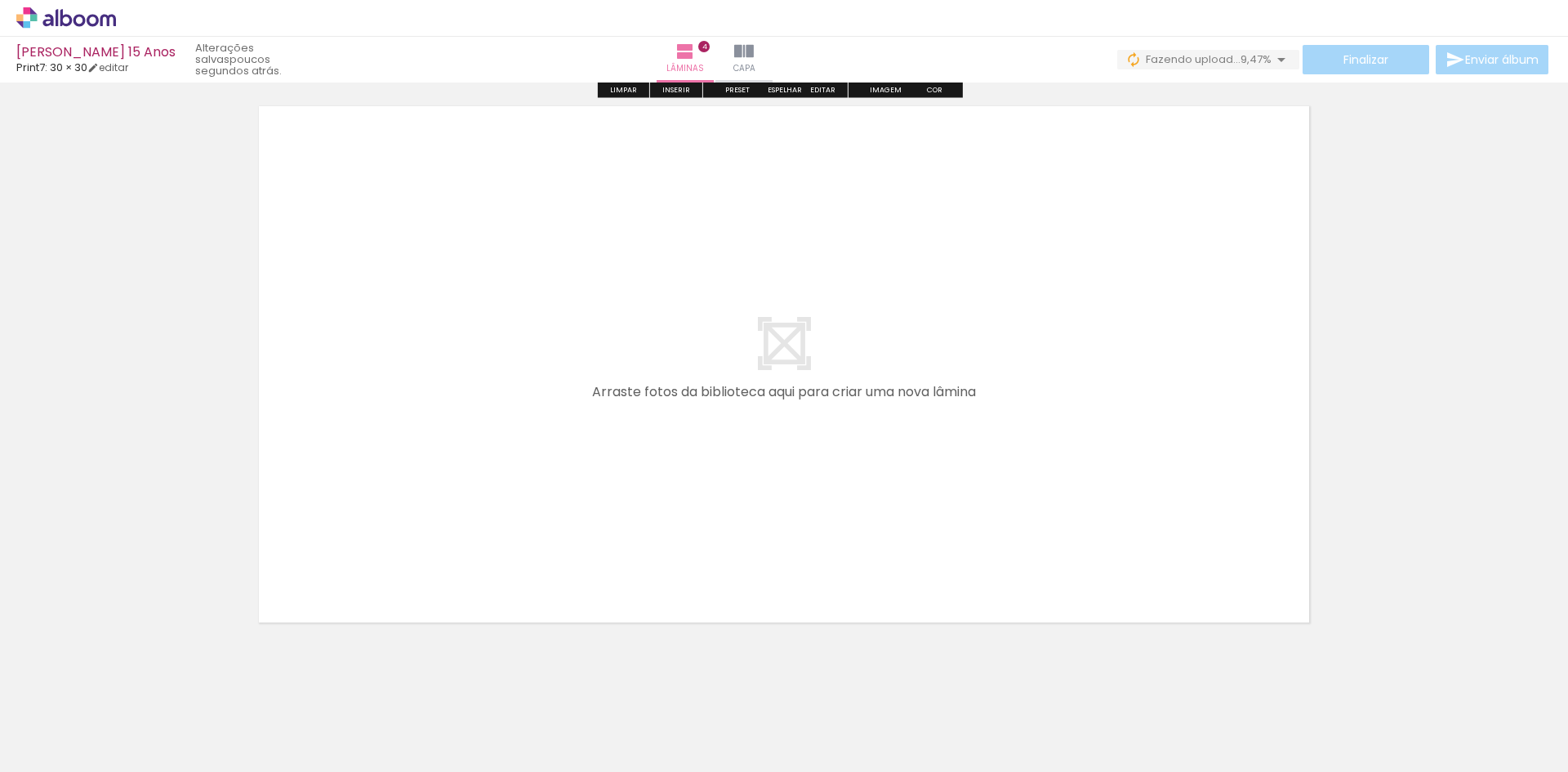
scroll to position [2352, 0]
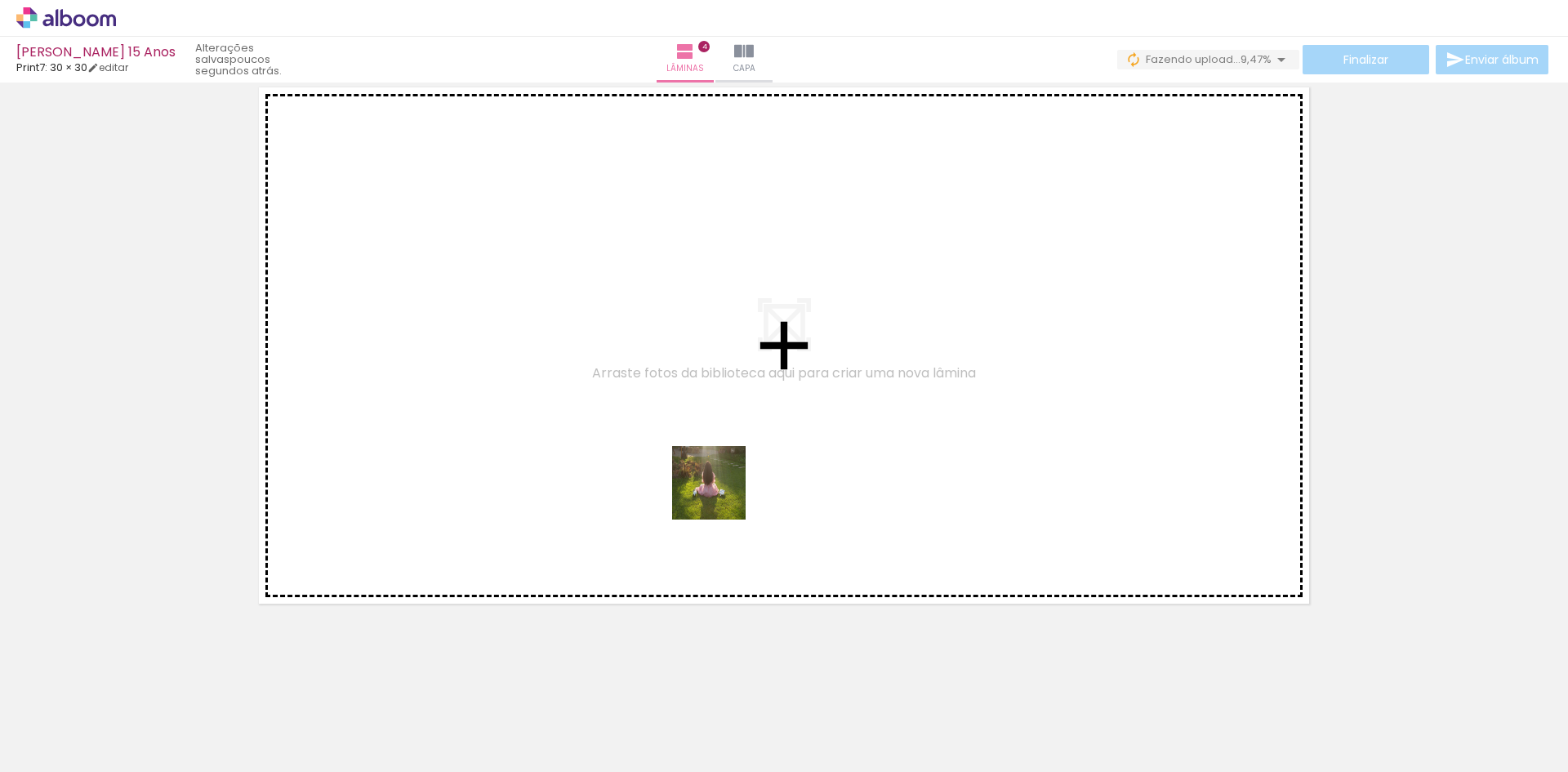
drag, startPoint x: 527, startPoint y: 730, endPoint x: 776, endPoint y: 447, distance: 376.9
click at [776, 447] on quentale-workspace at bounding box center [784, 386] width 1568 height 772
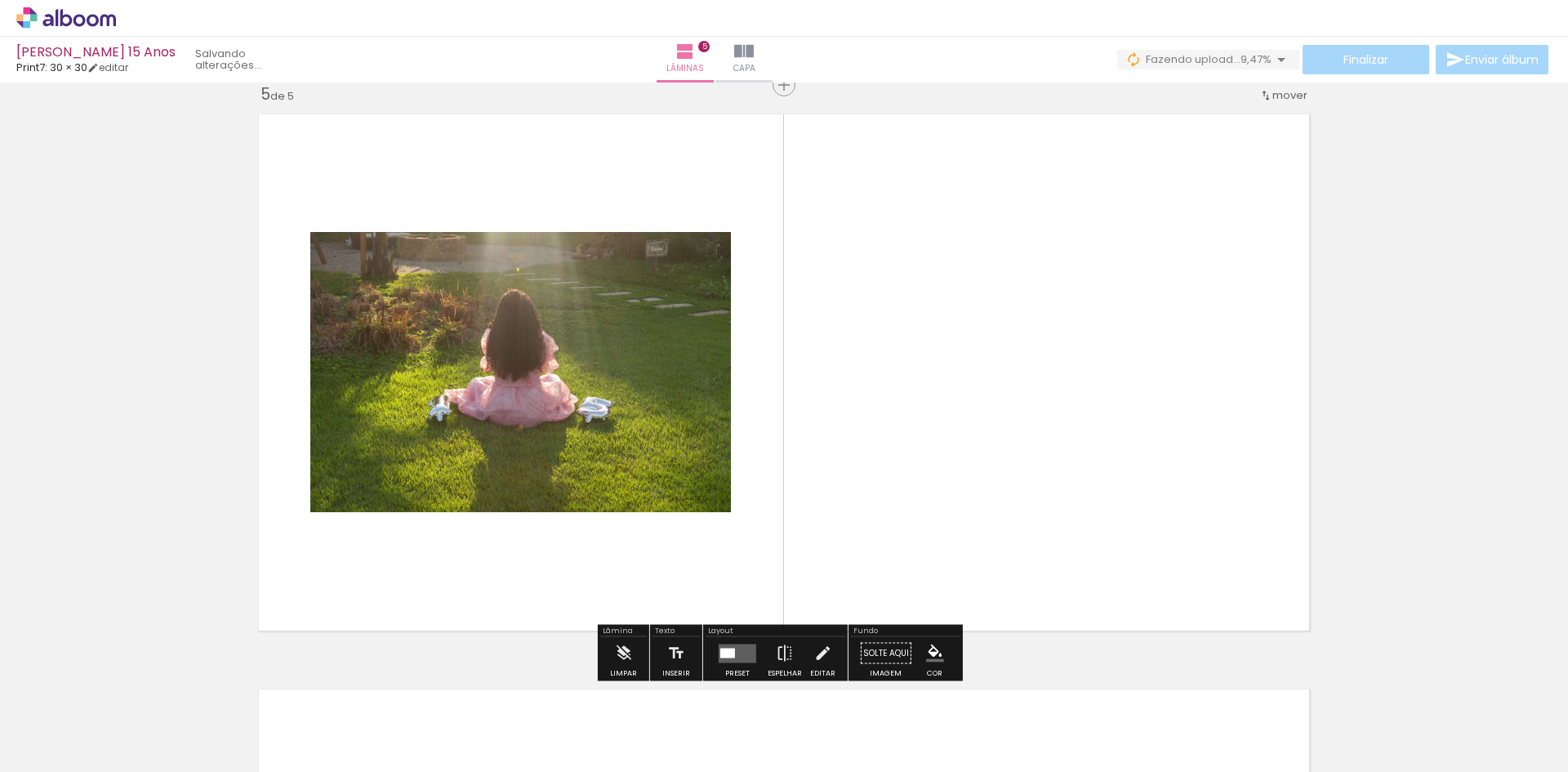
scroll to position [2322, 0]
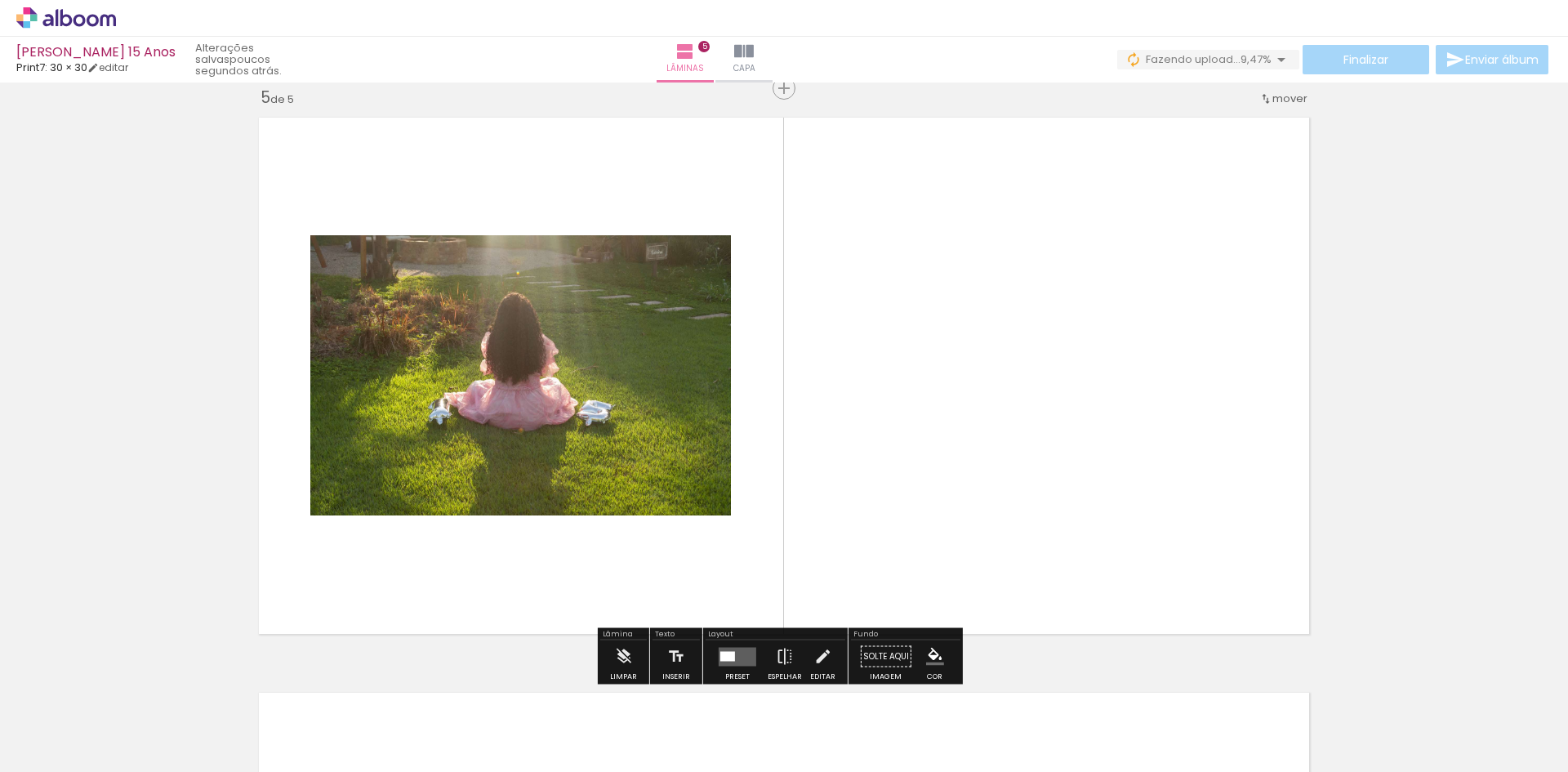
click at [747, 663] on quentale-layouter at bounding box center [737, 656] width 38 height 19
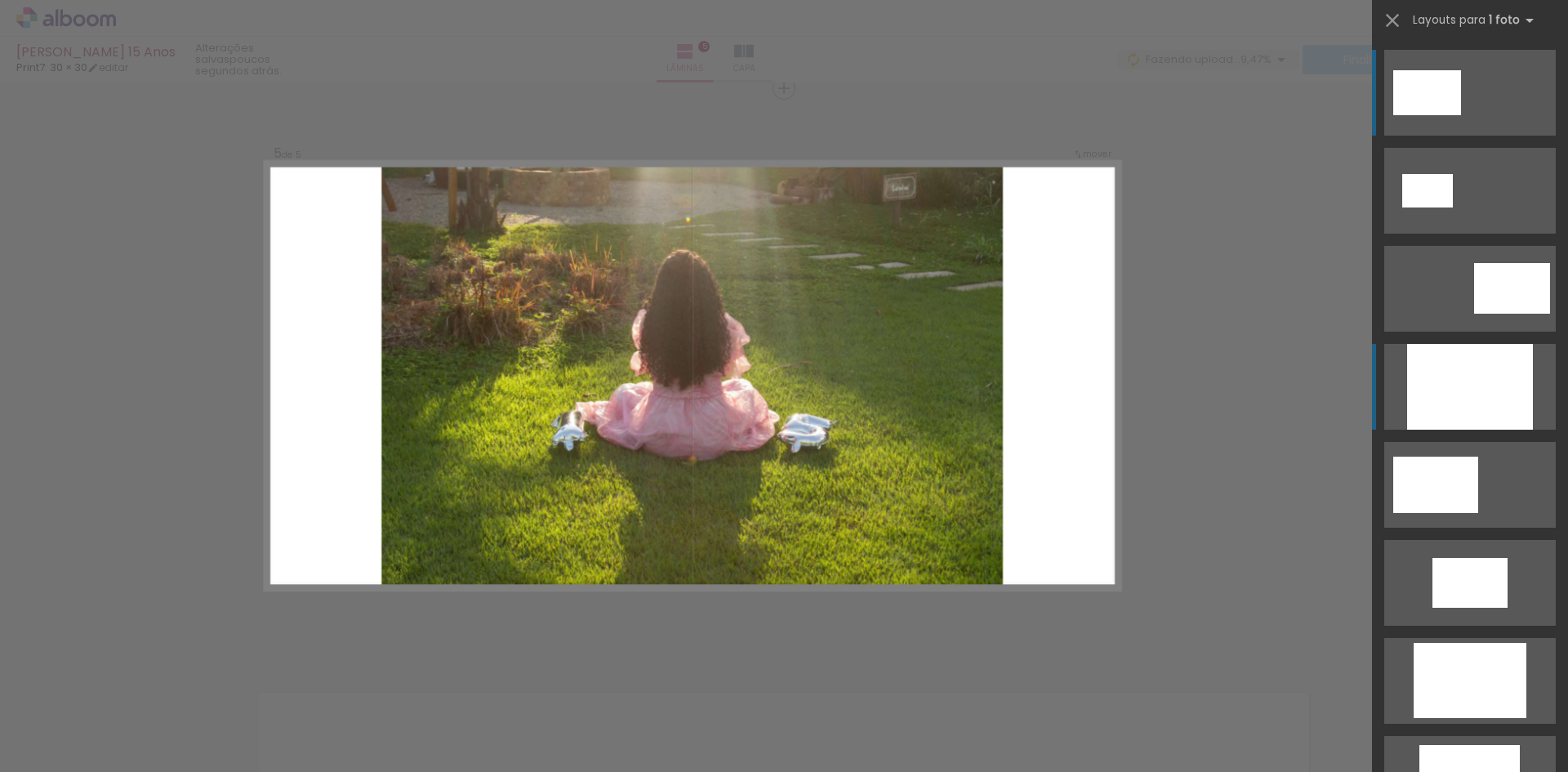
click at [1495, 420] on div at bounding box center [1469, 387] width 126 height 85
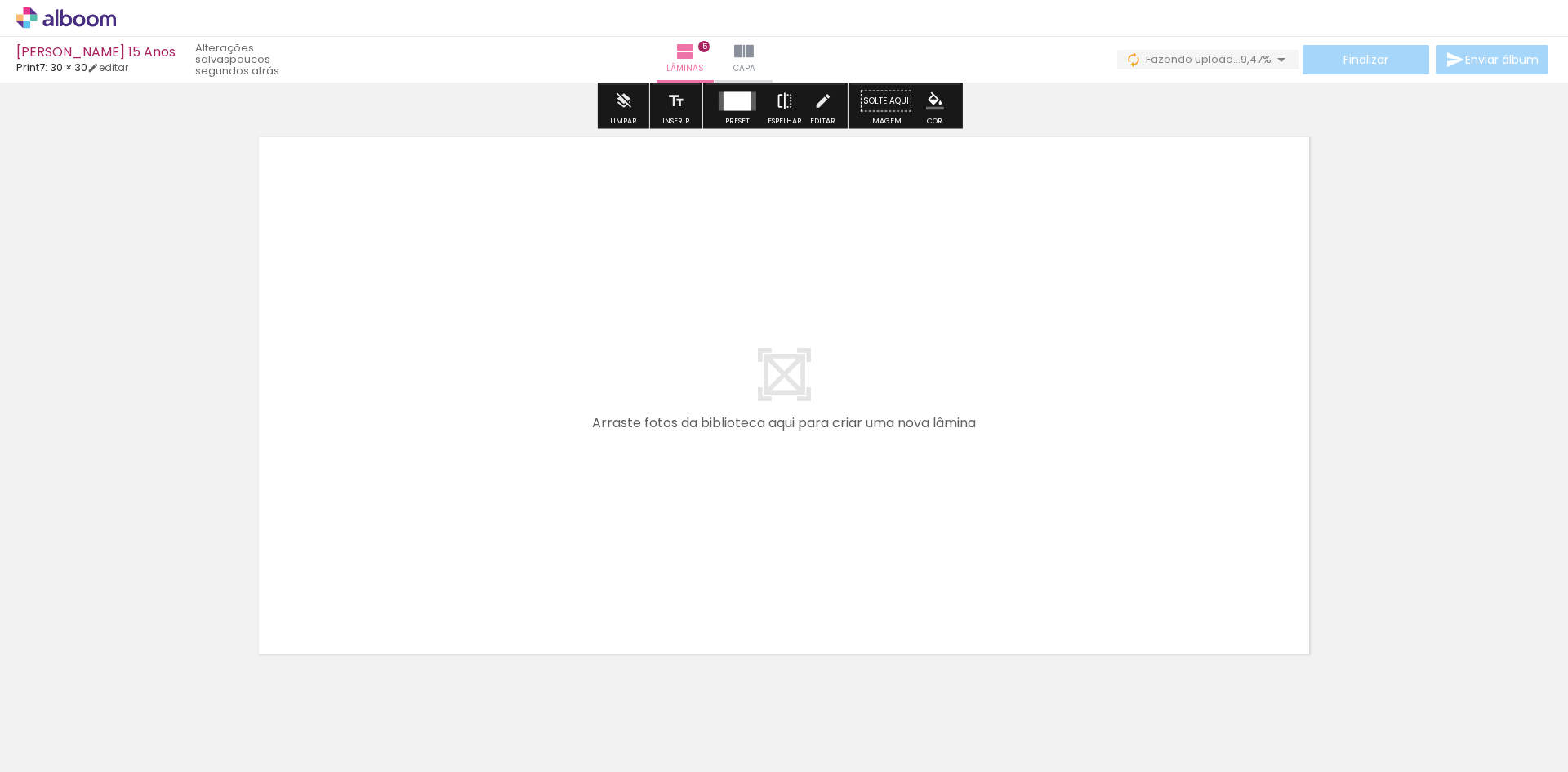
scroll to position [2927, 0]
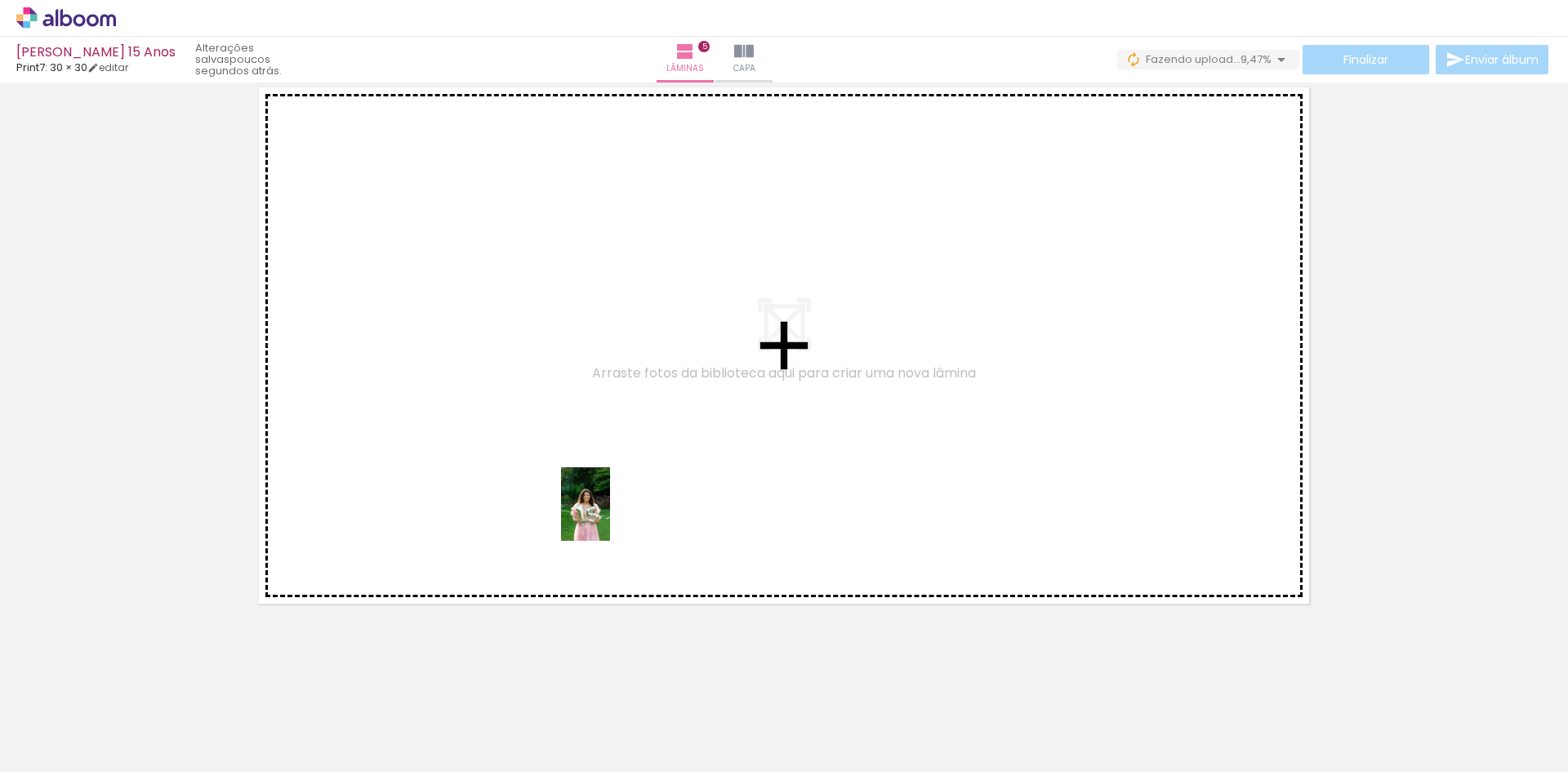
drag, startPoint x: 528, startPoint y: 740, endPoint x: 611, endPoint y: 512, distance: 242.6
click at [611, 513] on quentale-workspace at bounding box center [784, 386] width 1568 height 772
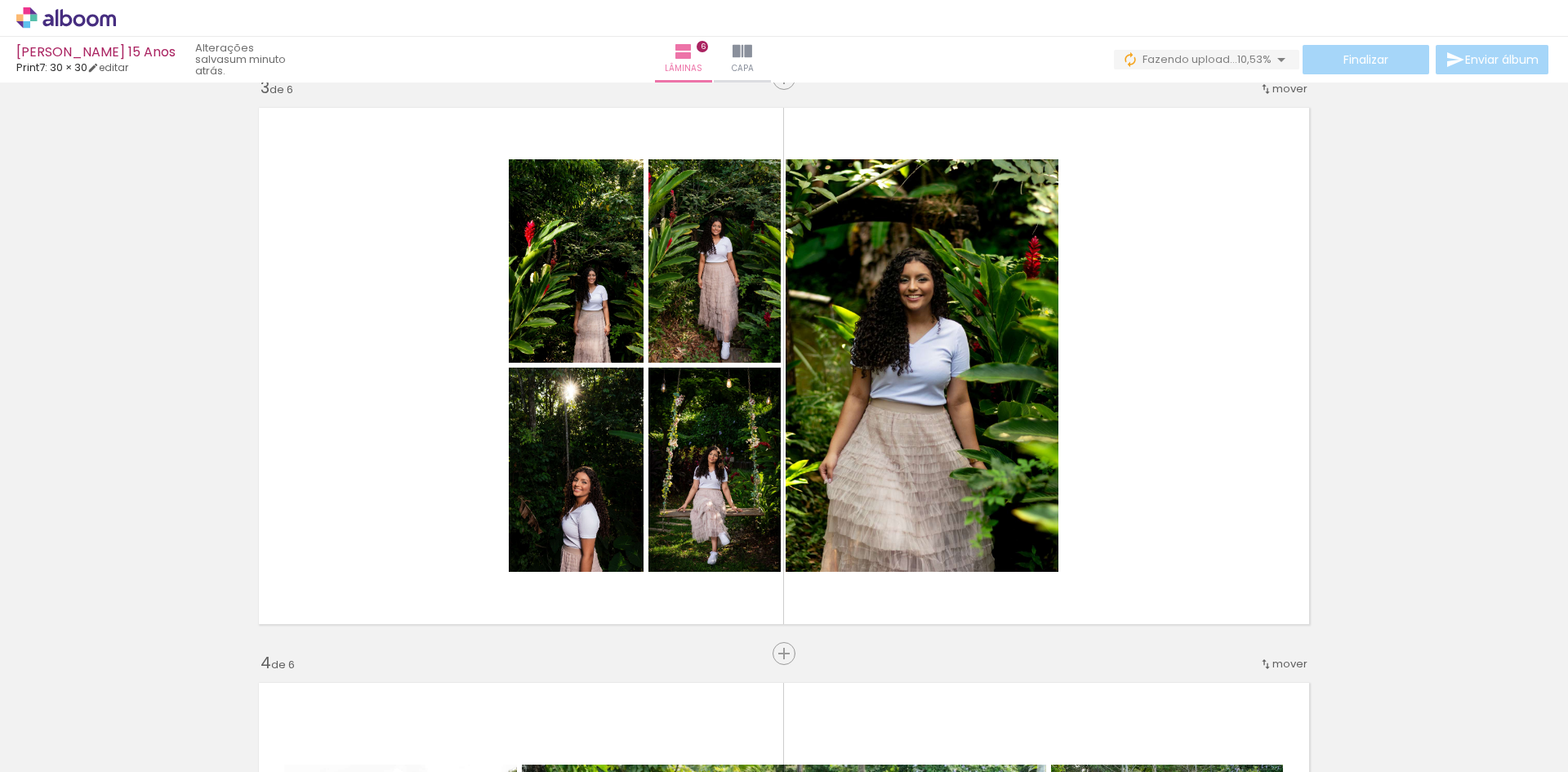
scroll to position [0, 2780]
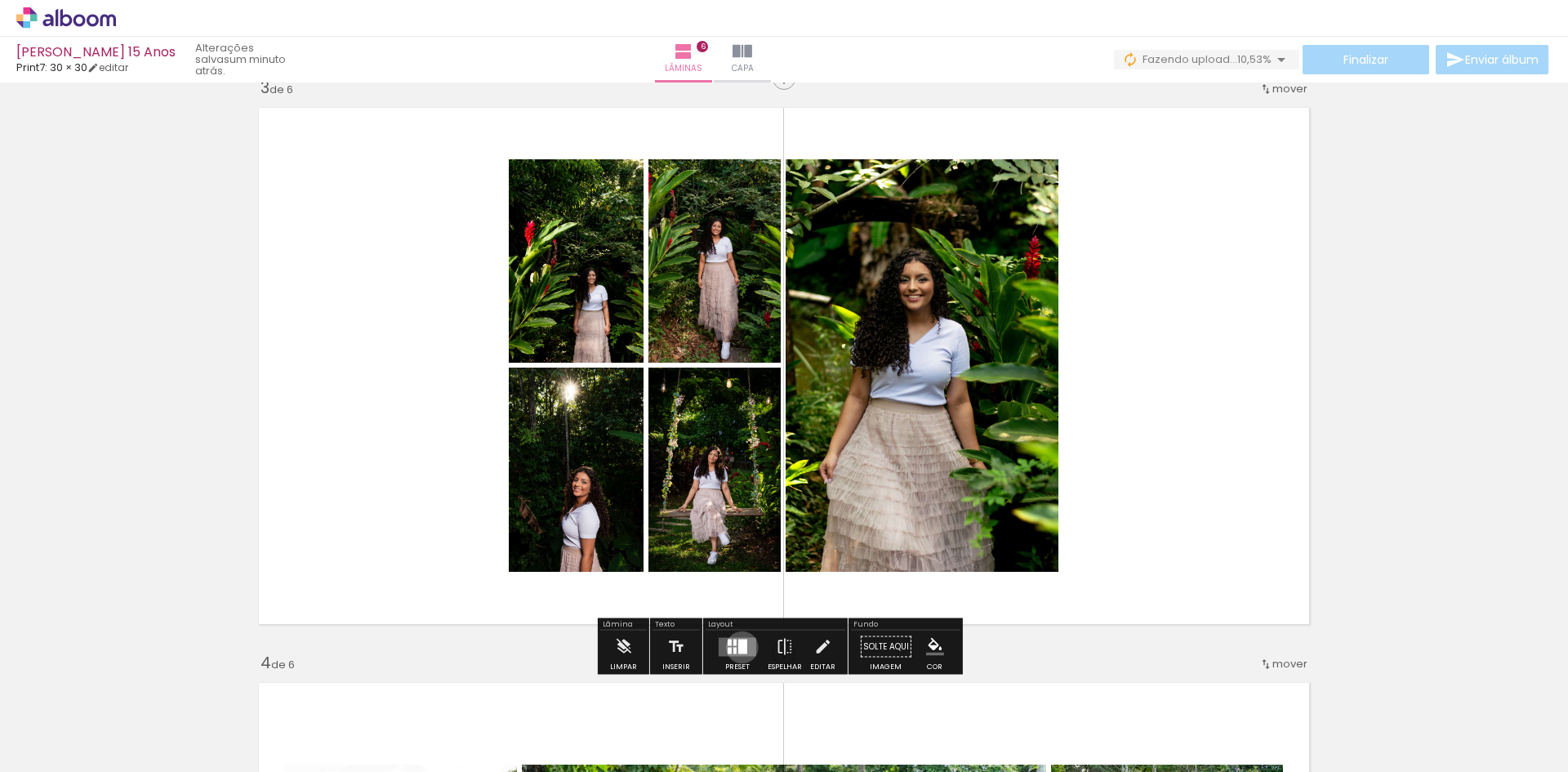
click at [738, 647] on div at bounding box center [742, 646] width 9 height 15
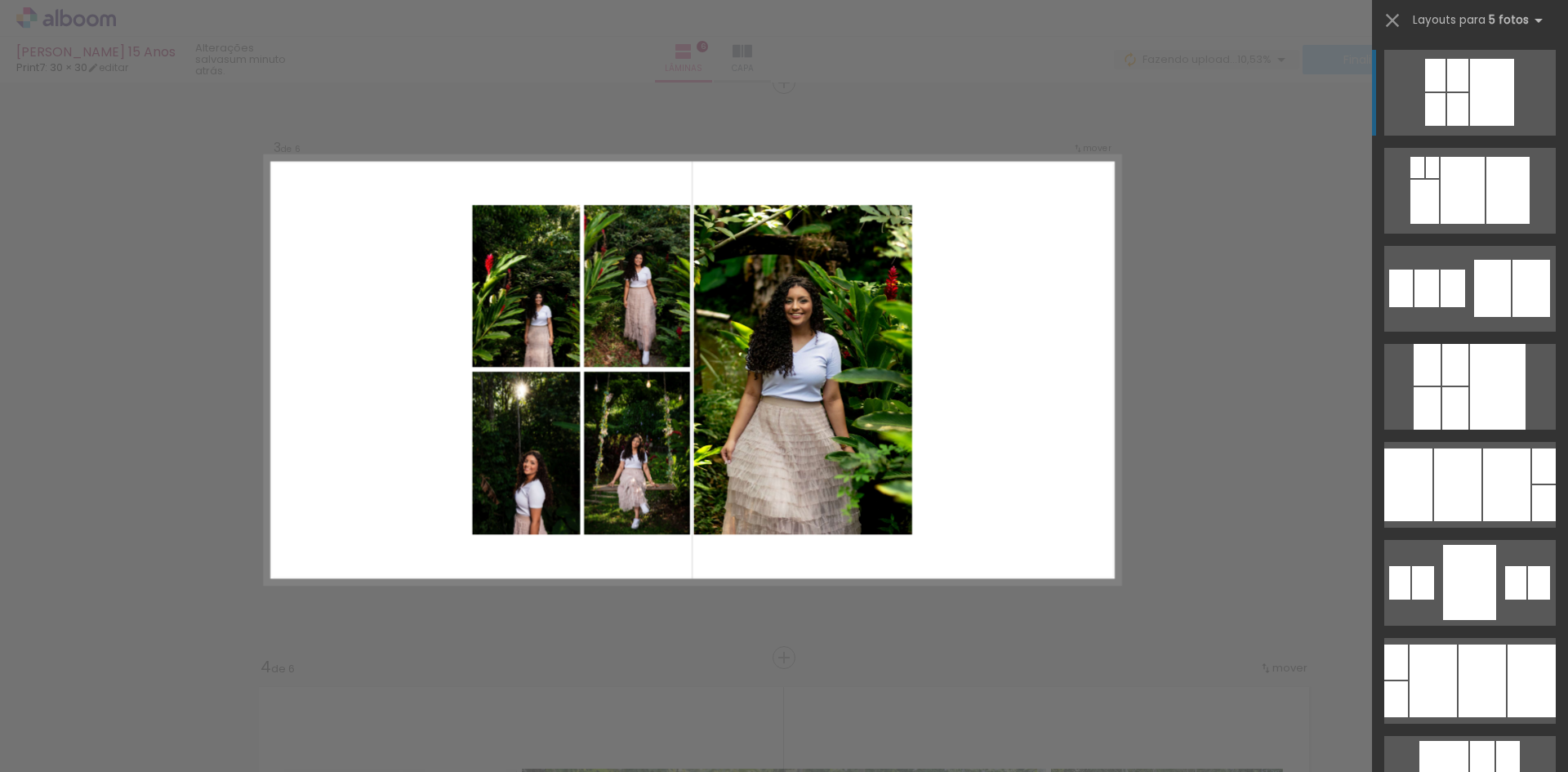
scroll to position [1171, 0]
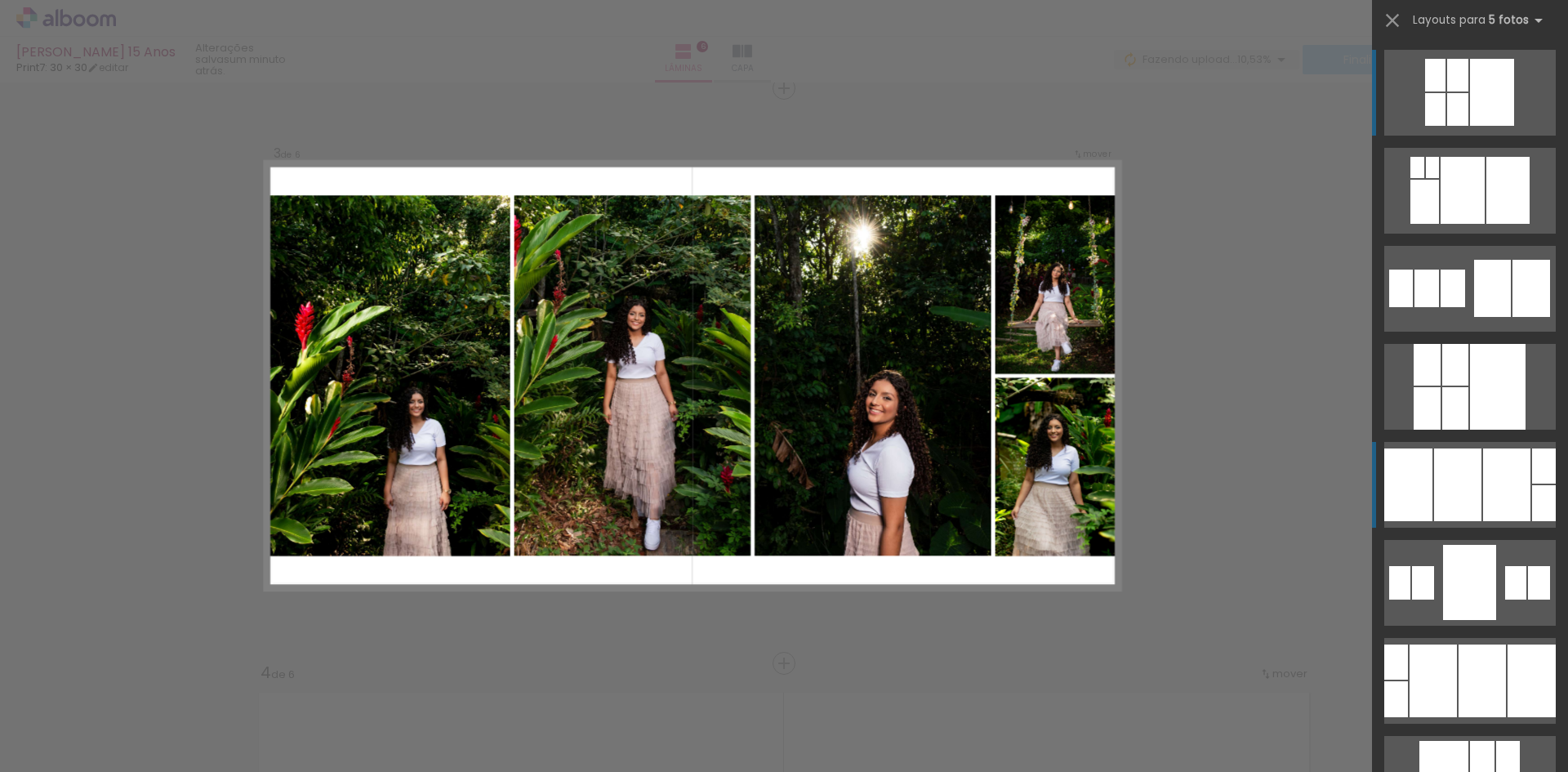
click at [1483, 448] on div at bounding box center [1506, 485] width 48 height 73
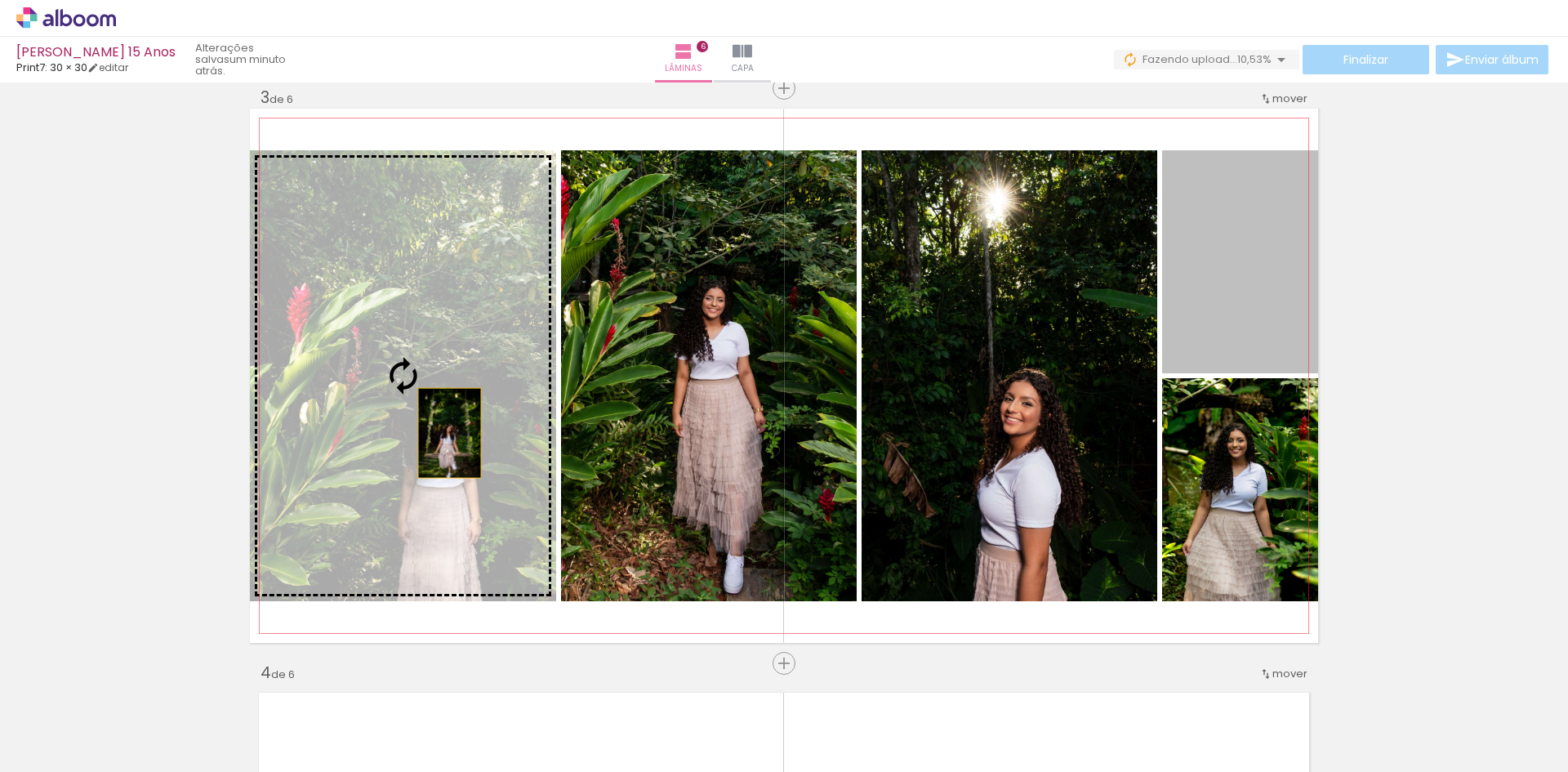
drag, startPoint x: 1231, startPoint y: 298, endPoint x: 443, endPoint y: 433, distance: 799.5
click at [0, 0] on slot at bounding box center [0, 0] width 0 height 0
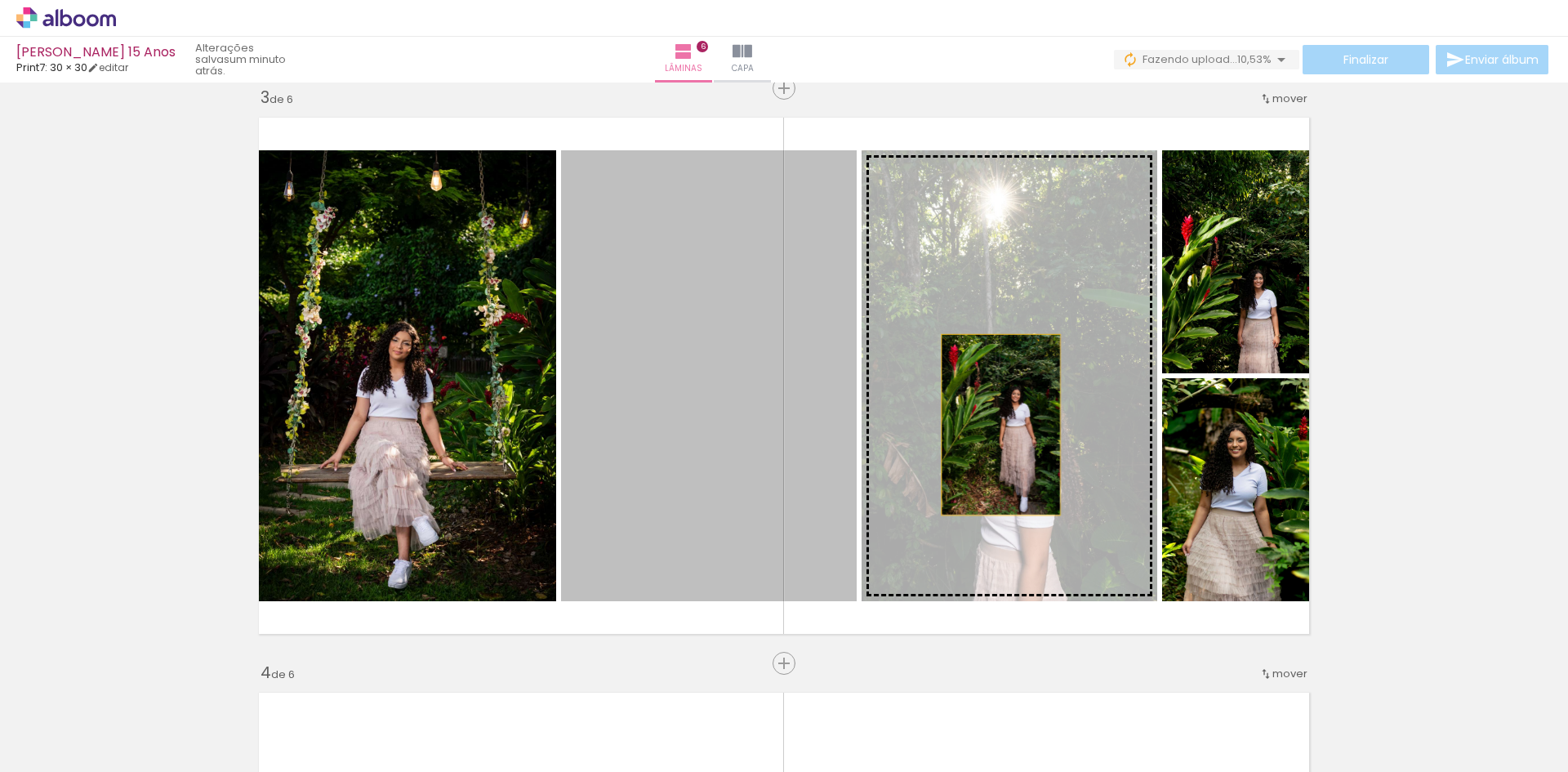
drag, startPoint x: 723, startPoint y: 439, endPoint x: 995, endPoint y: 425, distance: 272.4
click at [0, 0] on slot at bounding box center [0, 0] width 0 height 0
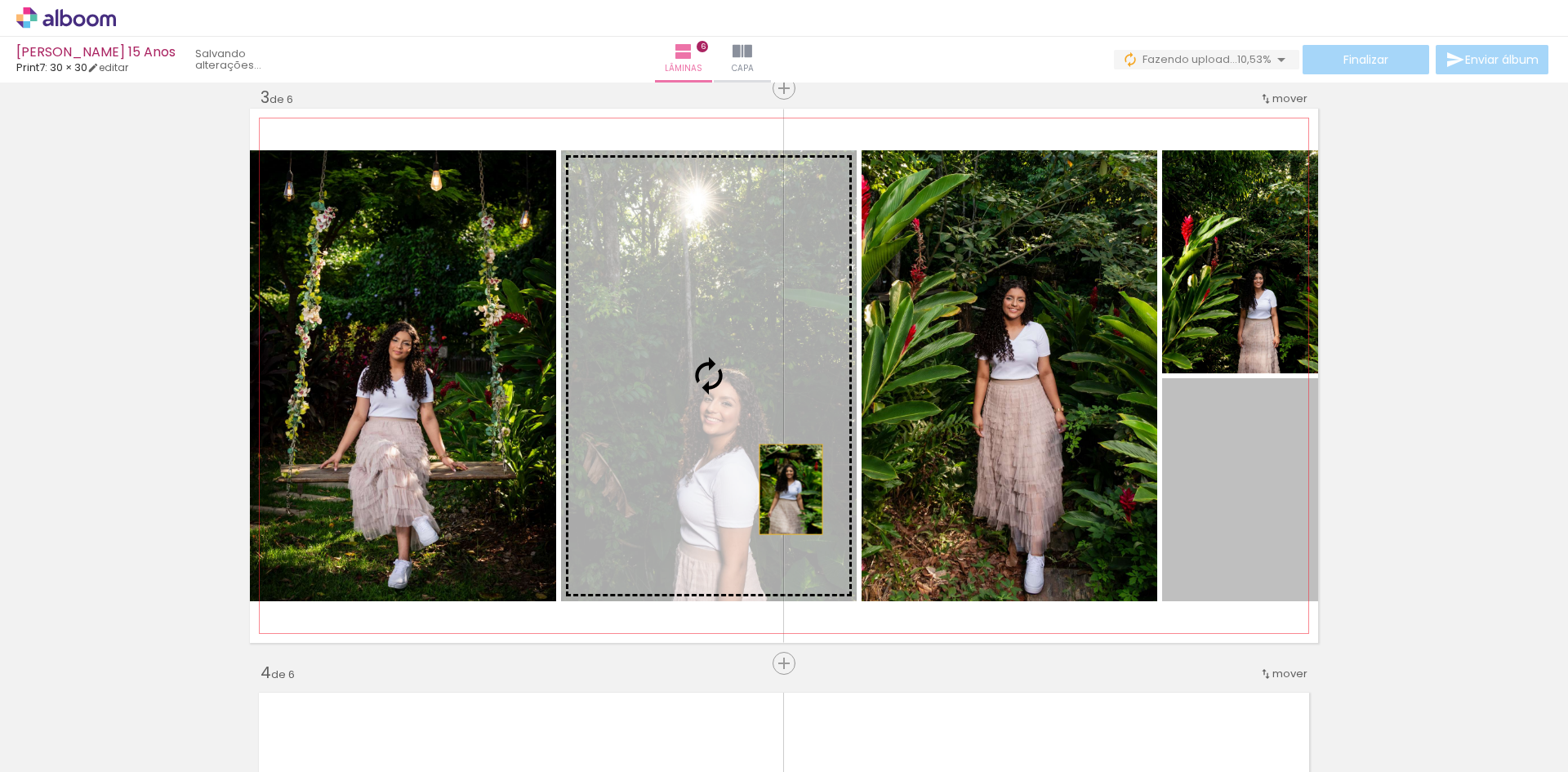
drag, startPoint x: 1247, startPoint y: 510, endPoint x: 785, endPoint y: 489, distance: 462.5
click at [0, 0] on slot at bounding box center [0, 0] width 0 height 0
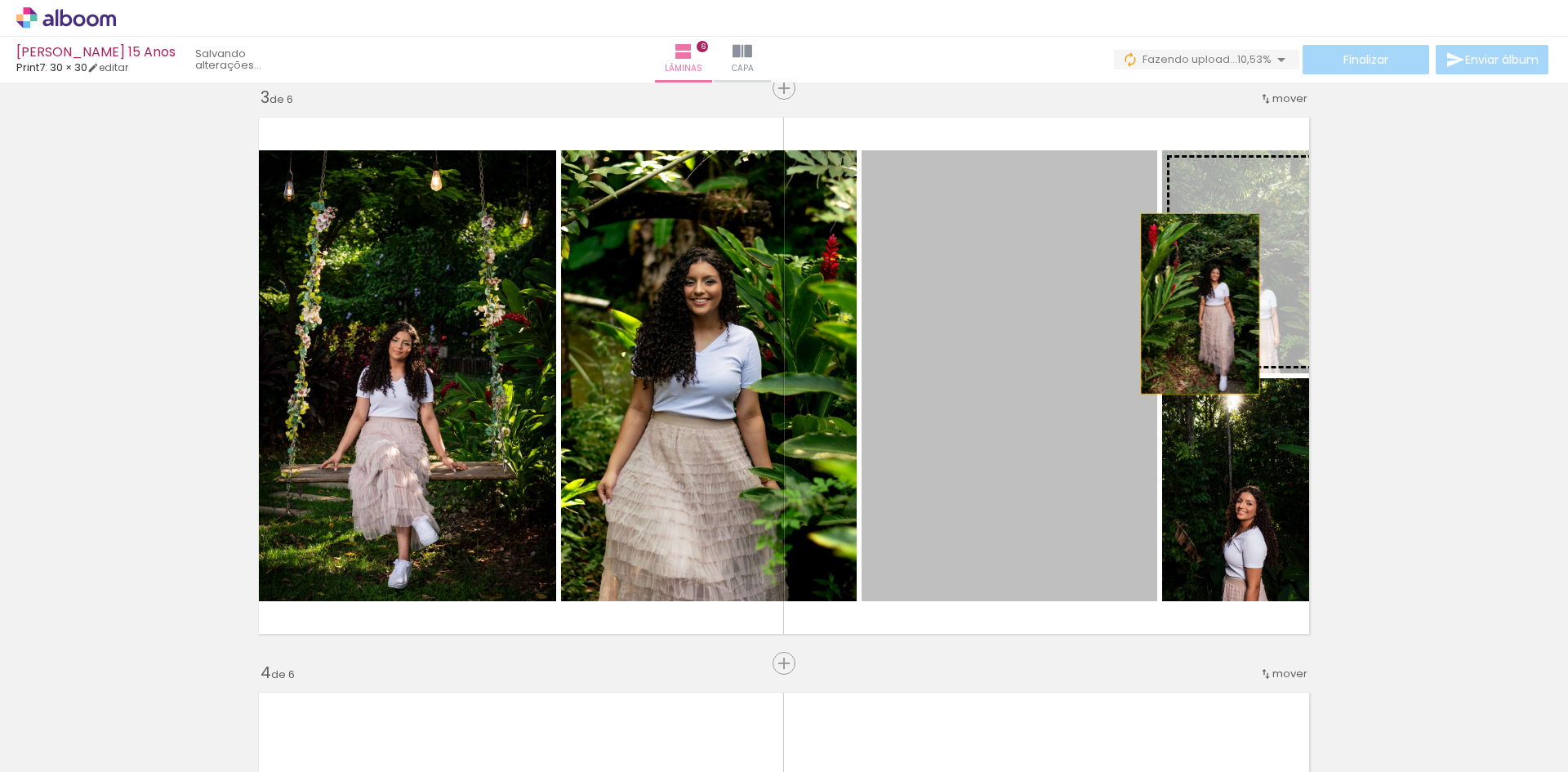
drag, startPoint x: 1011, startPoint y: 475, endPoint x: 1194, endPoint y: 304, distance: 250.5
click at [0, 0] on slot at bounding box center [0, 0] width 0 height 0
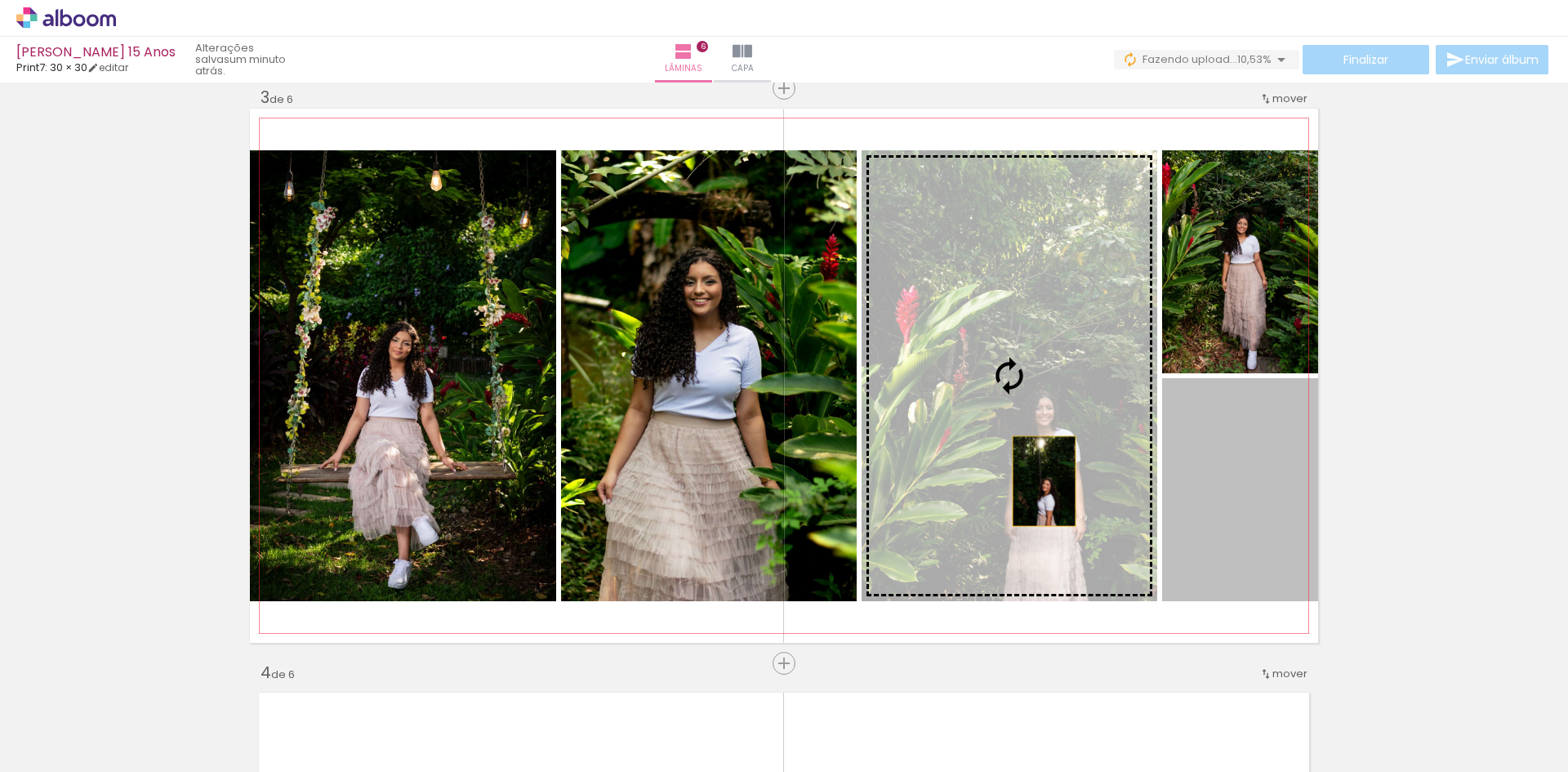
drag, startPoint x: 1229, startPoint y: 545, endPoint x: 1038, endPoint y: 481, distance: 201.4
click at [0, 0] on slot at bounding box center [0, 0] width 0 height 0
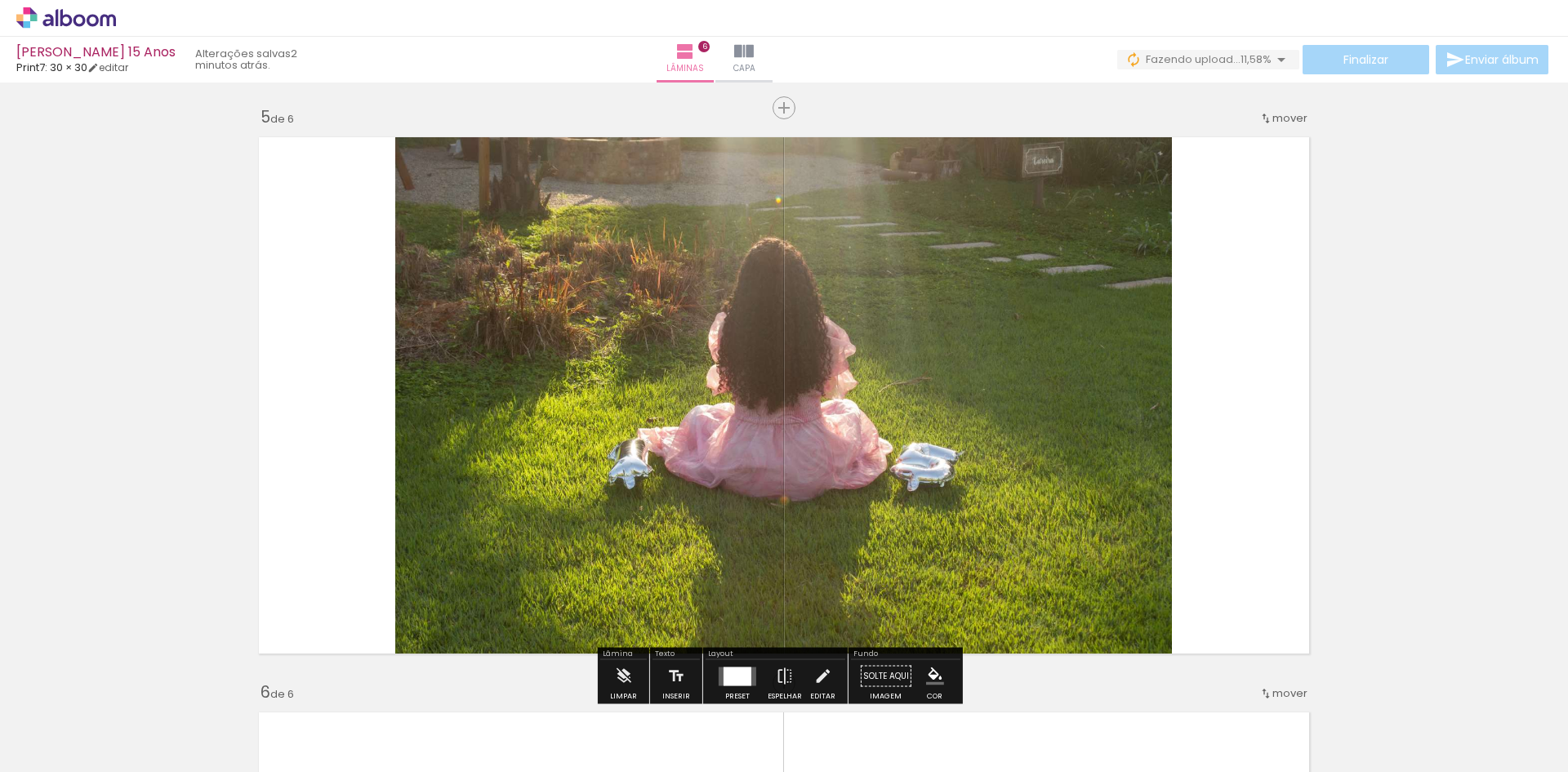
scroll to position [2315, 0]
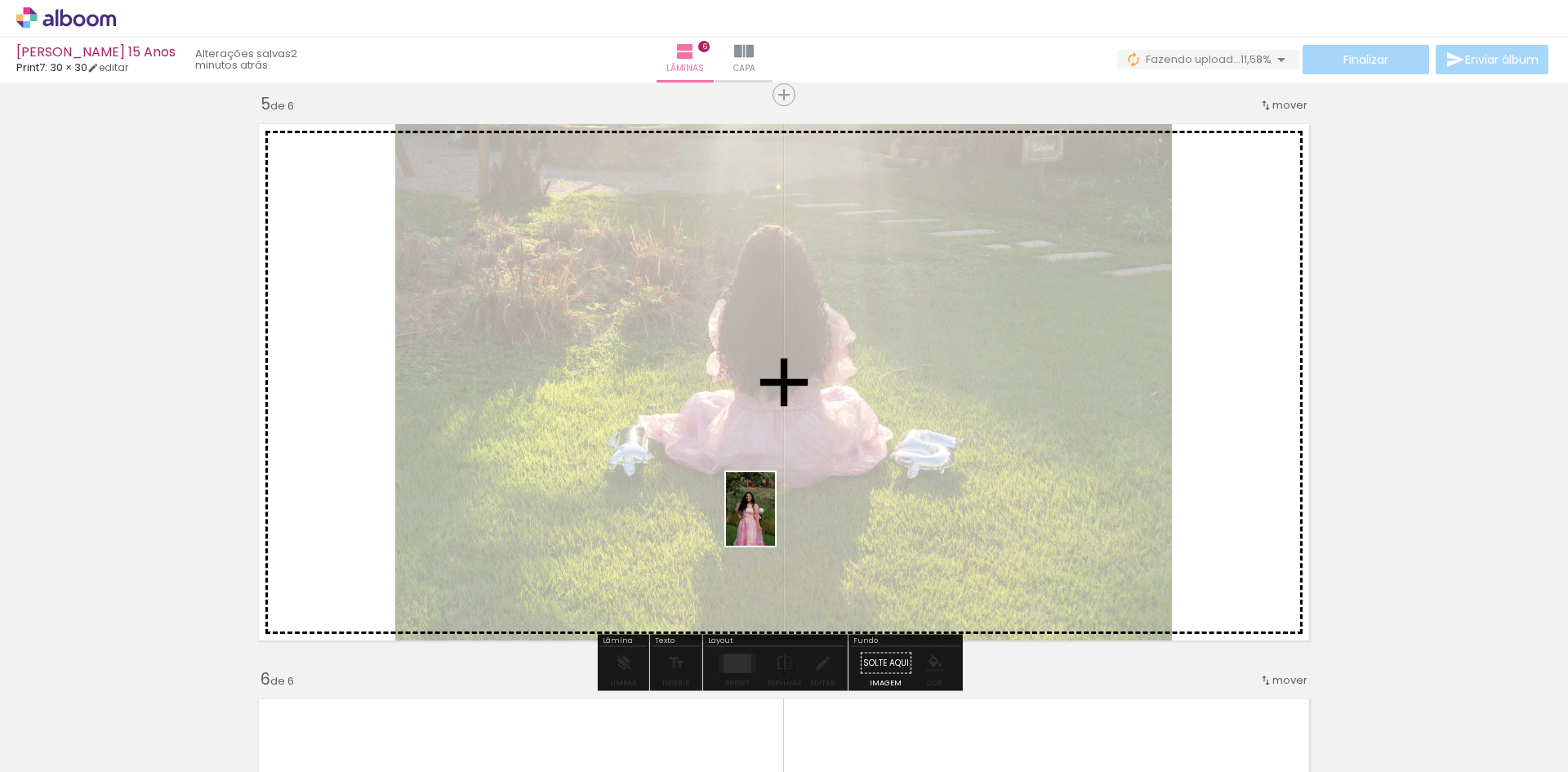
drag, startPoint x: 785, startPoint y: 736, endPoint x: 756, endPoint y: 509, distance: 228.8
click at [756, 509] on quentale-workspace at bounding box center [784, 386] width 1568 height 772
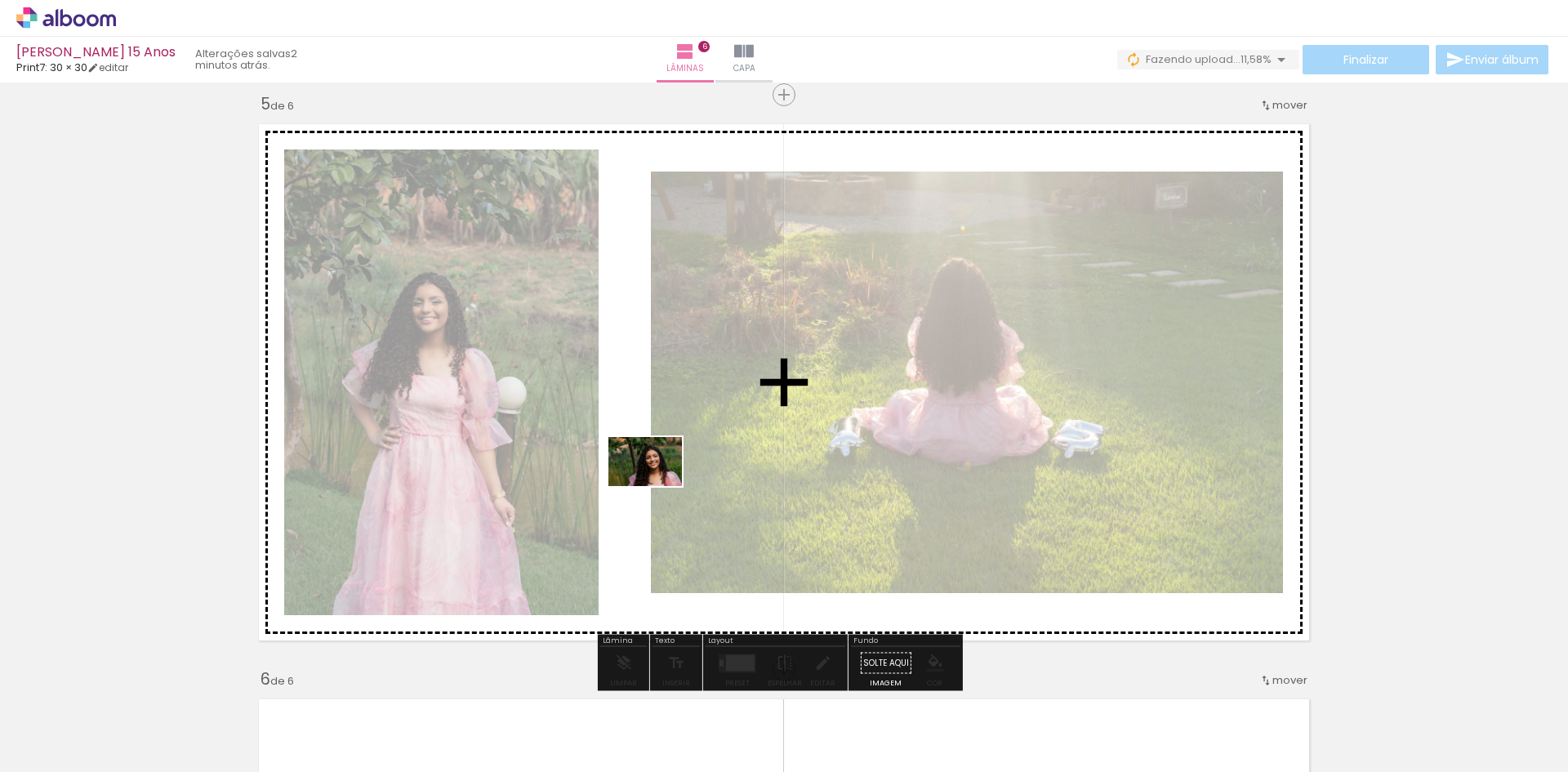
drag, startPoint x: 795, startPoint y: 720, endPoint x: 656, endPoint y: 483, distance: 274.8
click at [657, 485] on quentale-workspace at bounding box center [784, 386] width 1568 height 772
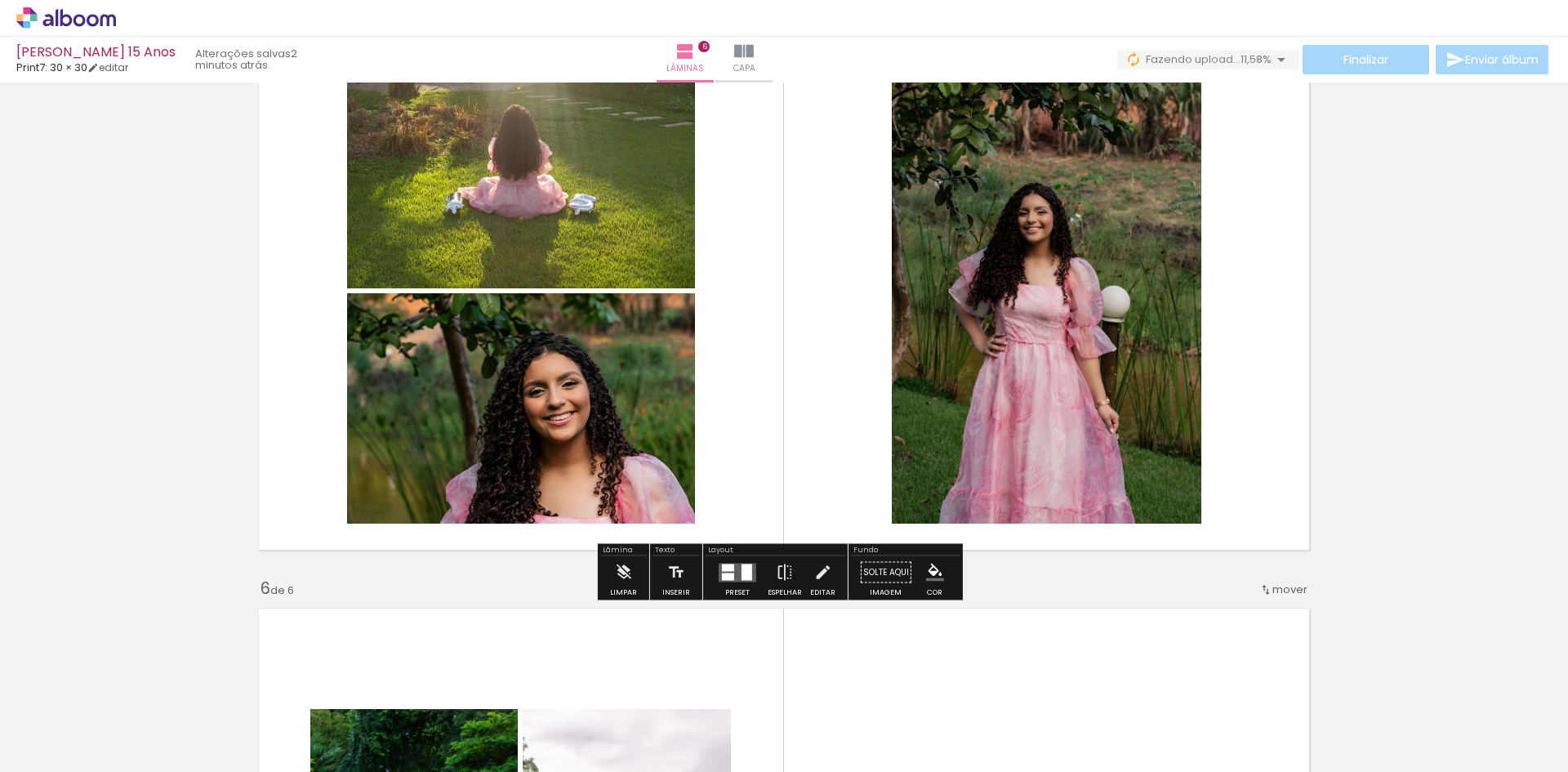
scroll to position [2479, 0]
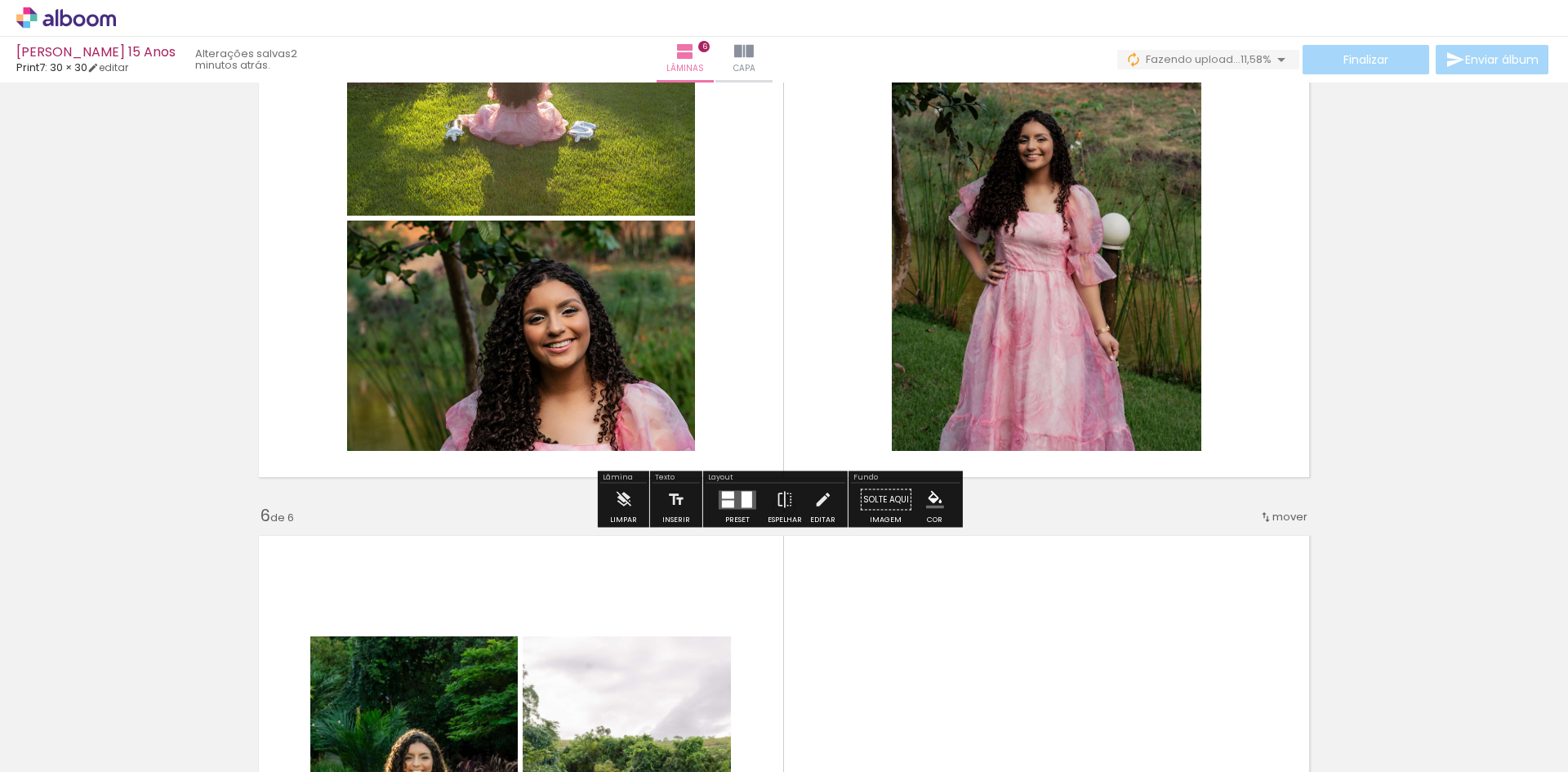
click at [734, 499] on quentale-layouter at bounding box center [737, 499] width 38 height 19
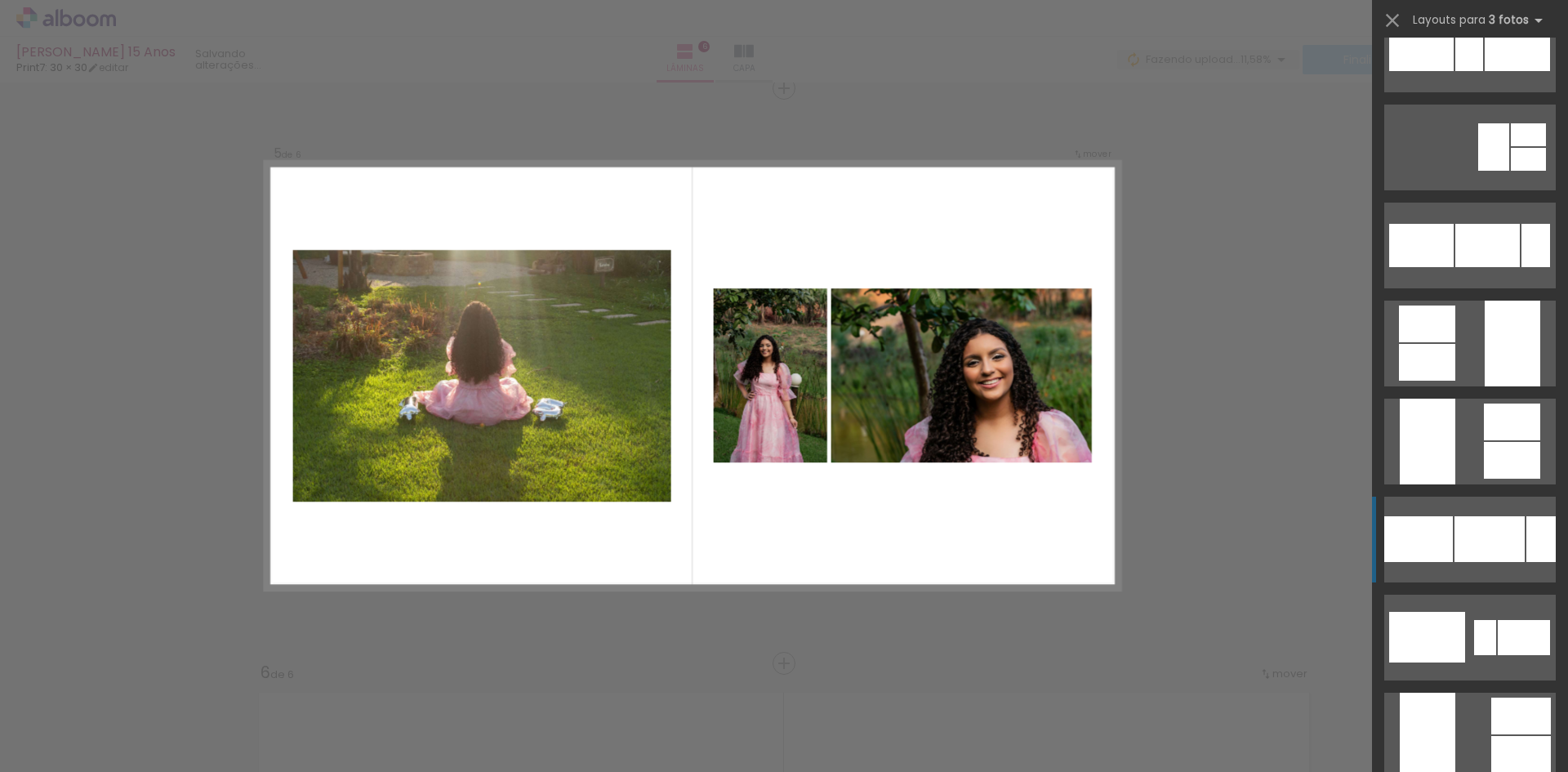
scroll to position [1716, 0]
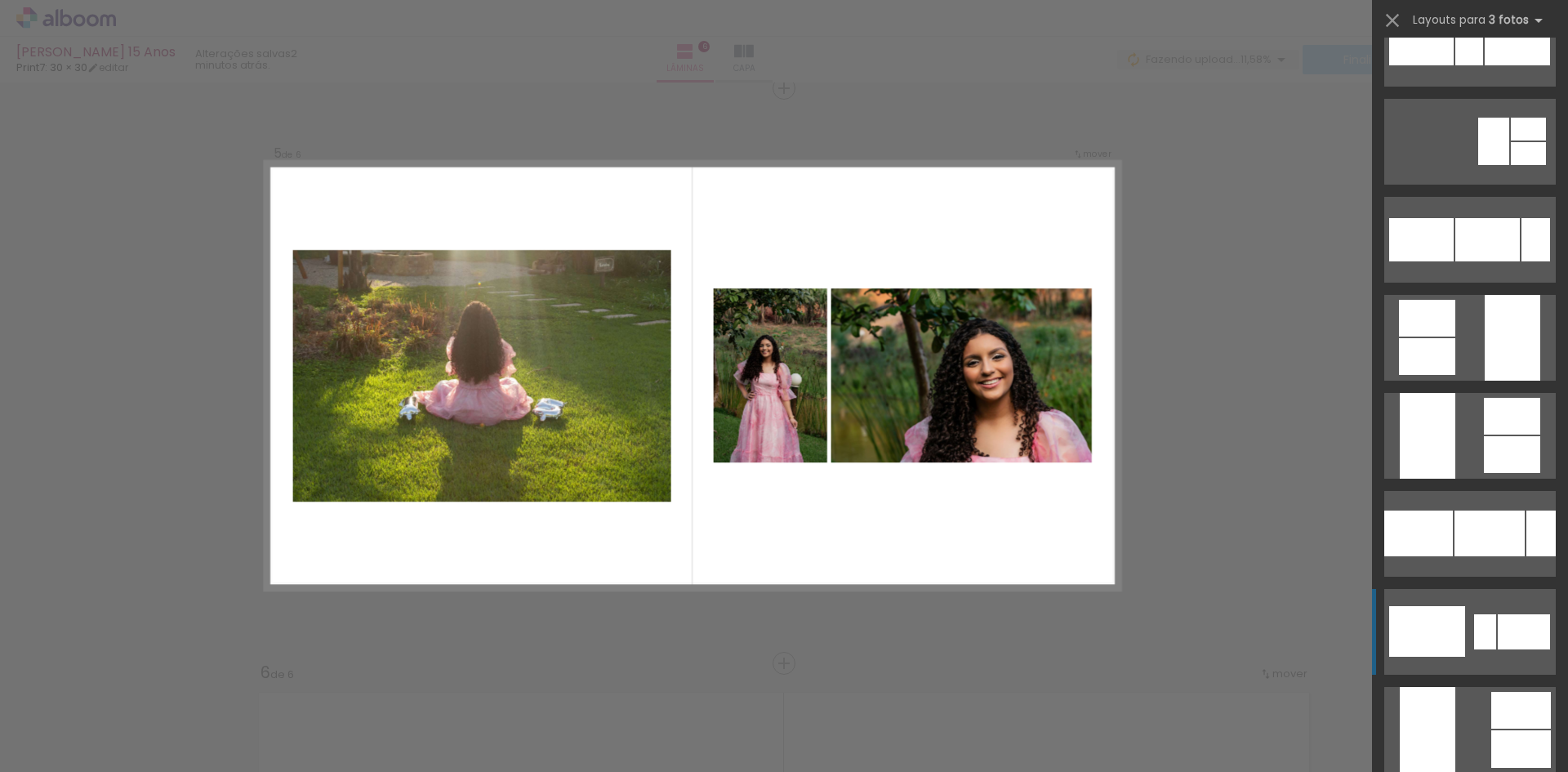
click at [1488, 670] on quentale-layouter at bounding box center [1469, 632] width 172 height 85
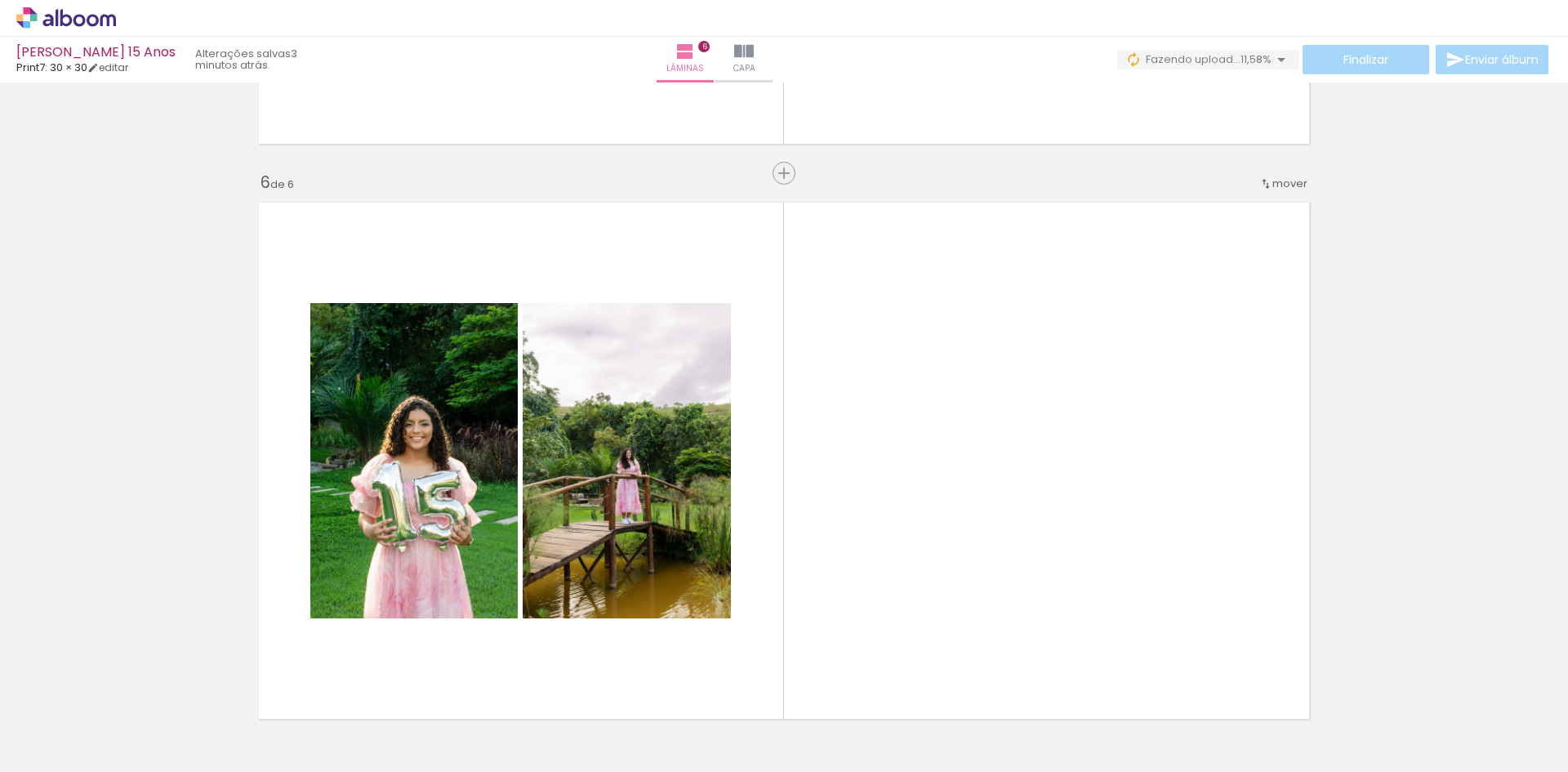
scroll to position [0, 4615]
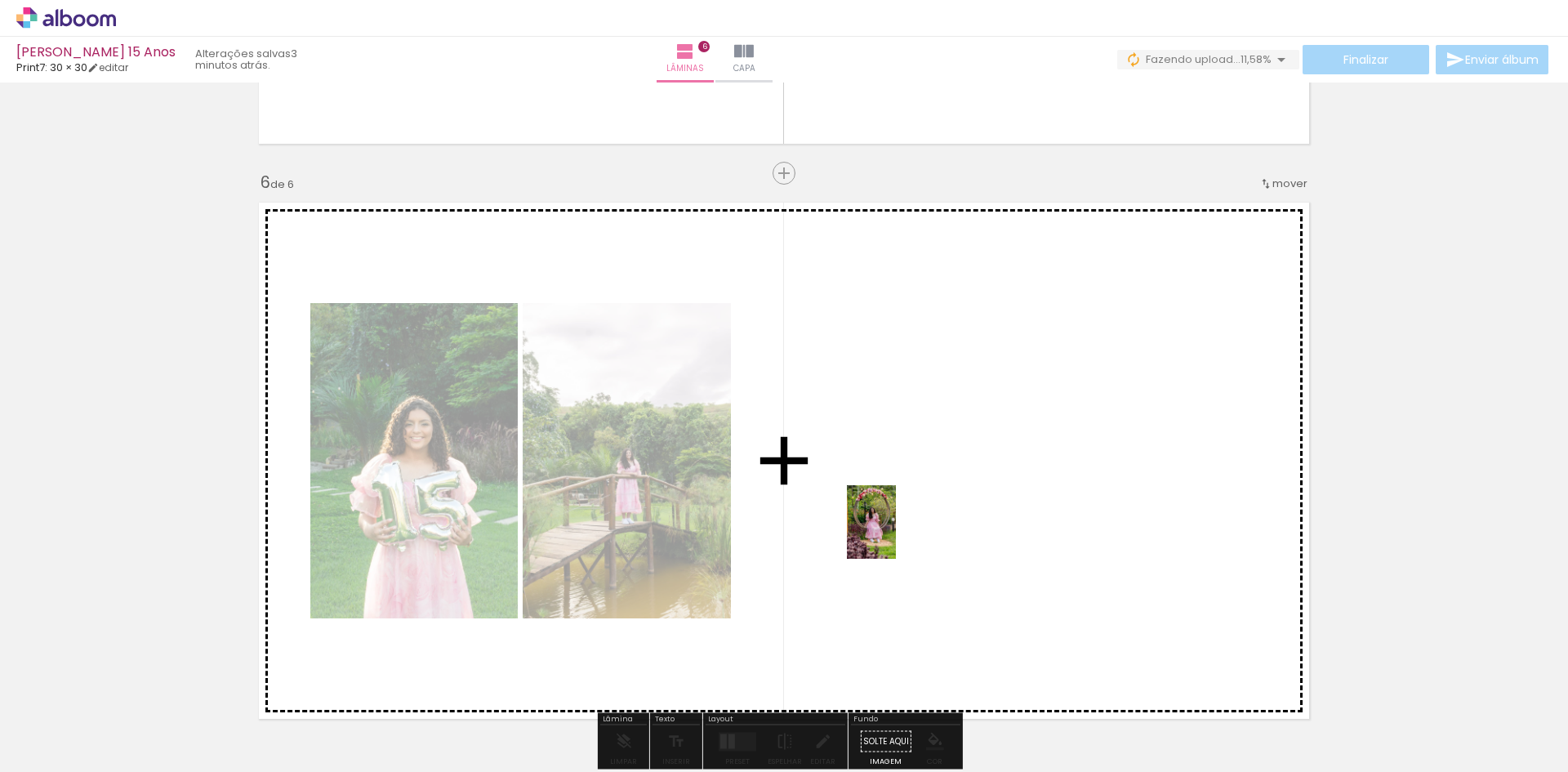
drag, startPoint x: 875, startPoint y: 738, endPoint x: 897, endPoint y: 524, distance: 215.1
click at [897, 524] on quentale-workspace at bounding box center [784, 386] width 1568 height 772
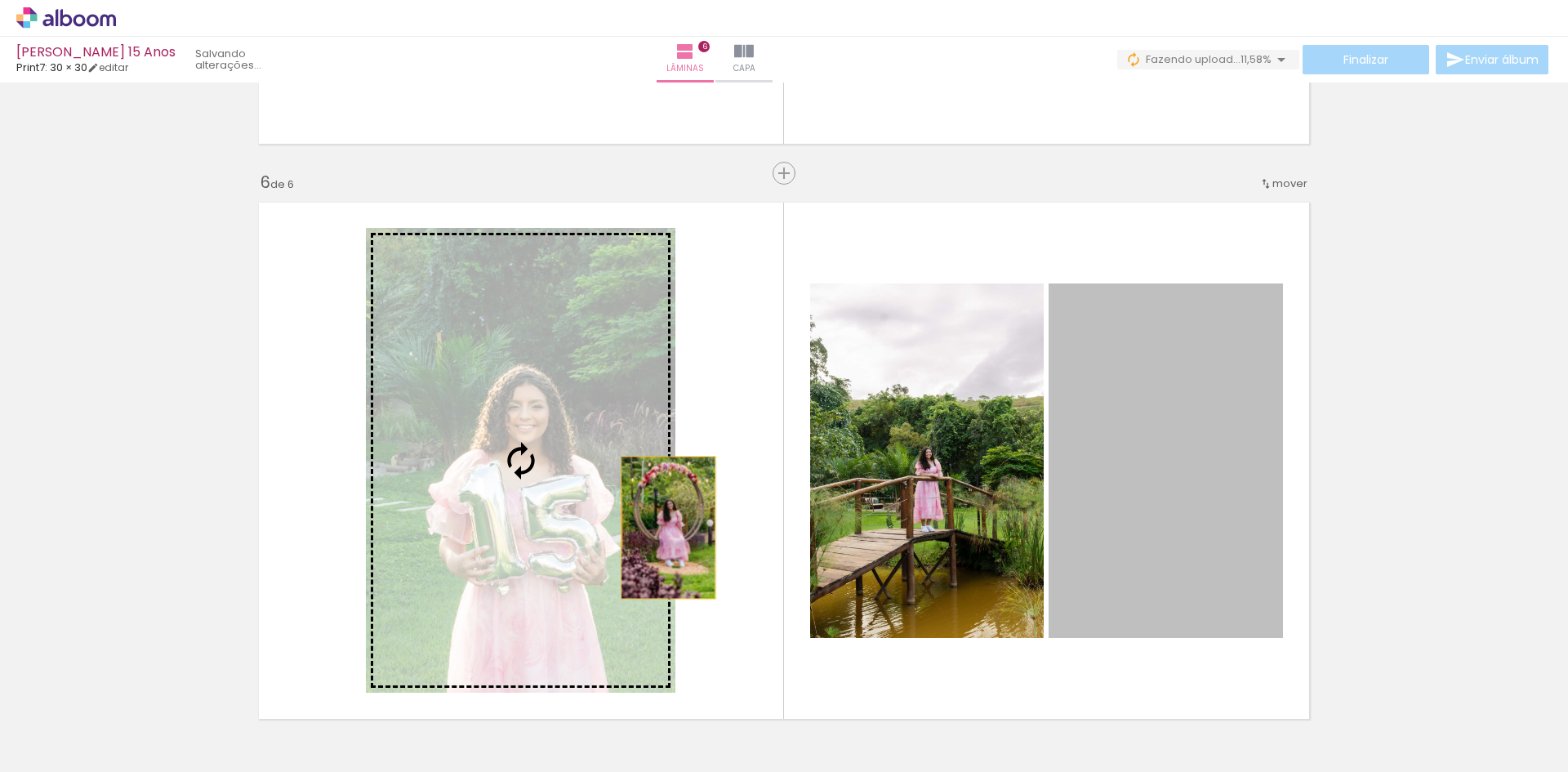
drag, startPoint x: 1105, startPoint y: 531, endPoint x: 663, endPoint y: 528, distance: 442.0
click at [0, 0] on slot at bounding box center [0, 0] width 0 height 0
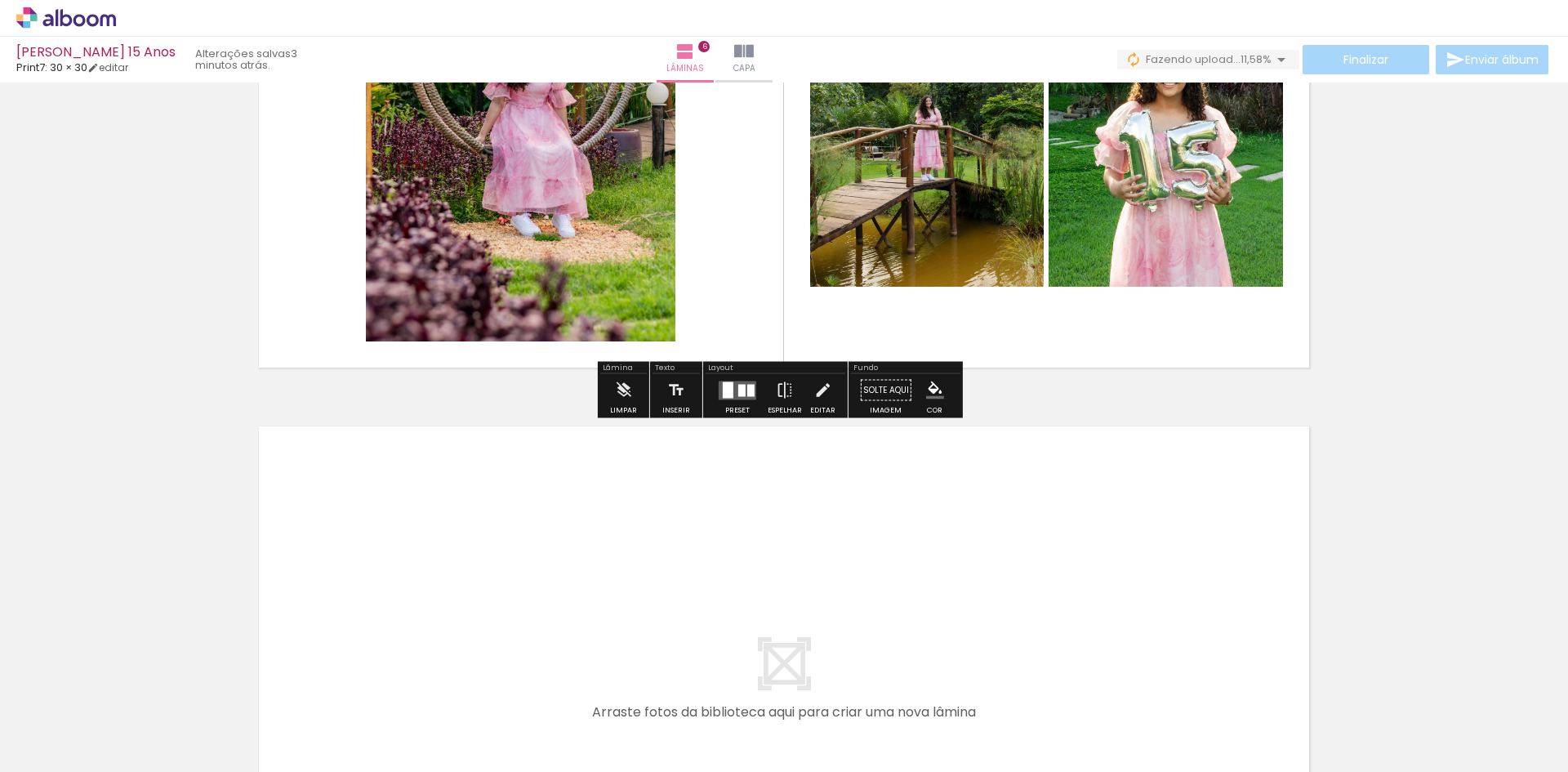
scroll to position [3302, 0]
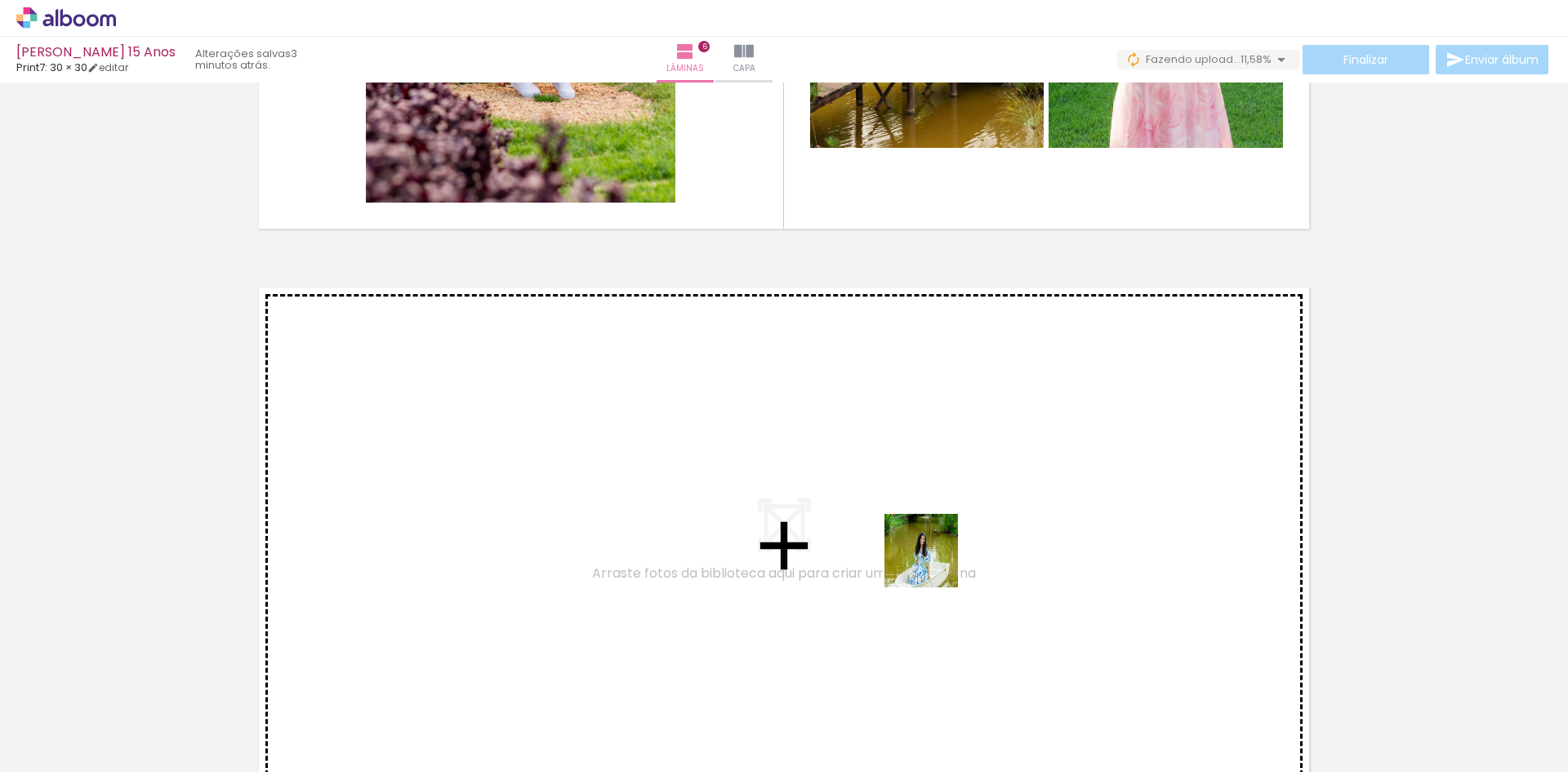
drag, startPoint x: 946, startPoint y: 728, endPoint x: 938, endPoint y: 534, distance: 194.2
click at [938, 534] on quentale-workspace at bounding box center [784, 386] width 1568 height 772
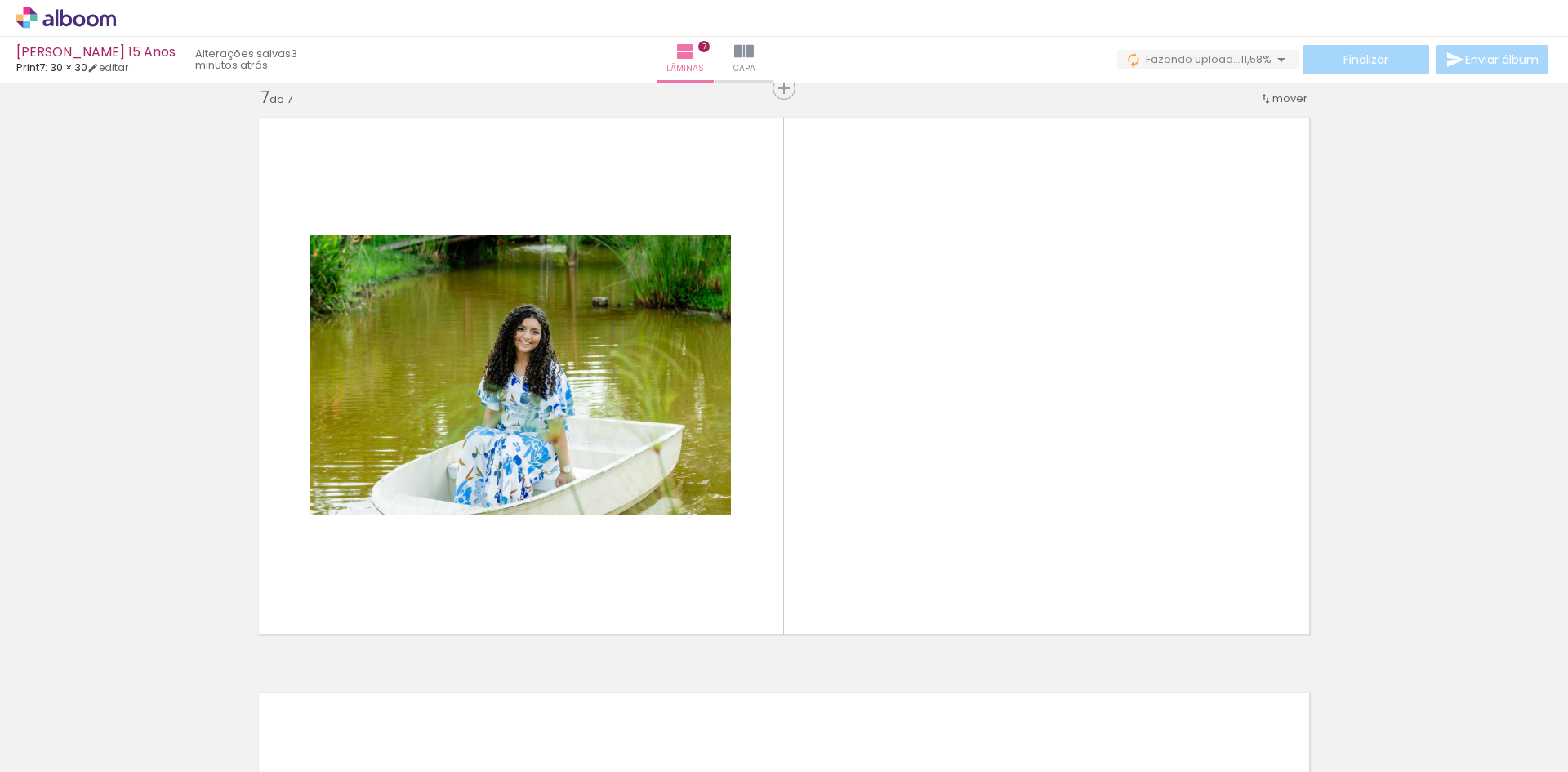
scroll to position [0, 1419]
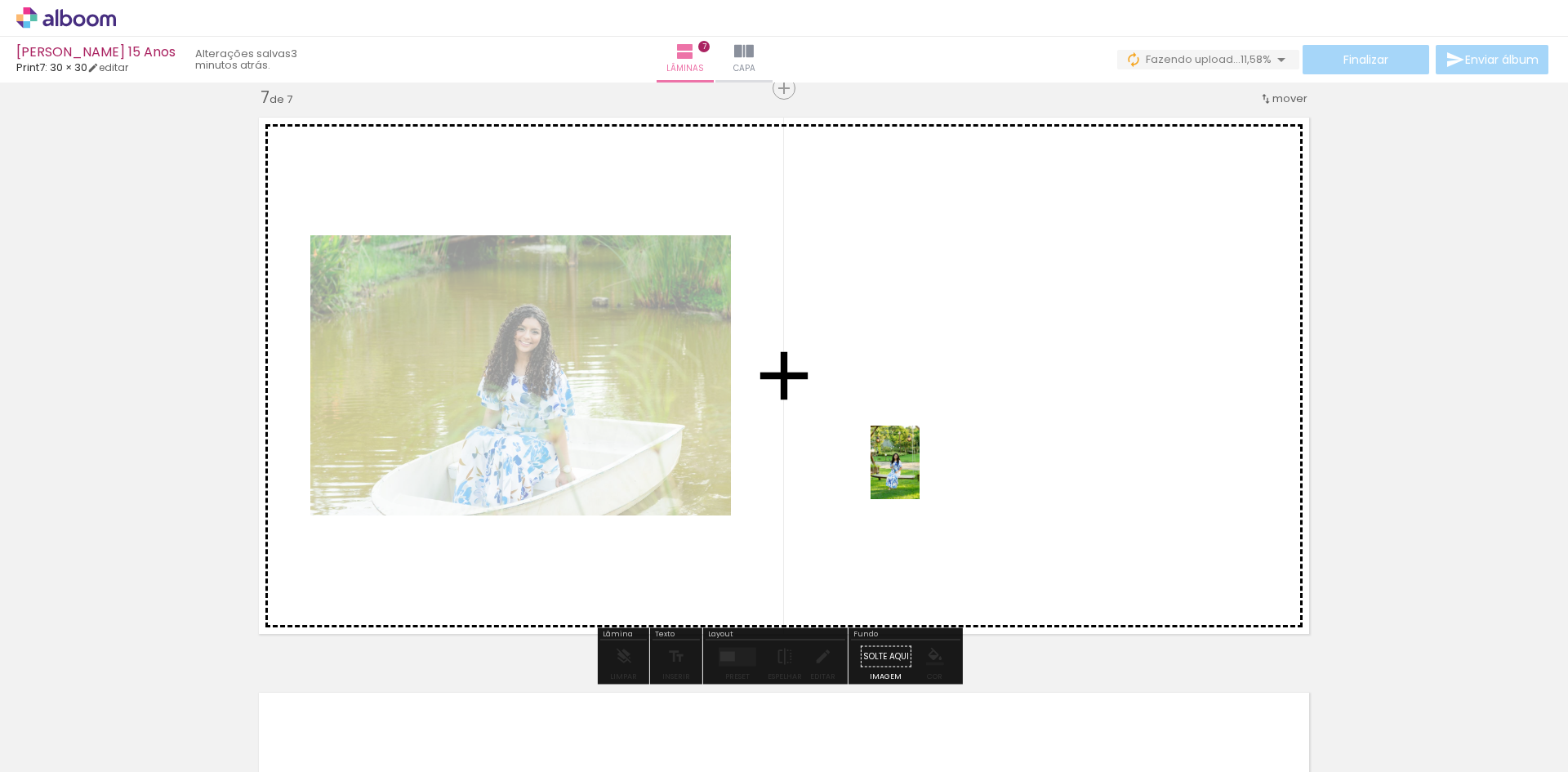
drag, startPoint x: 670, startPoint y: 715, endPoint x: 919, endPoint y: 475, distance: 345.8
click at [919, 475] on quentale-workspace at bounding box center [784, 386] width 1568 height 772
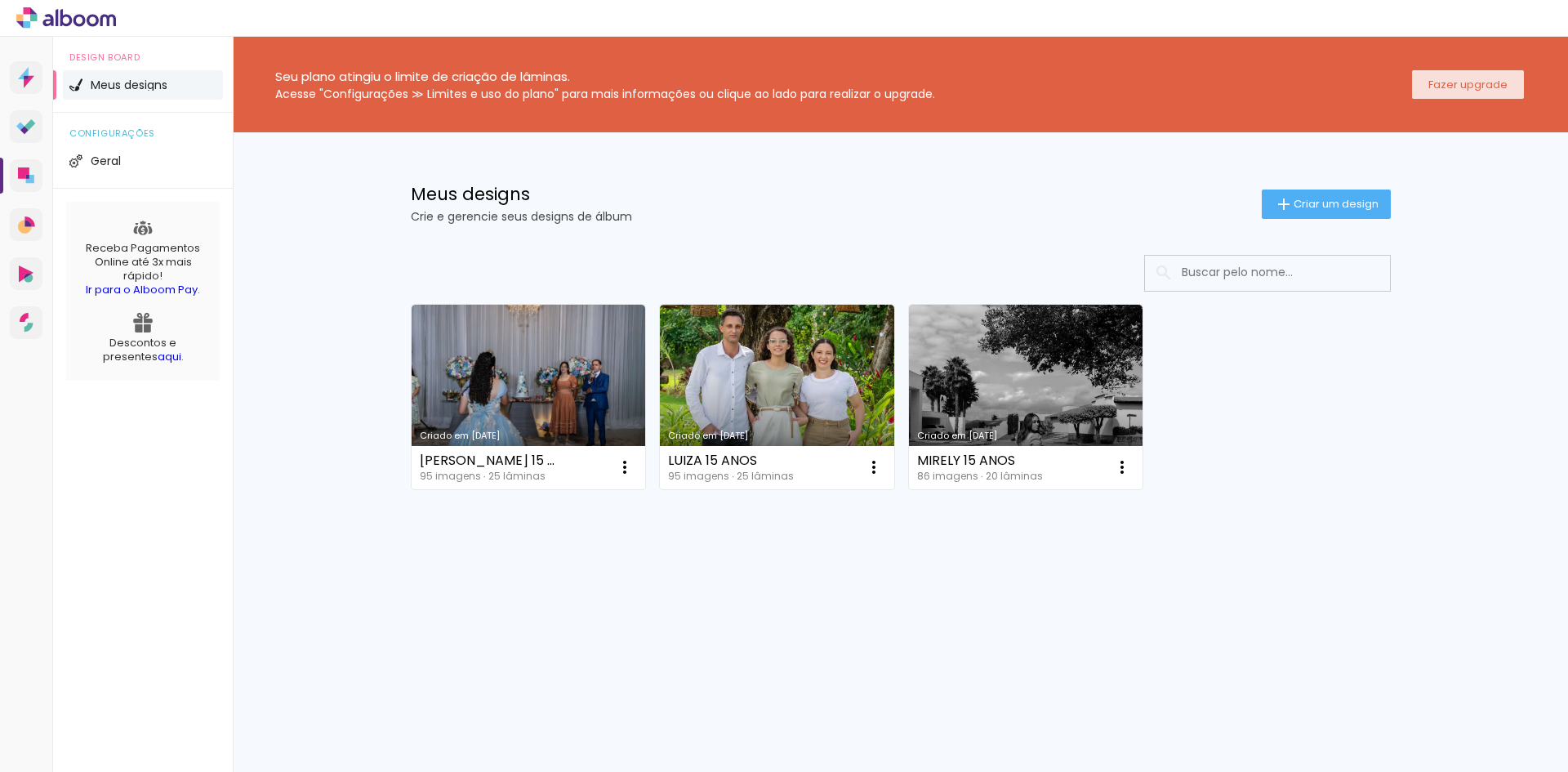
click at [0, 0] on slot "Fazer upgrade" at bounding box center [0, 0] width 0 height 0
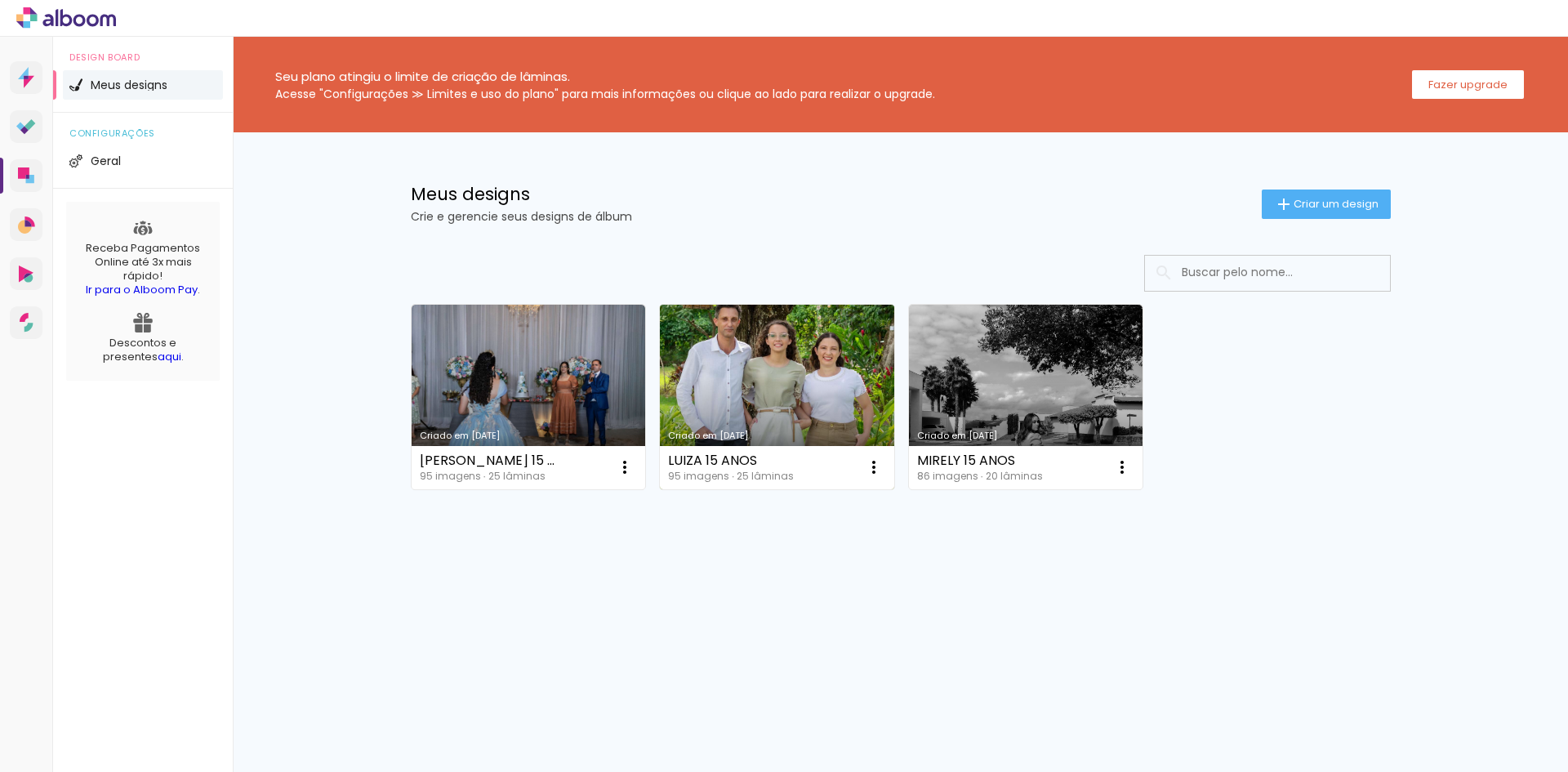
click at [801, 367] on link "Criado em [DATE]" at bounding box center [777, 397] width 234 height 185
